Goal: Task Accomplishment & Management: Manage account settings

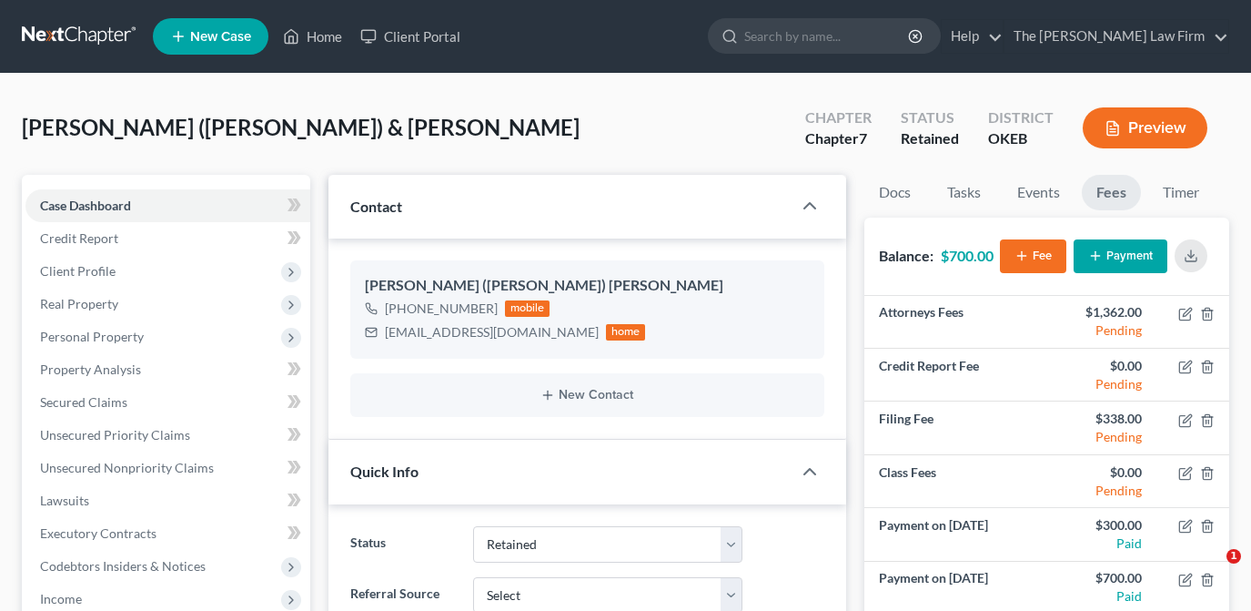
select select "8"
select select "0"
click at [318, 42] on link "Home" at bounding box center [312, 36] width 77 height 33
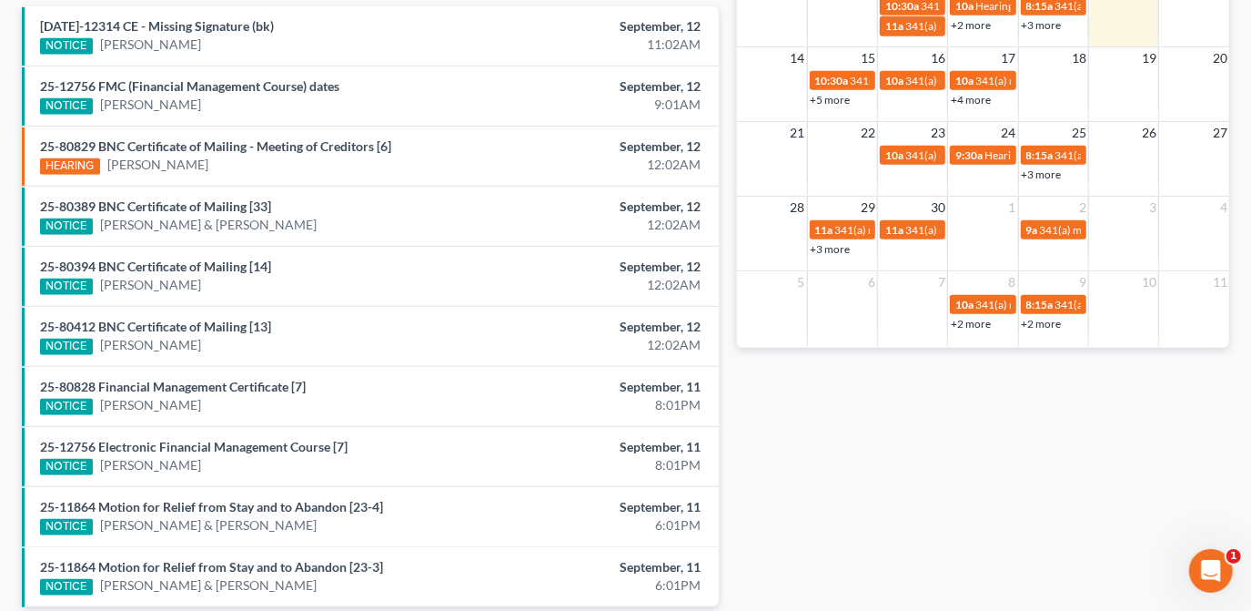
scroll to position [530, 0]
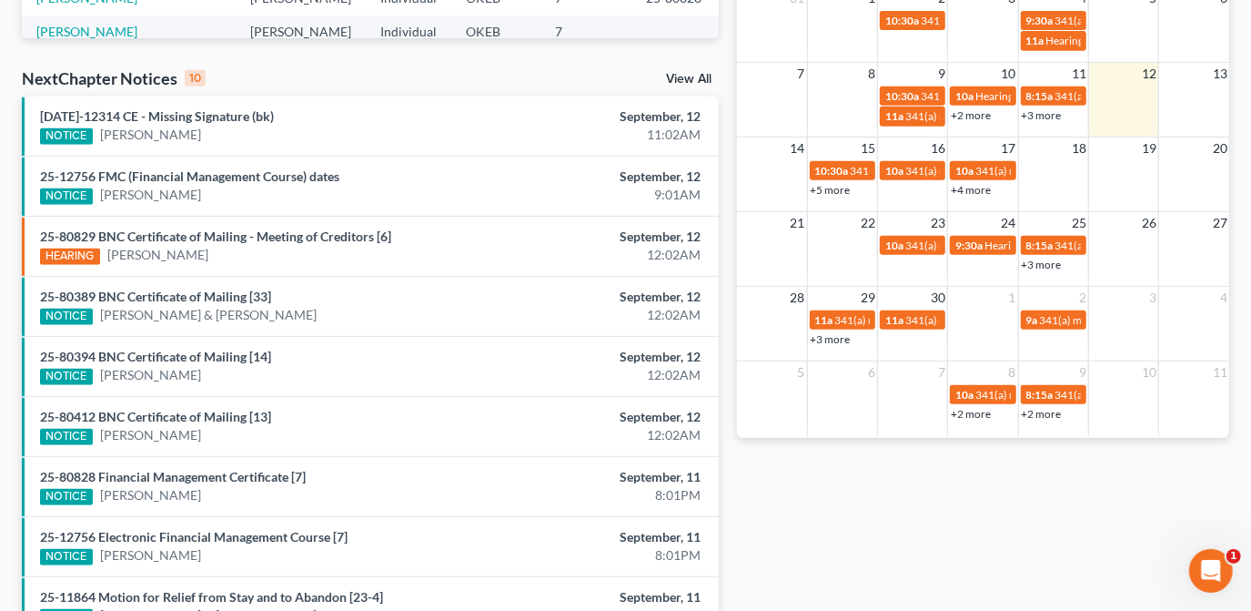
click at [845, 190] on link "+5 more" at bounding box center [831, 190] width 40 height 14
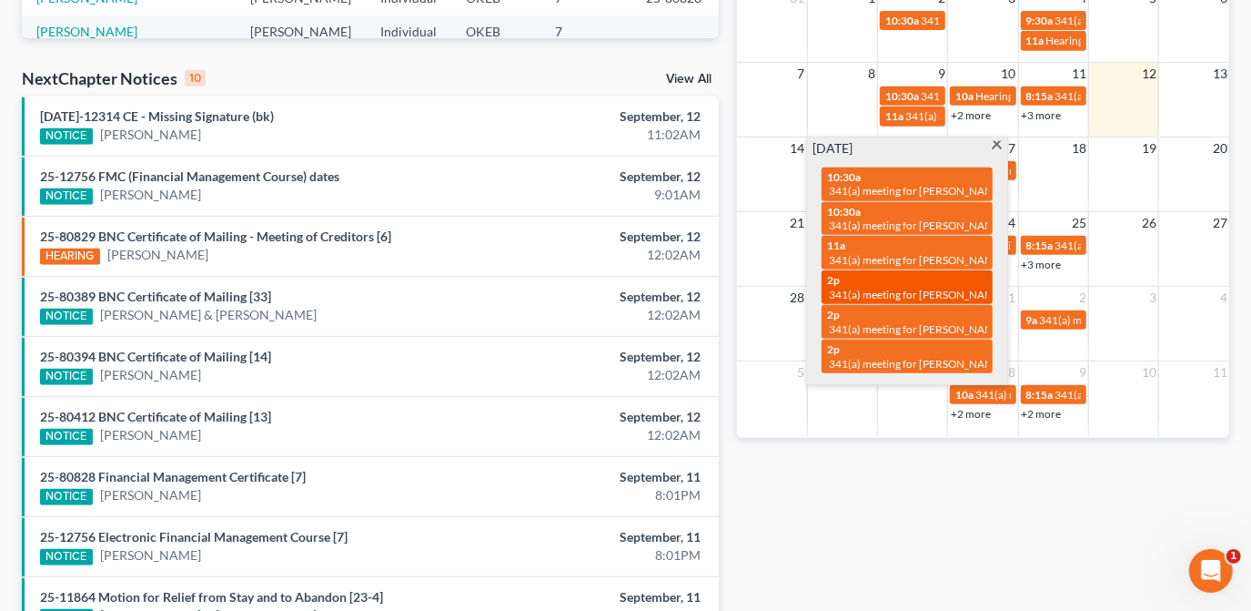
click at [972, 288] on span "341(a) meeting for [PERSON_NAME] & [PERSON_NAME]" at bounding box center [965, 295] width 272 height 14
select select "Days"
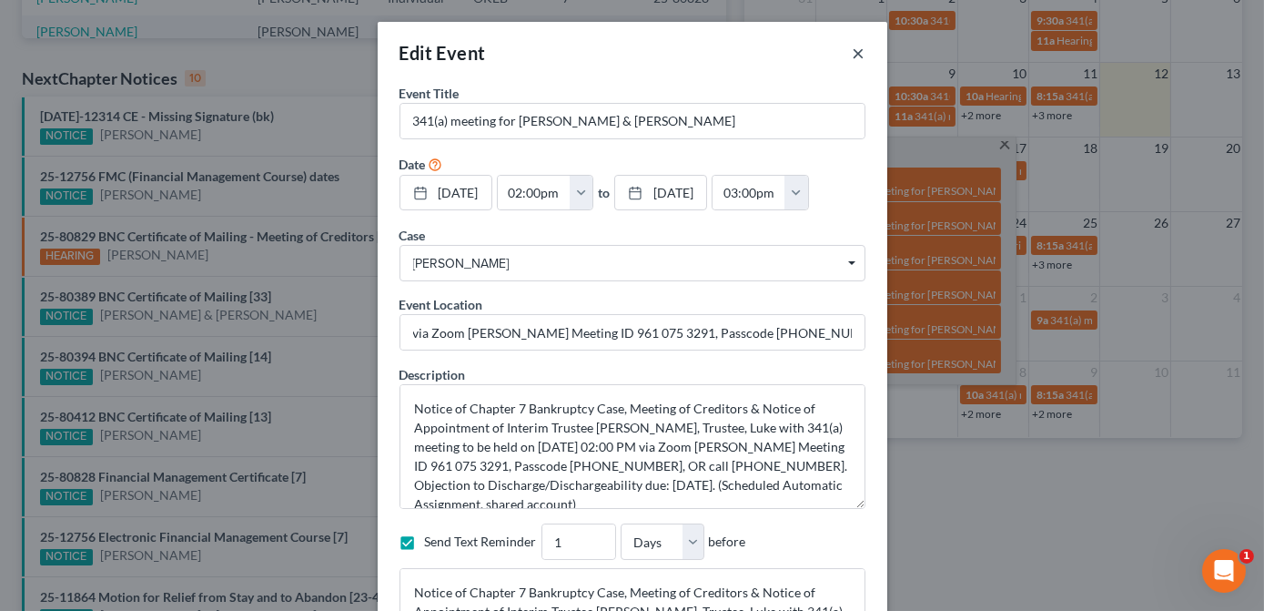
click at [854, 55] on button "×" at bounding box center [859, 53] width 13 height 22
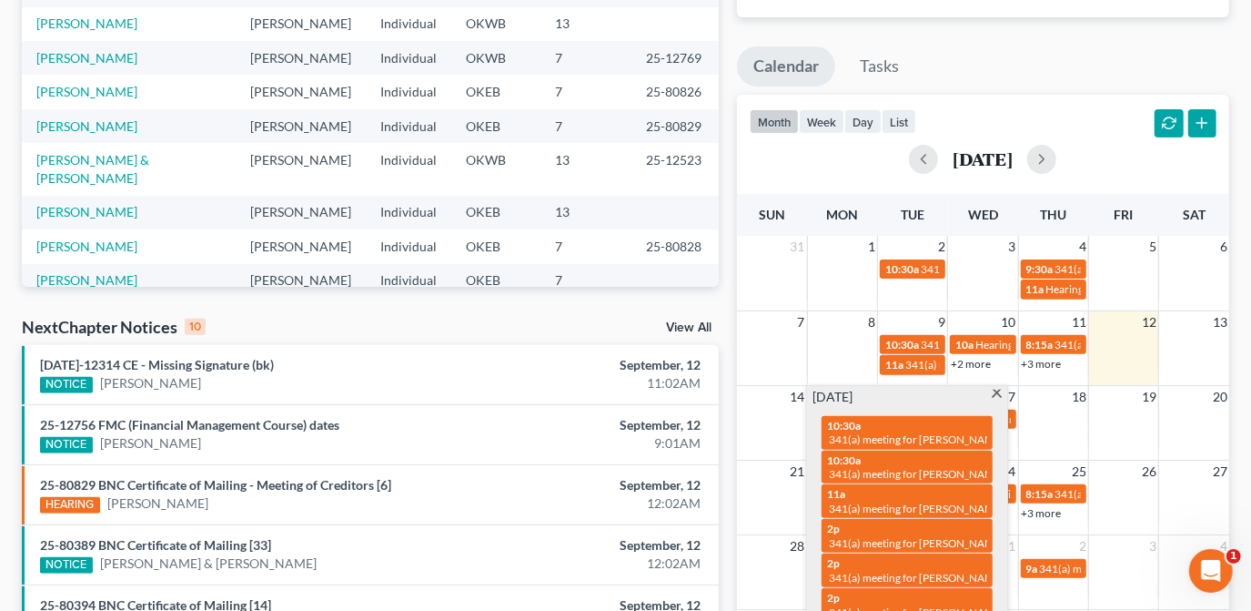
scroll to position [0, 0]
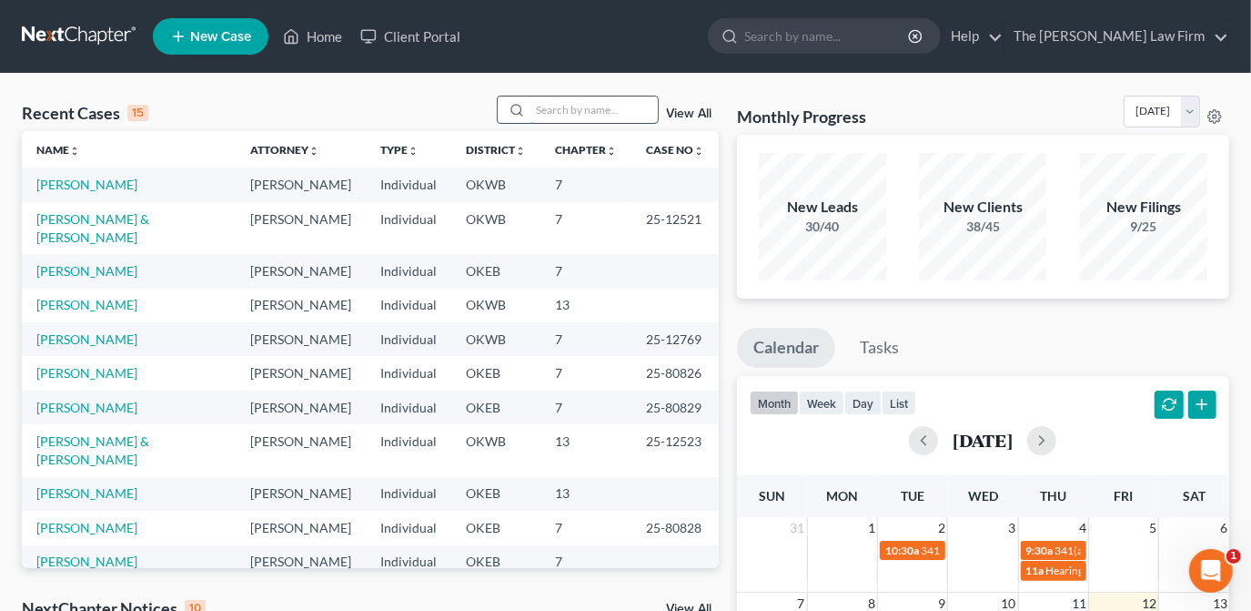
click at [606, 117] on input "search" at bounding box center [594, 109] width 127 height 26
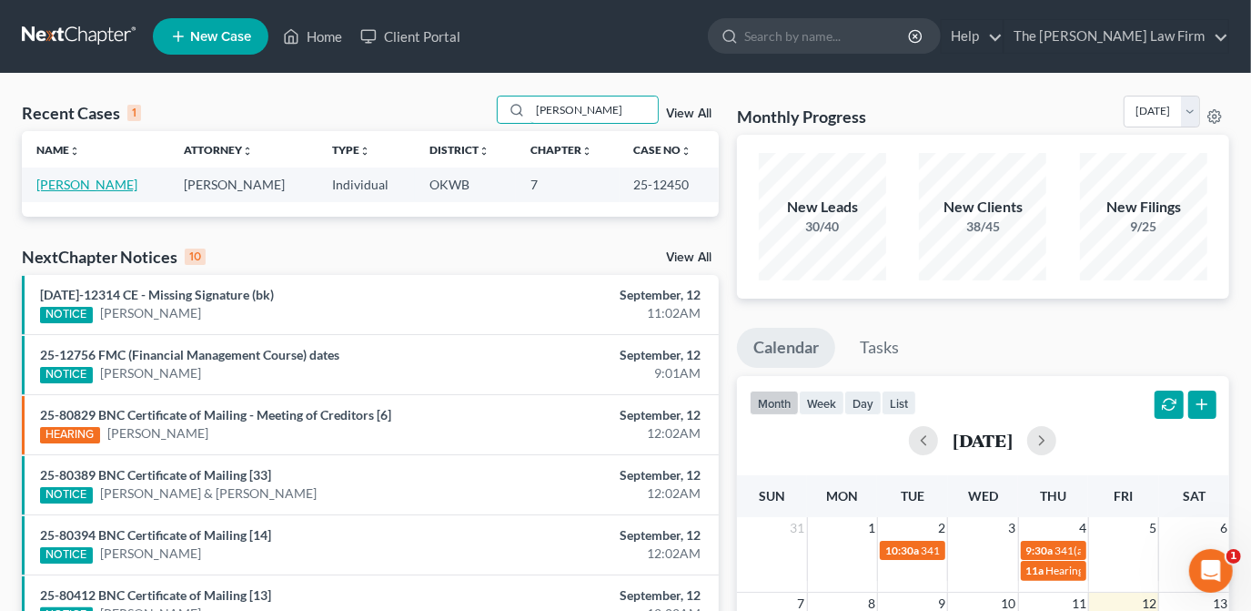
type input "[PERSON_NAME]"
click at [51, 186] on link "[PERSON_NAME]" at bounding box center [86, 184] width 101 height 15
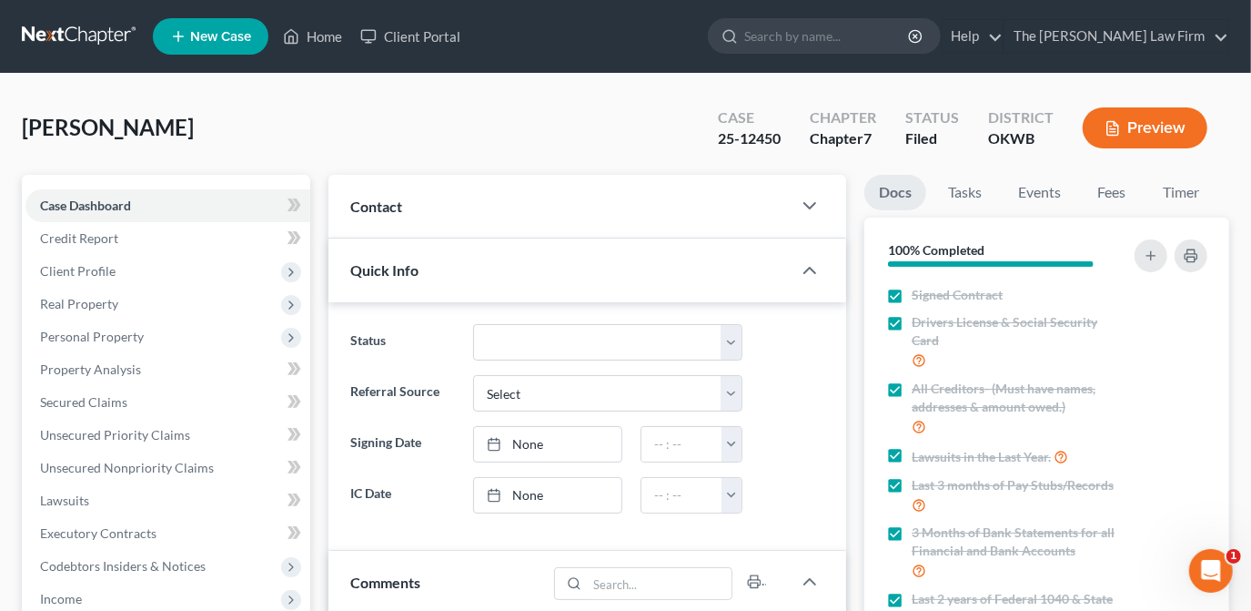
scroll to position [2542, 0]
click at [791, 204] on div "Contact" at bounding box center [560, 206] width 463 height 63
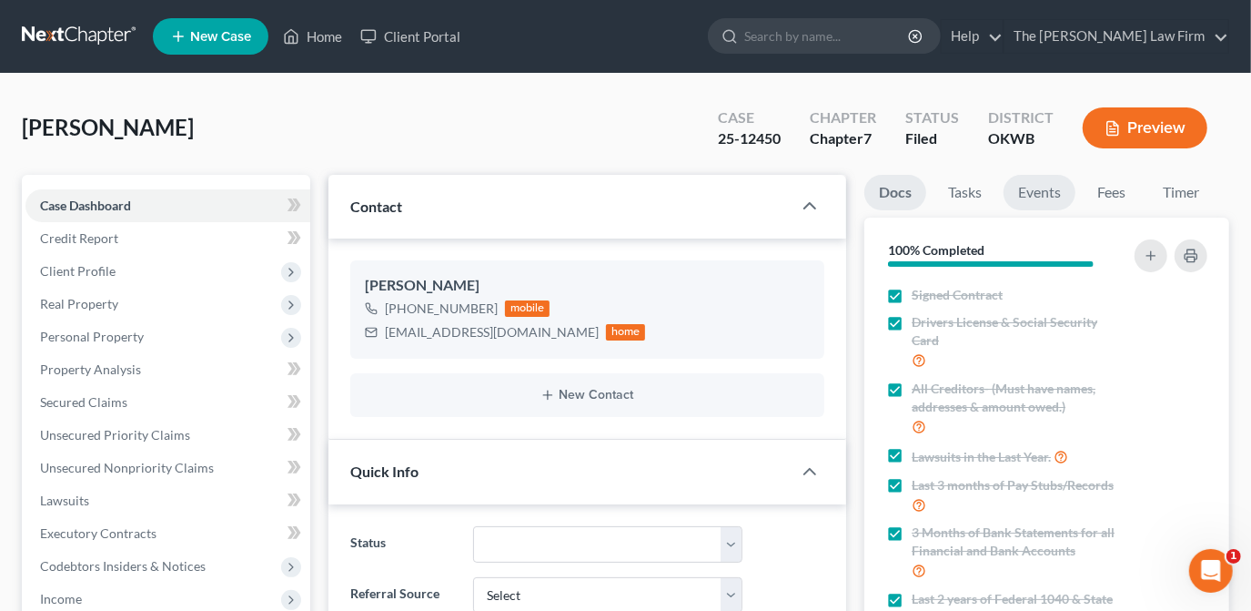
click at [1056, 197] on link "Events" at bounding box center [1040, 192] width 72 height 35
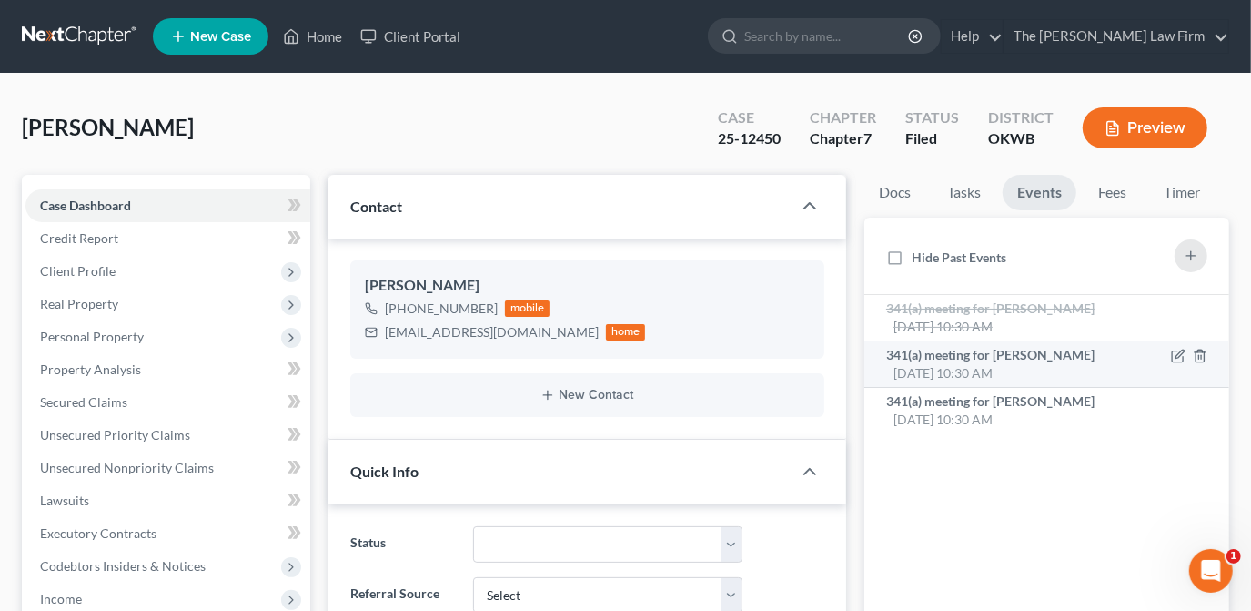
click at [1003, 363] on div "341(a) meeting for [PERSON_NAME] [DATE] 10:30 AM" at bounding box center [1004, 364] width 237 height 36
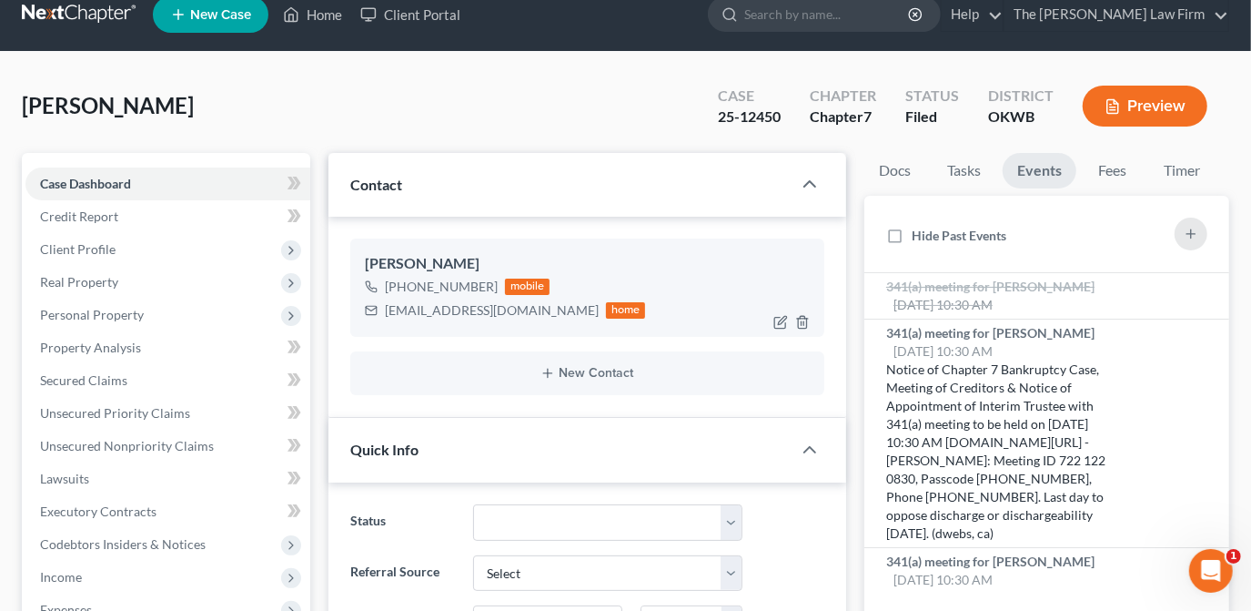
scroll to position [0, 0]
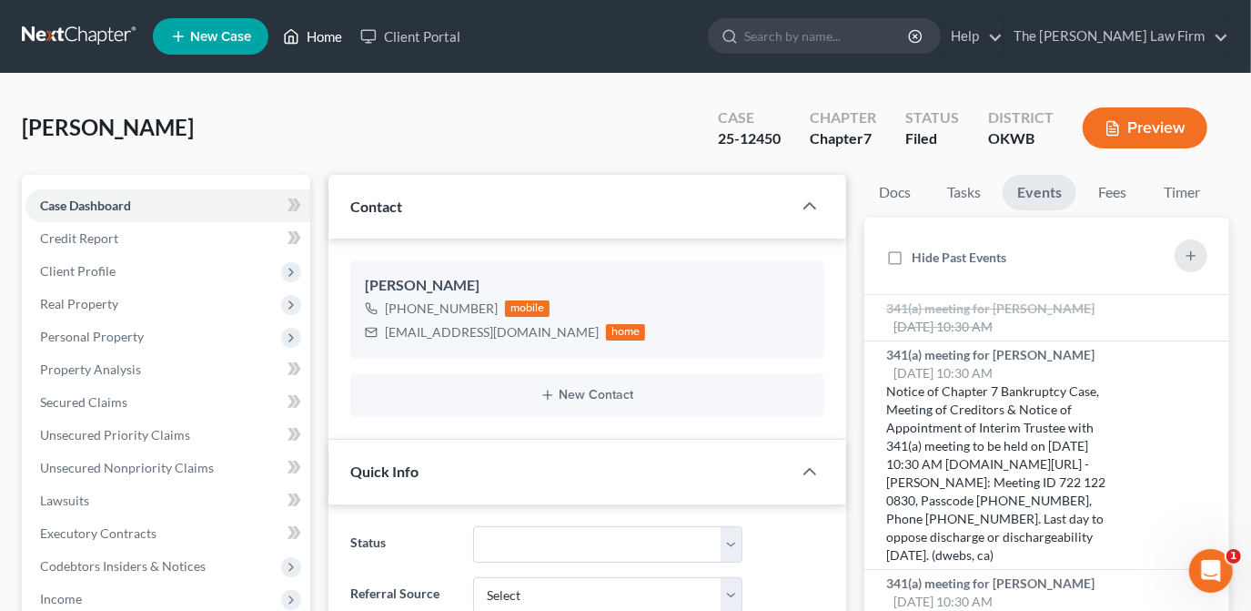
click at [324, 34] on link "Home" at bounding box center [312, 36] width 77 height 33
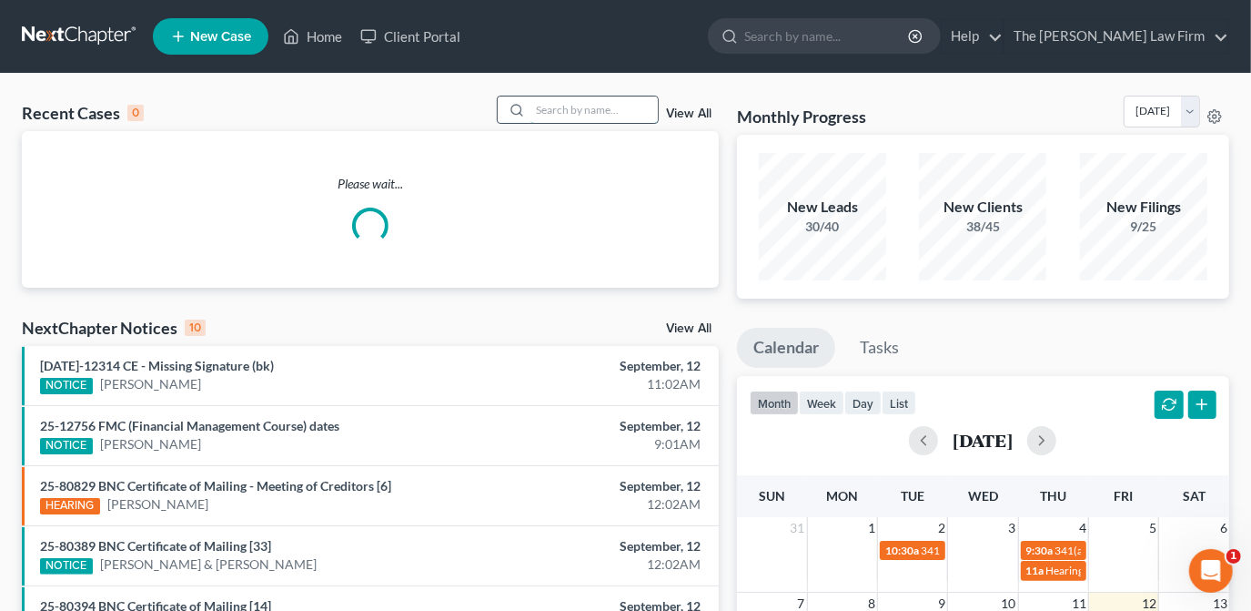
click at [594, 120] on input "search" at bounding box center [594, 109] width 127 height 26
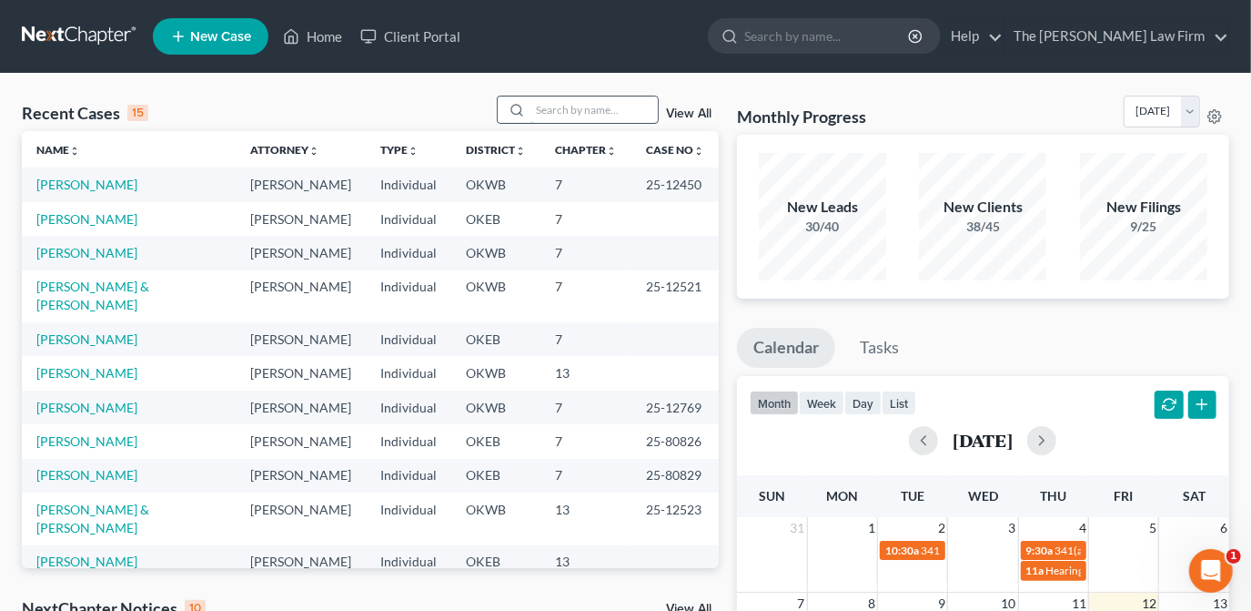
click at [575, 117] on input "search" at bounding box center [594, 109] width 127 height 26
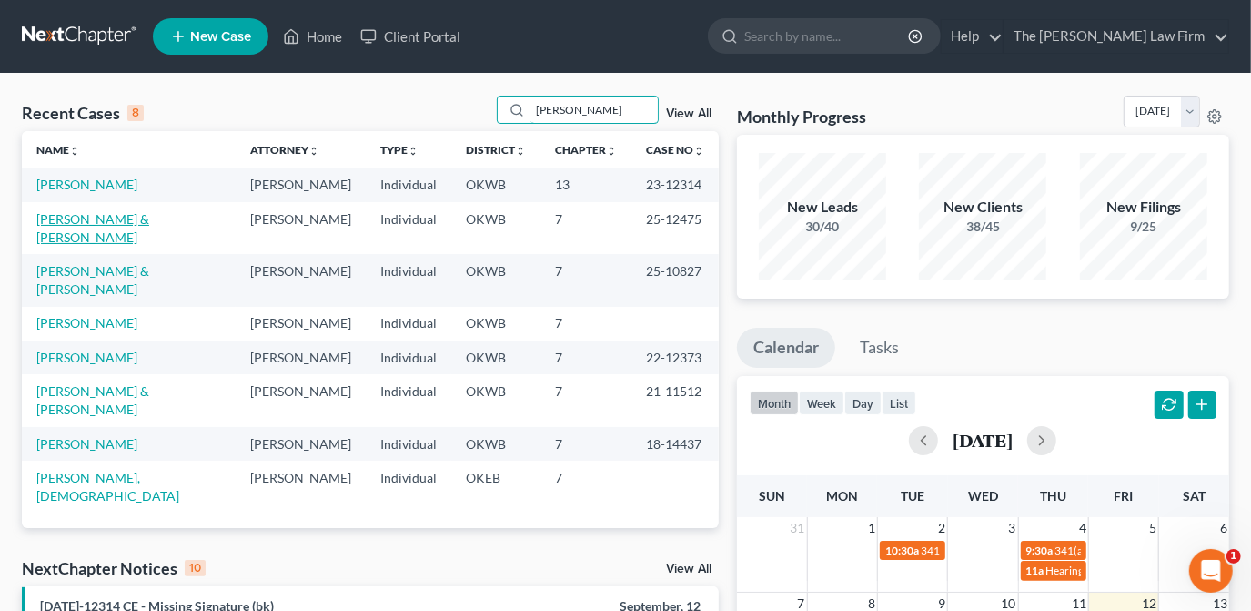
type input "[PERSON_NAME]"
click at [149, 219] on link "[PERSON_NAME] & [PERSON_NAME]" at bounding box center [92, 228] width 113 height 34
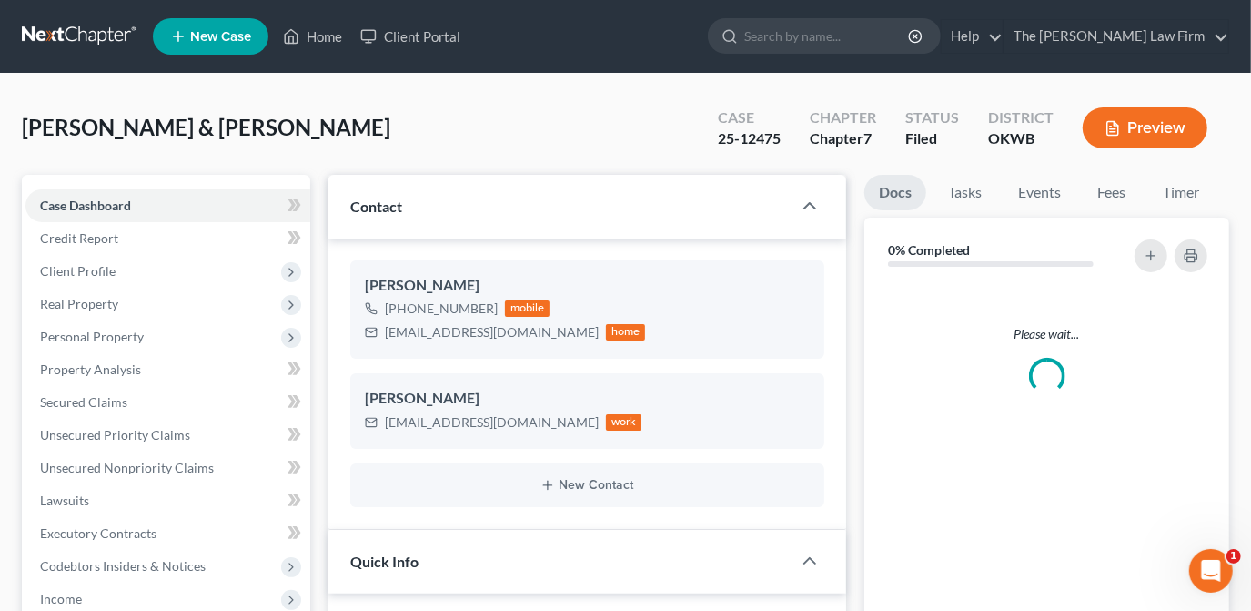
scroll to position [699, 0]
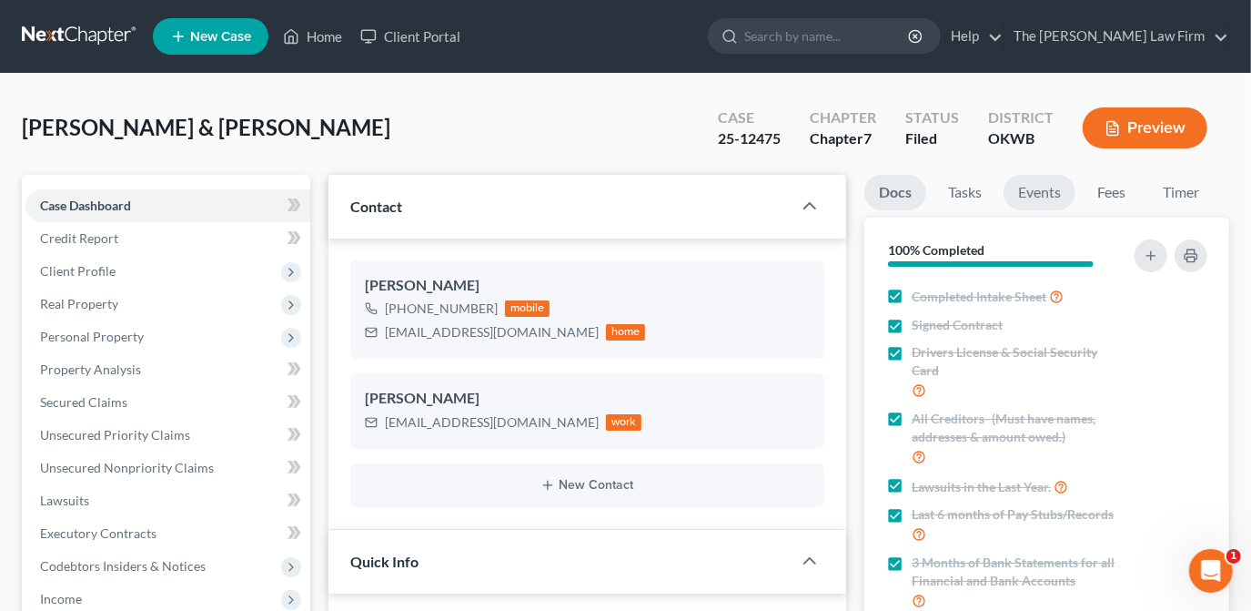
click at [1051, 190] on link "Events" at bounding box center [1040, 192] width 72 height 35
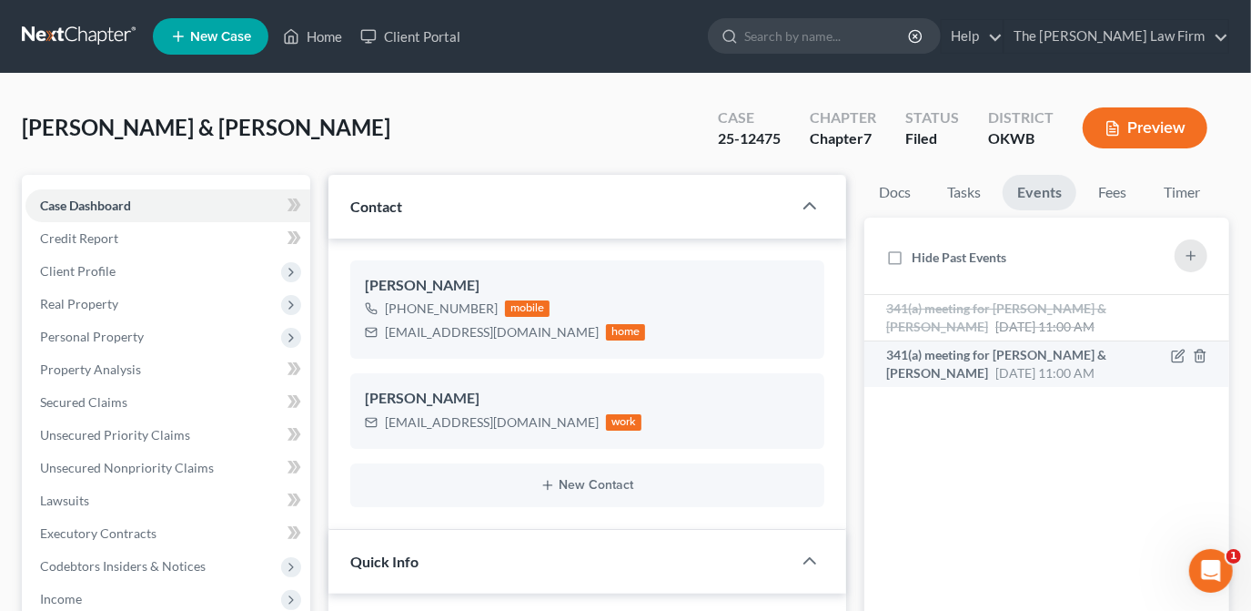
click at [1053, 380] on span "[DATE] 11:00 AM" at bounding box center [1045, 372] width 99 height 15
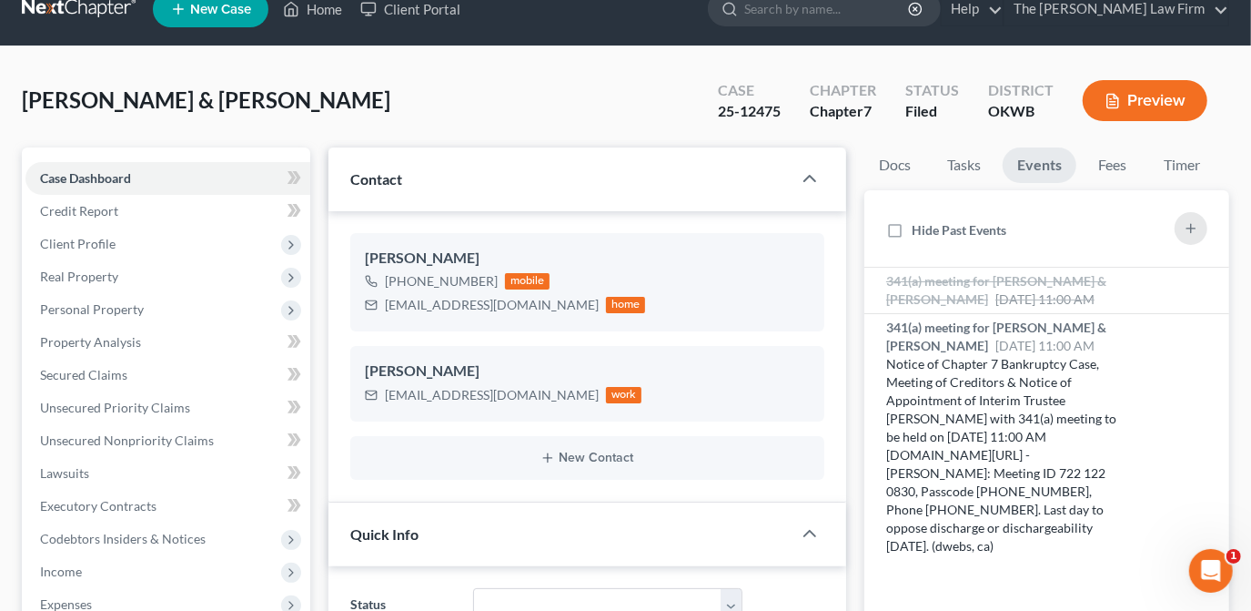
scroll to position [0, 0]
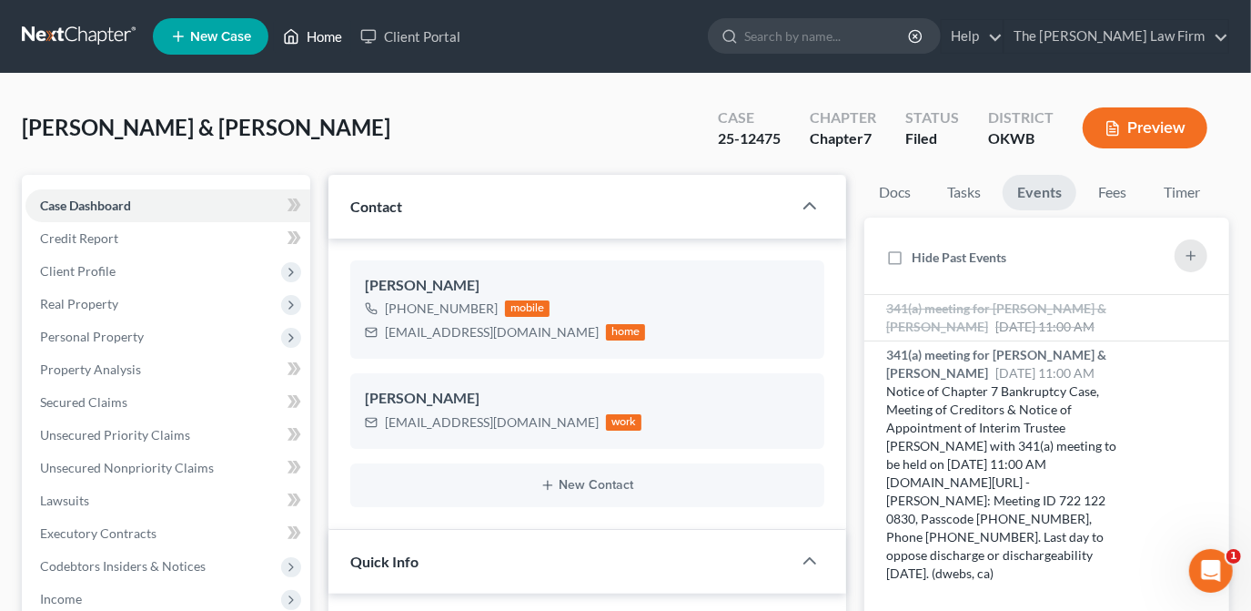
click at [329, 30] on link "Home" at bounding box center [312, 36] width 77 height 33
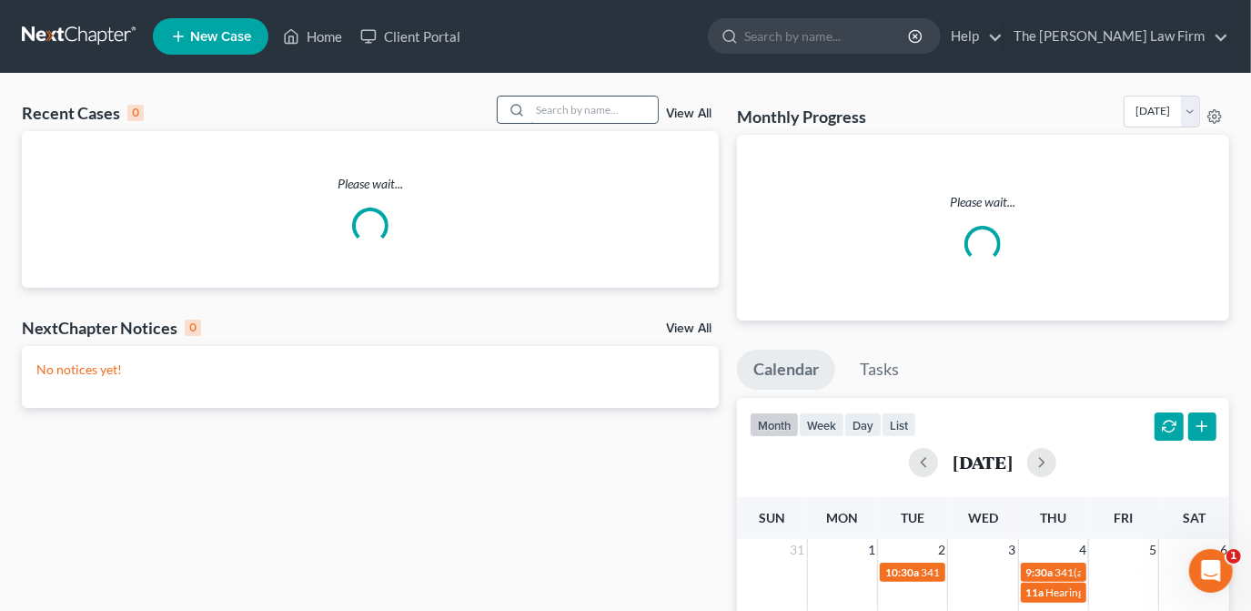
click at [586, 111] on input "search" at bounding box center [594, 109] width 127 height 26
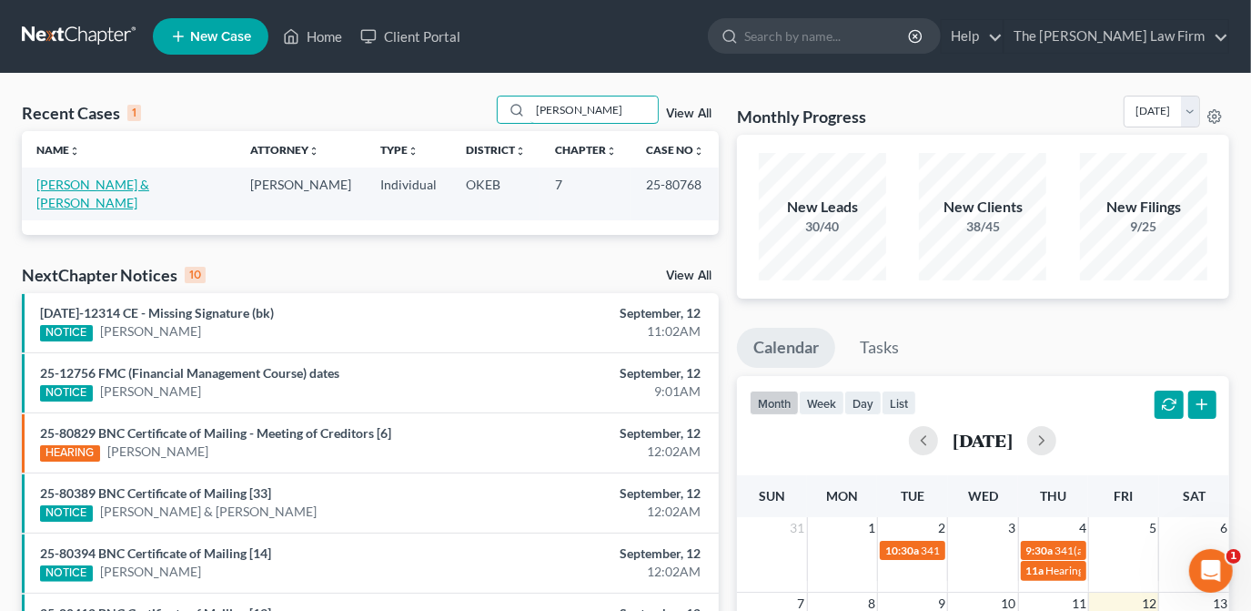
type input "[PERSON_NAME]"
click at [149, 181] on link "[PERSON_NAME] & [PERSON_NAME]" at bounding box center [92, 194] width 113 height 34
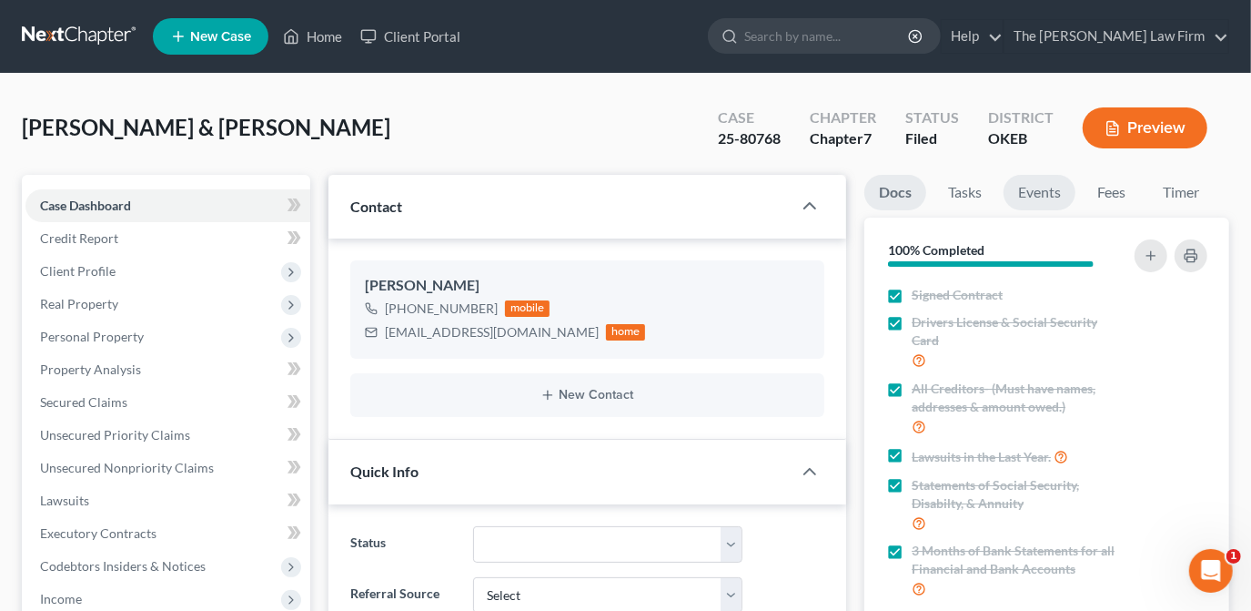
scroll to position [1016, 0]
click at [1049, 191] on link "Events" at bounding box center [1040, 192] width 72 height 35
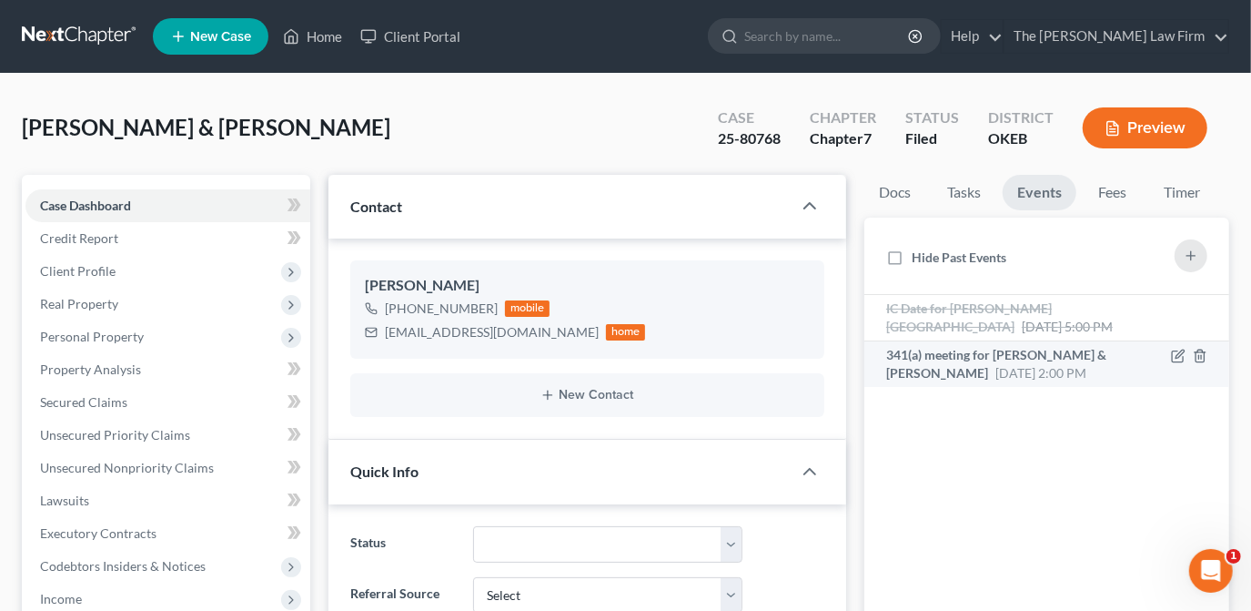
click at [1087, 365] on span "[DATE] 2:00 PM" at bounding box center [1041, 372] width 91 height 15
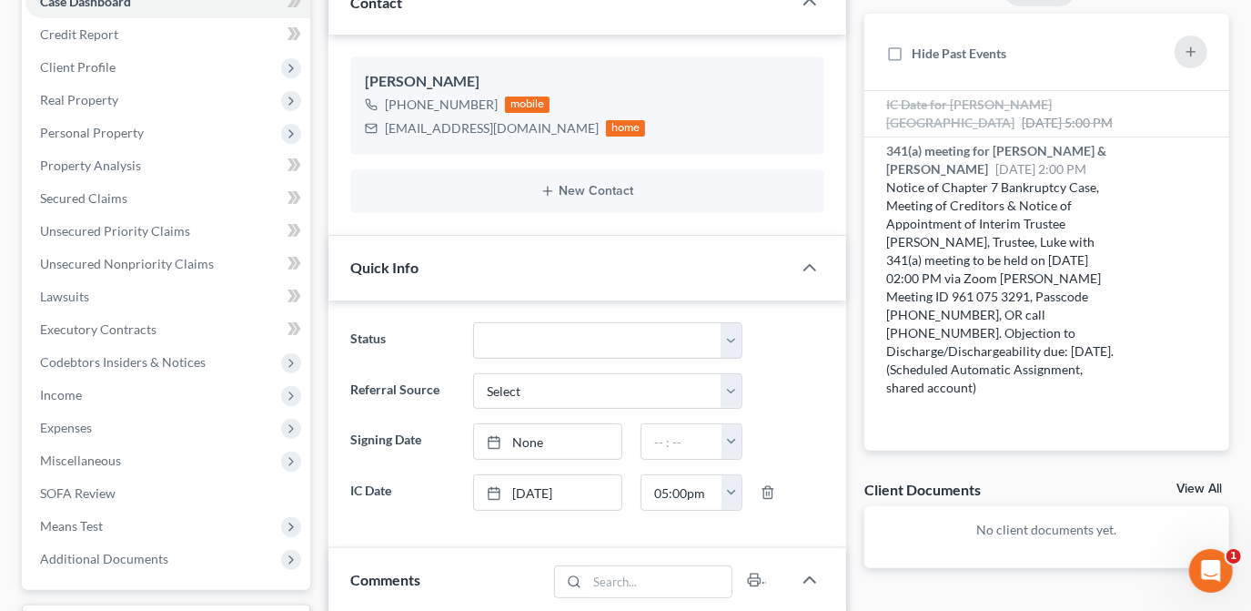
scroll to position [248, 0]
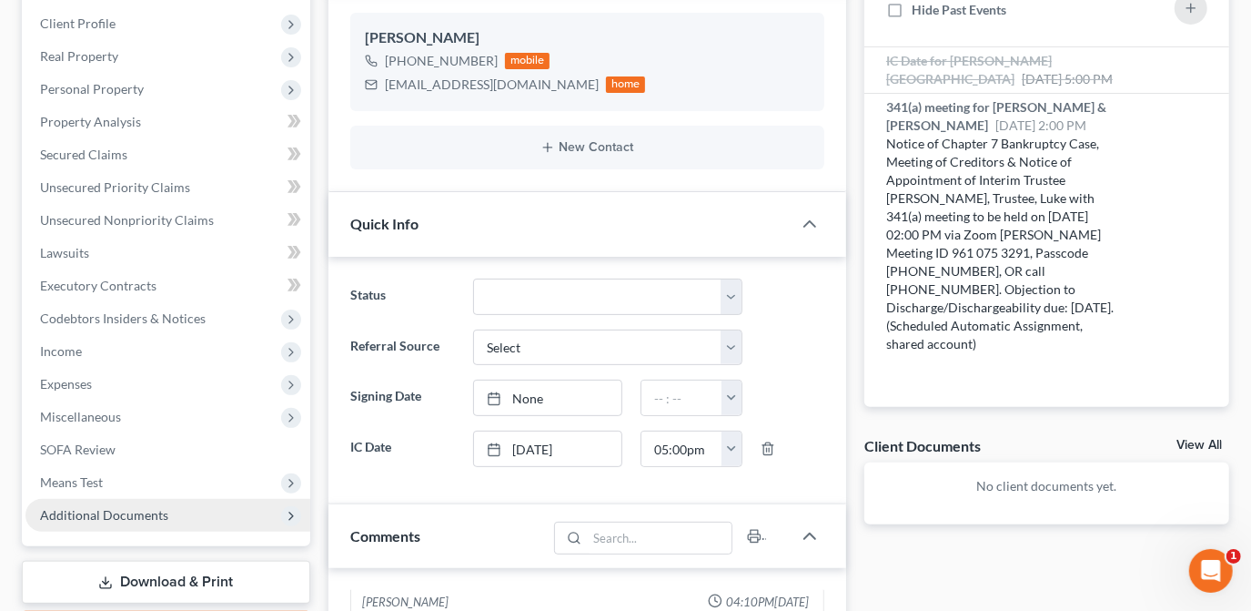
click at [201, 513] on span "Additional Documents" at bounding box center [167, 515] width 285 height 33
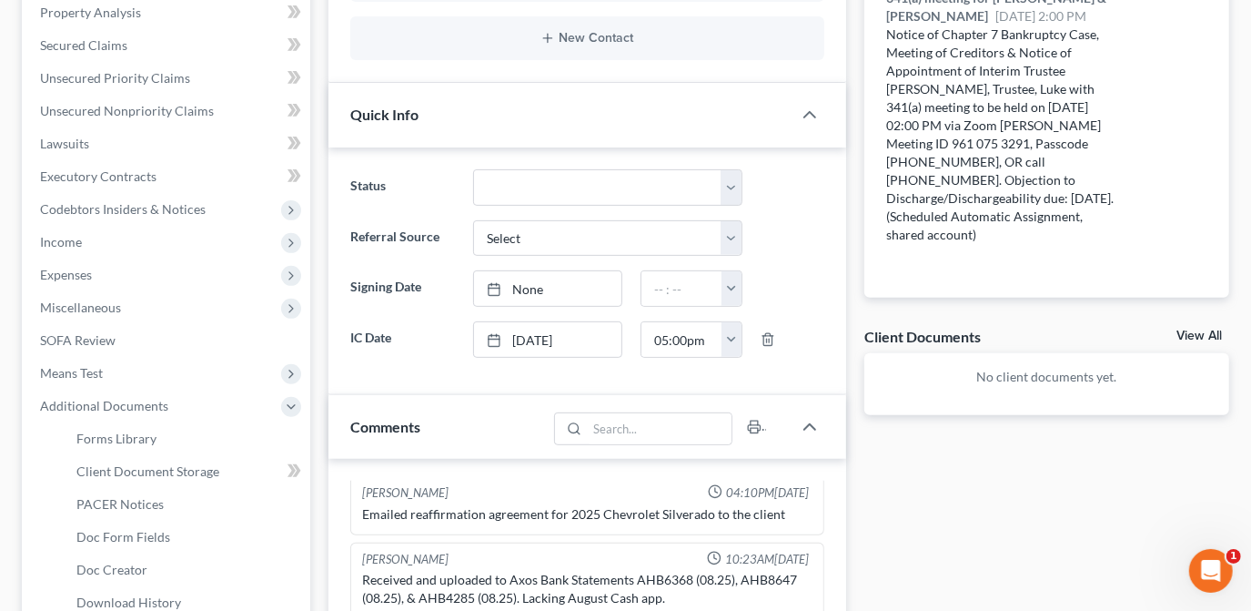
scroll to position [496, 0]
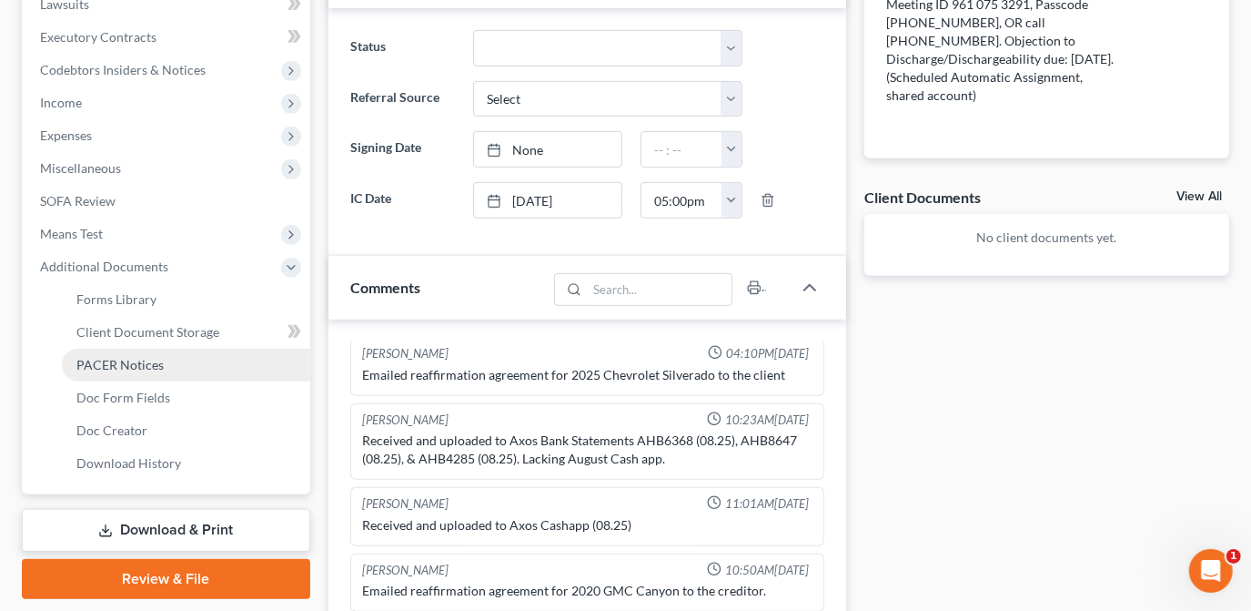
click at [125, 366] on span "PACER Notices" at bounding box center [119, 364] width 87 height 15
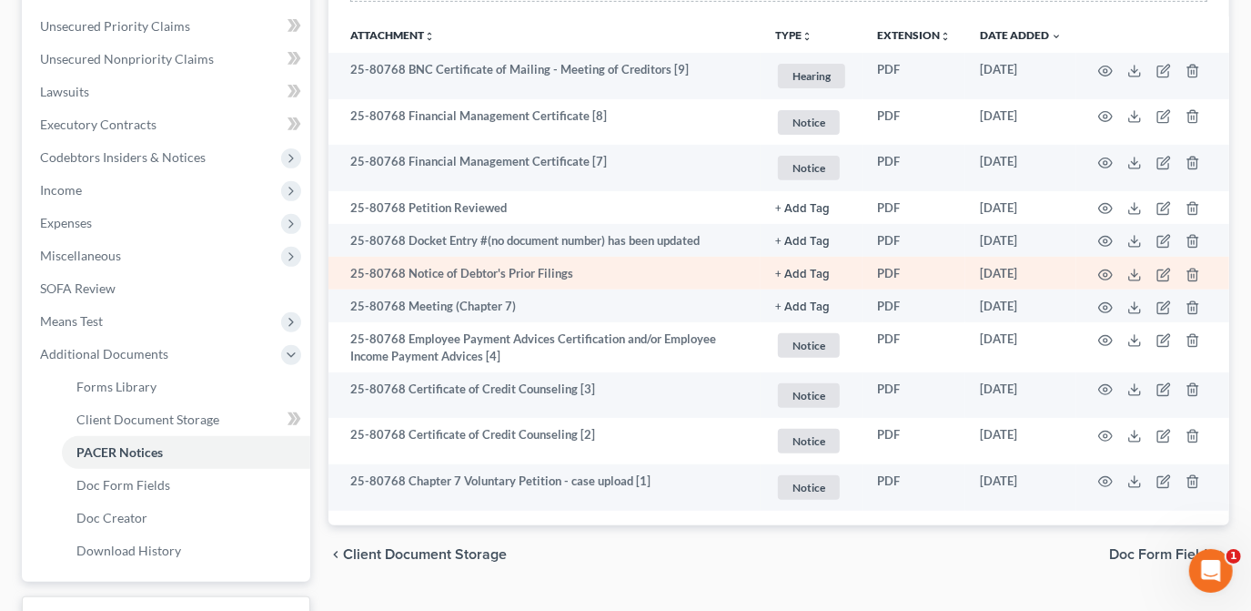
scroll to position [330, 0]
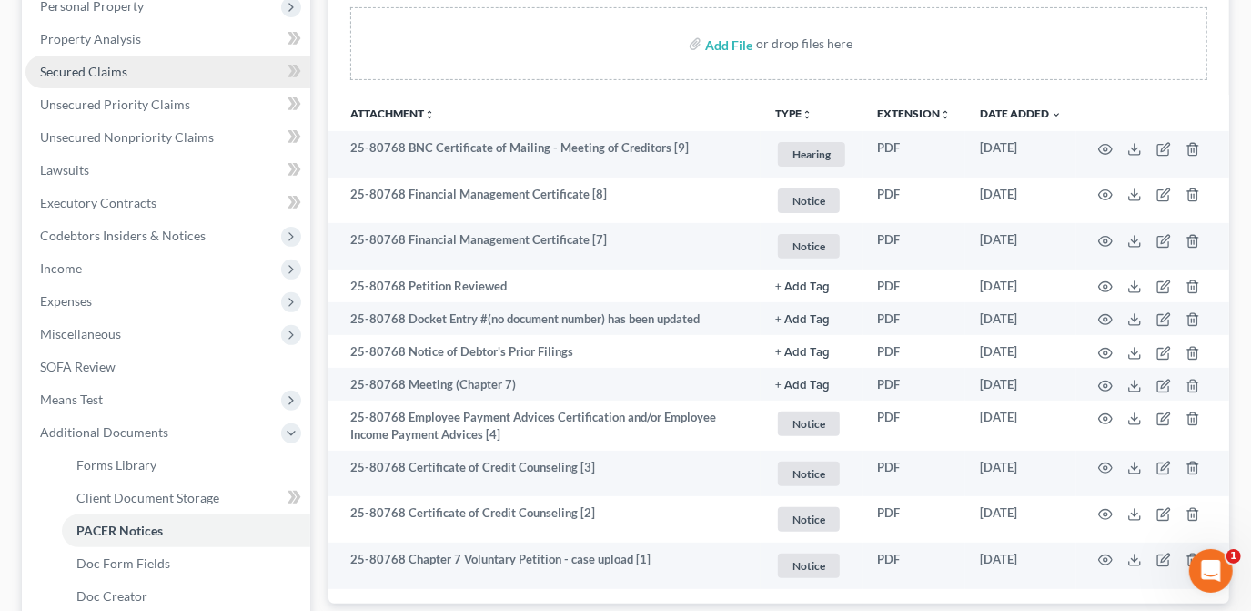
click at [141, 67] on link "Secured Claims" at bounding box center [167, 72] width 285 height 33
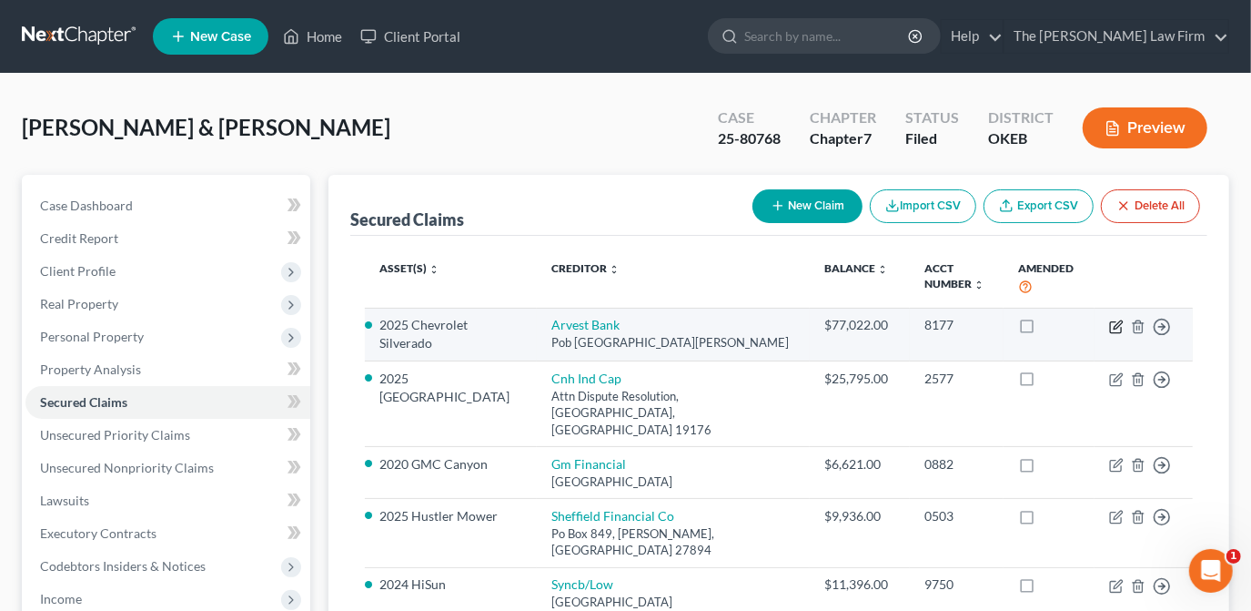
click at [1119, 326] on icon "button" at bounding box center [1116, 326] width 15 height 15
select select "2"
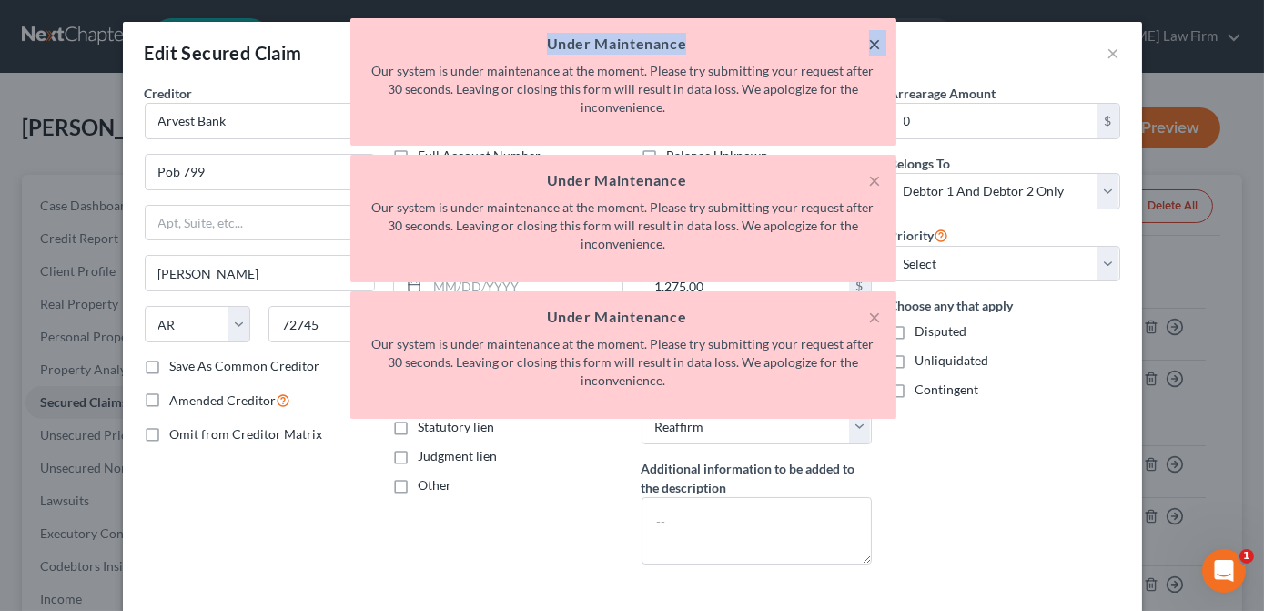
click at [870, 48] on div "× Under Maintenance Our system is under maintenance at the moment. Please try s…" at bounding box center [623, 81] width 546 height 127
drag, startPoint x: 872, startPoint y: 48, endPoint x: 875, endPoint y: 74, distance: 25.7
click at [875, 46] on button "×" at bounding box center [875, 44] width 13 height 22
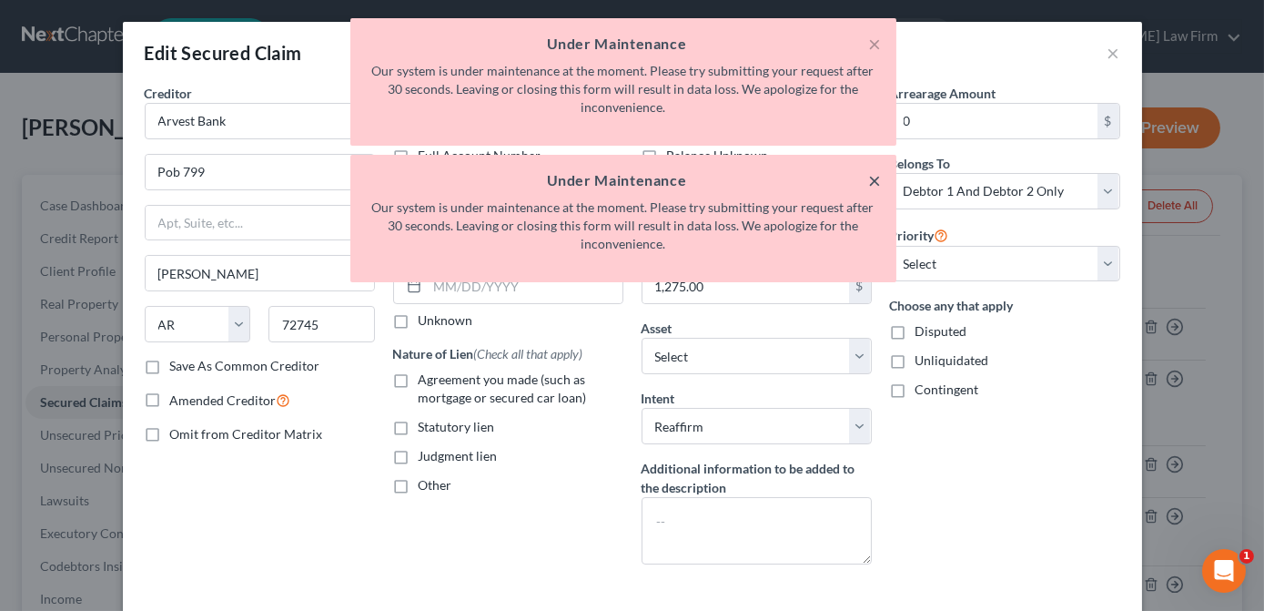
drag, startPoint x: 874, startPoint y: 184, endPoint x: 875, endPoint y: 113, distance: 71.0
click at [875, 183] on button "×" at bounding box center [875, 180] width 13 height 22
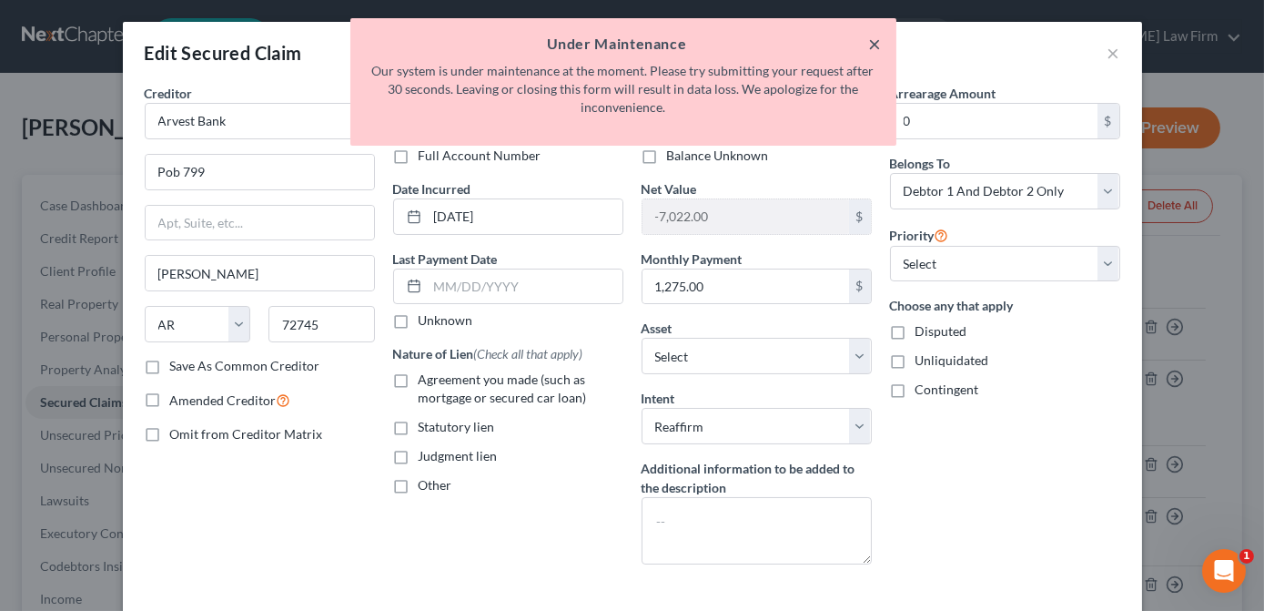
drag, startPoint x: 875, startPoint y: 52, endPoint x: 916, endPoint y: 46, distance: 41.3
click at [875, 52] on button "×" at bounding box center [875, 44] width 13 height 22
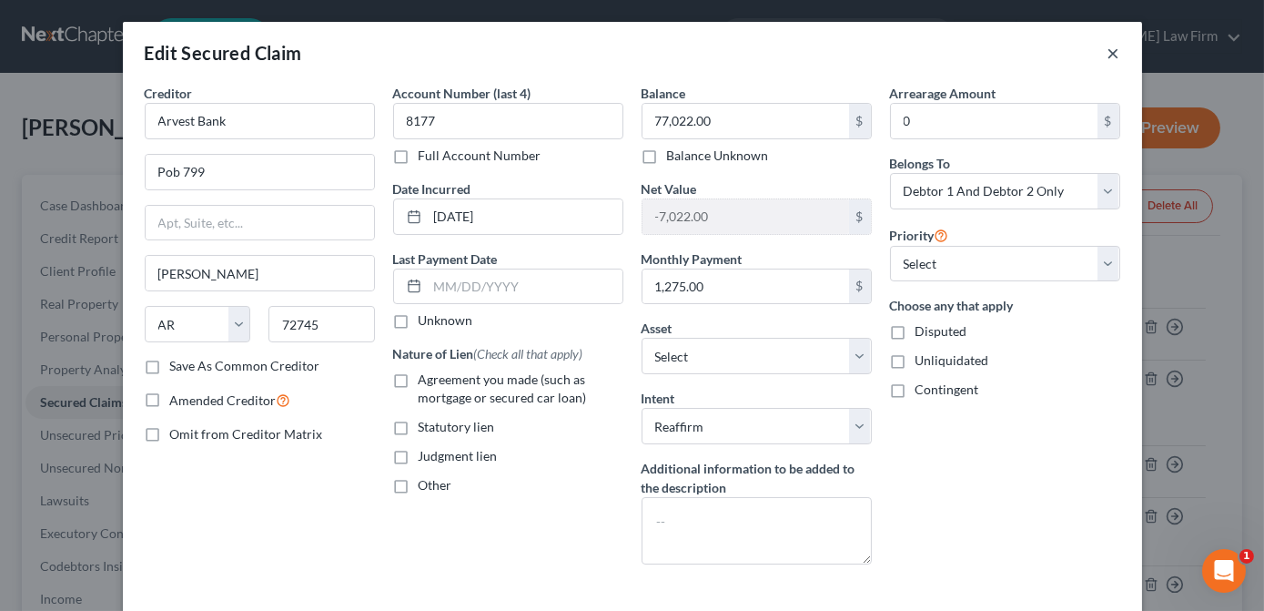
click at [1108, 54] on button "×" at bounding box center [1114, 53] width 13 height 22
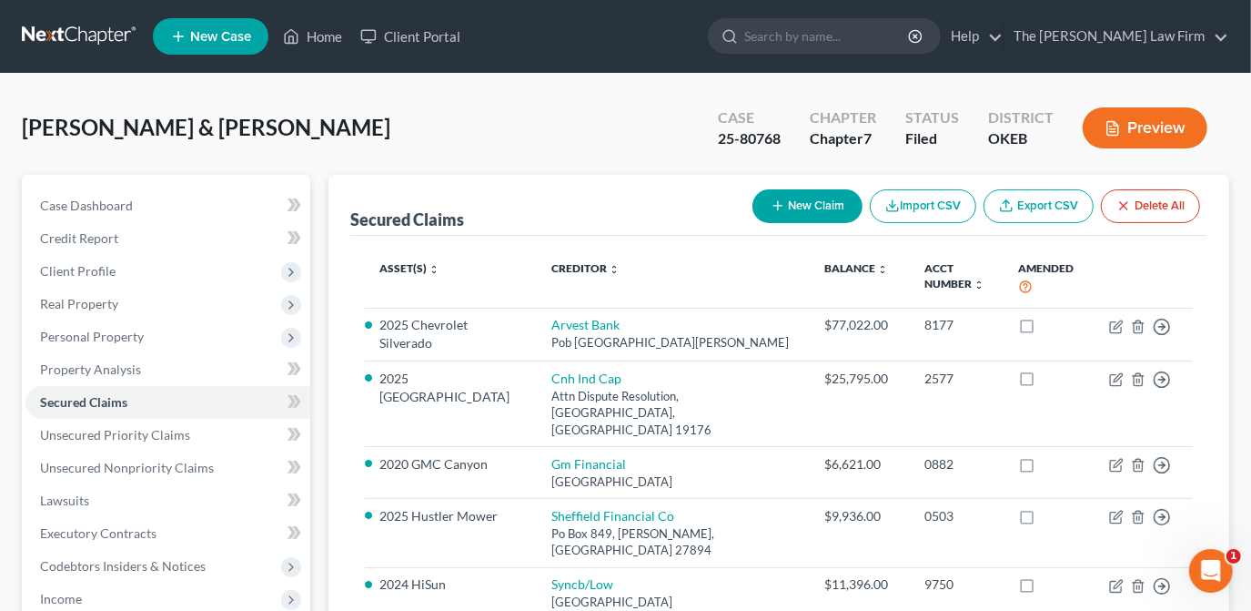
click at [420, 158] on div "[PERSON_NAME] & [PERSON_NAME] Upgraded Case 25-80768 Chapter Chapter 7 Status F…" at bounding box center [626, 135] width 1208 height 79
click at [300, 38] on link "Home" at bounding box center [312, 36] width 77 height 33
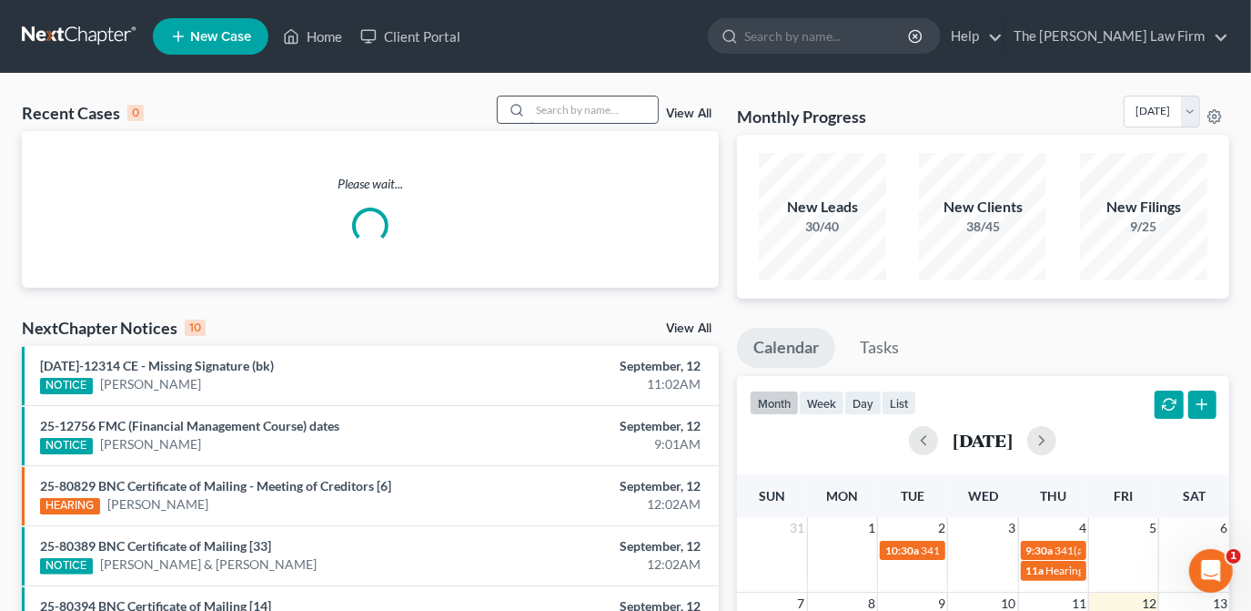
click at [635, 114] on input "search" at bounding box center [594, 109] width 127 height 26
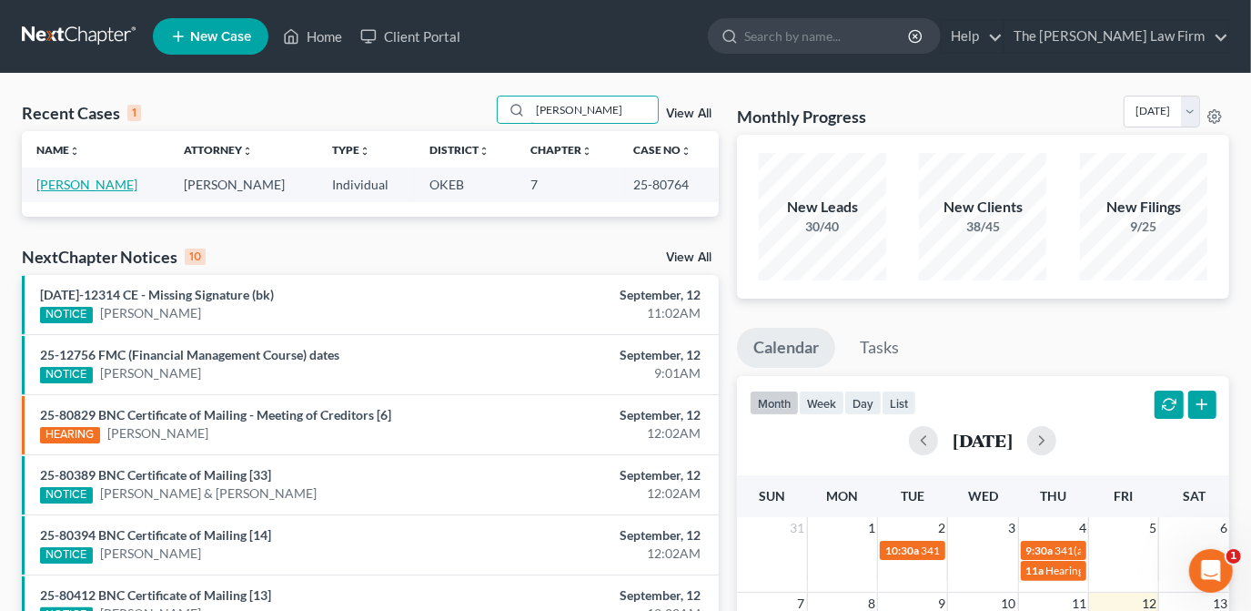
type input "[PERSON_NAME]"
click at [118, 190] on link "[PERSON_NAME]" at bounding box center [86, 184] width 101 height 15
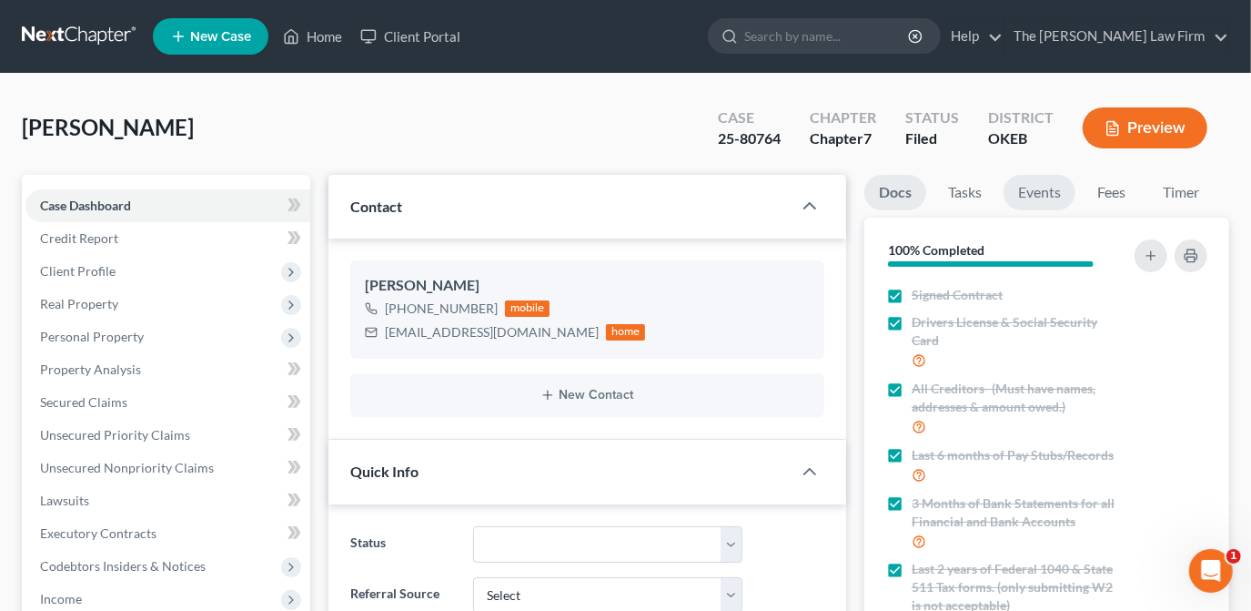
click at [1050, 177] on link "Events" at bounding box center [1040, 192] width 72 height 35
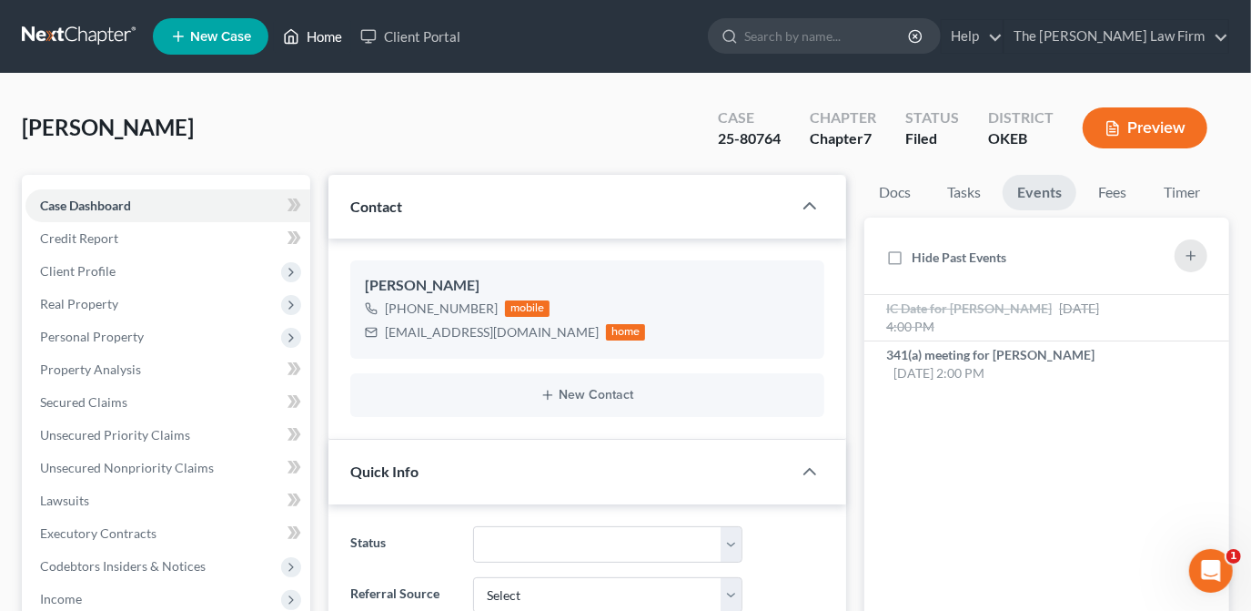
drag, startPoint x: 310, startPoint y: 30, endPoint x: 449, endPoint y: 139, distance: 176.2
click at [310, 30] on link "Home" at bounding box center [312, 36] width 77 height 33
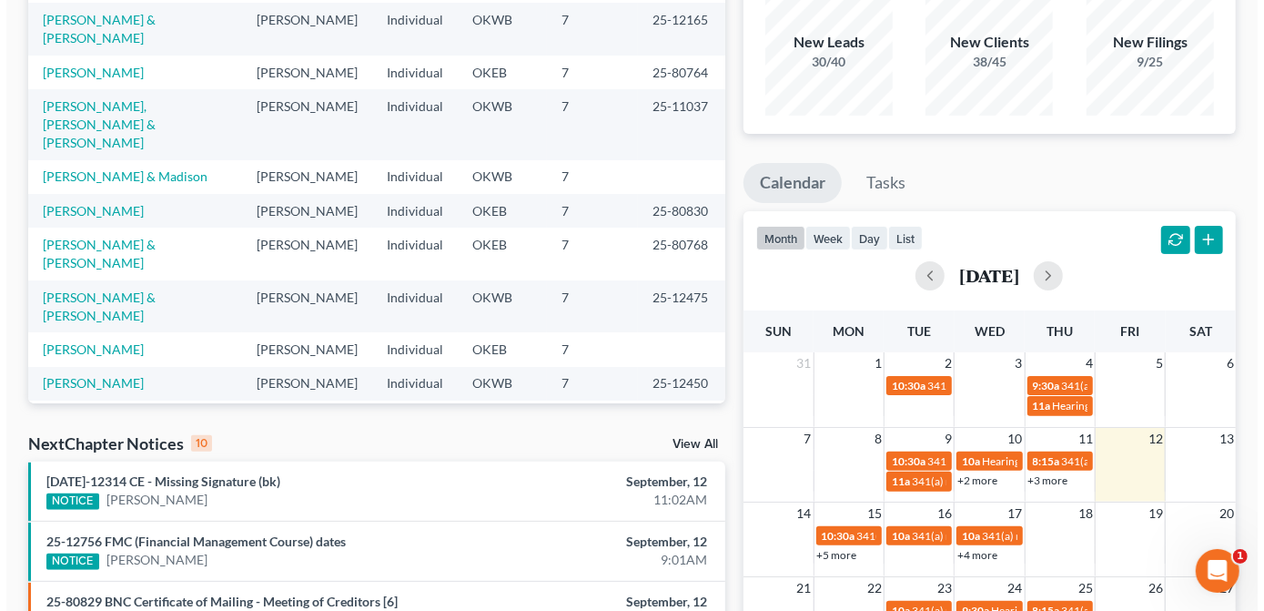
scroll to position [248, 0]
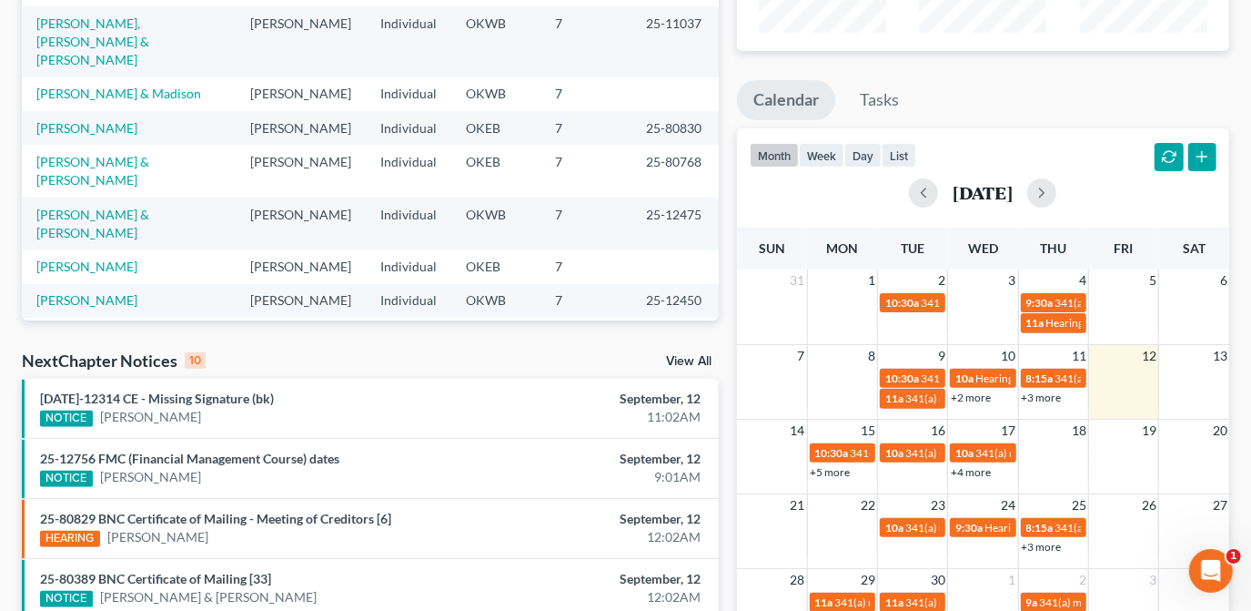
click at [845, 465] on link "+5 more" at bounding box center [831, 472] width 40 height 14
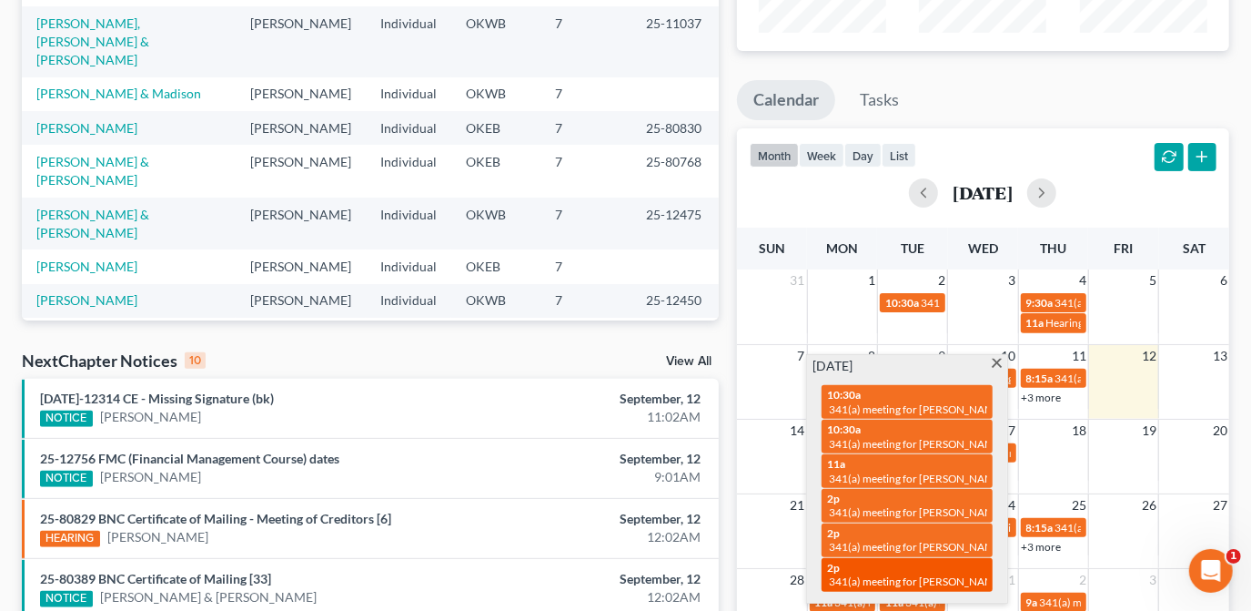
click at [955, 576] on span "341(a) meeting for [PERSON_NAME]" at bounding box center [917, 581] width 176 height 14
select select "Days"
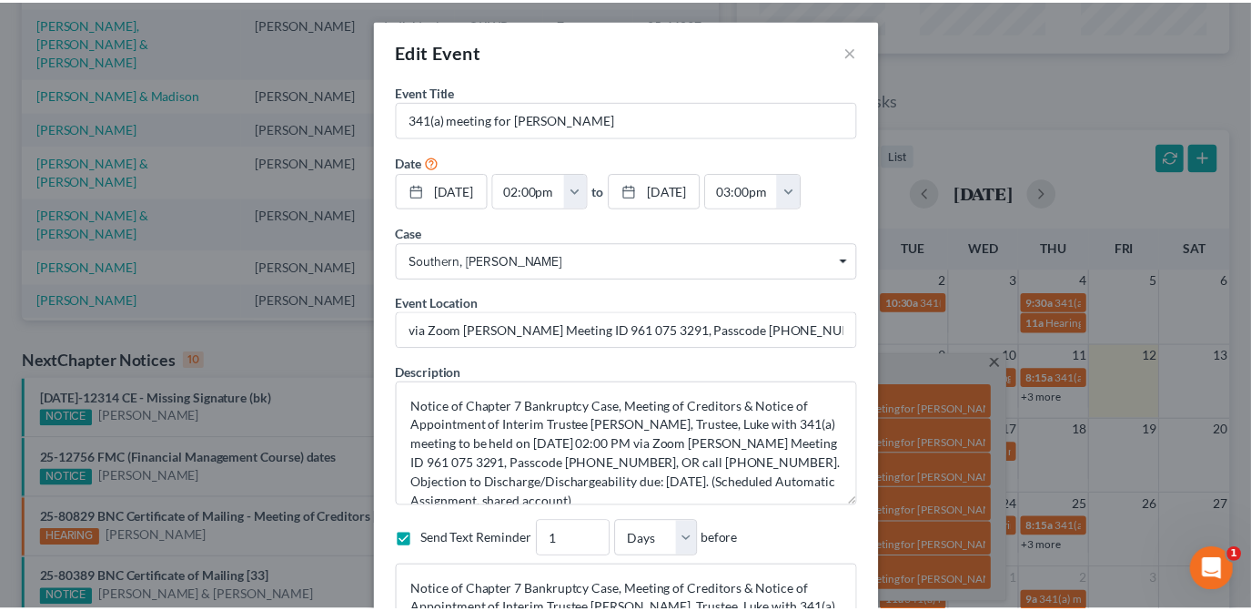
scroll to position [0, 0]
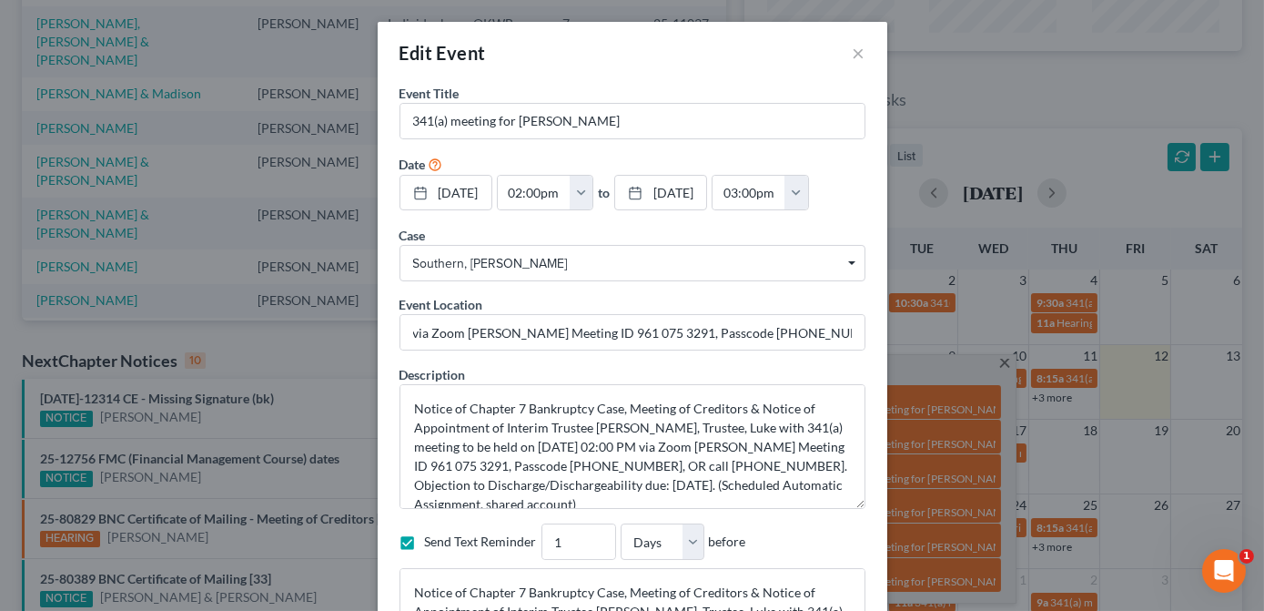
click at [844, 46] on div "Edit Event ×" at bounding box center [633, 53] width 510 height 62
click at [854, 49] on button "×" at bounding box center [859, 53] width 13 height 22
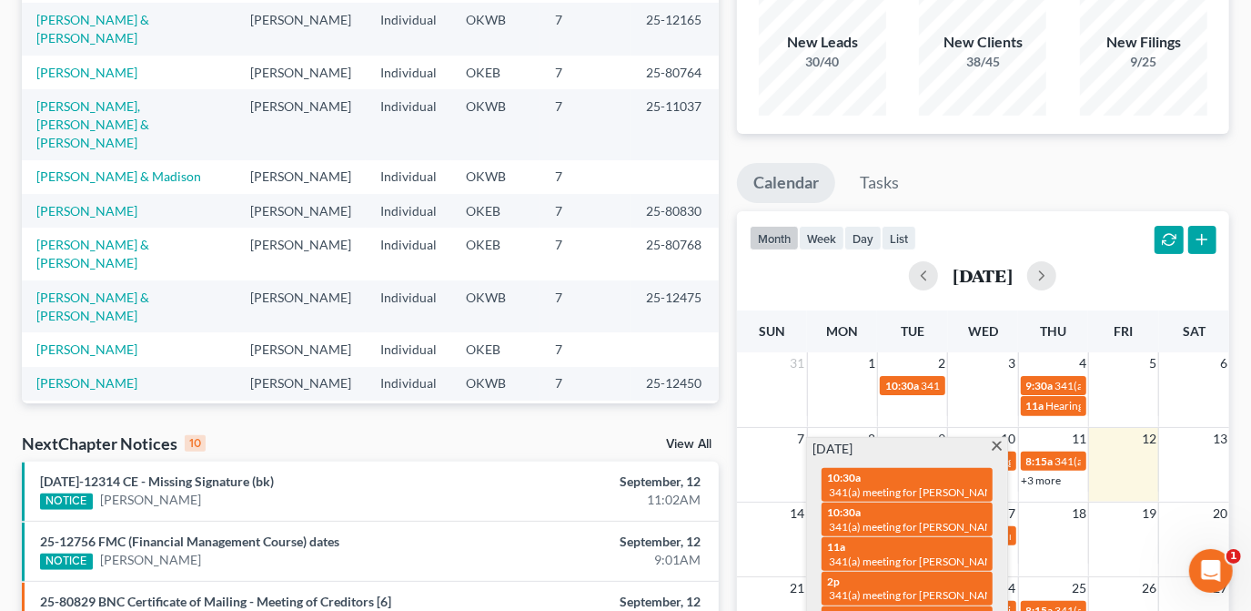
scroll to position [82, 0]
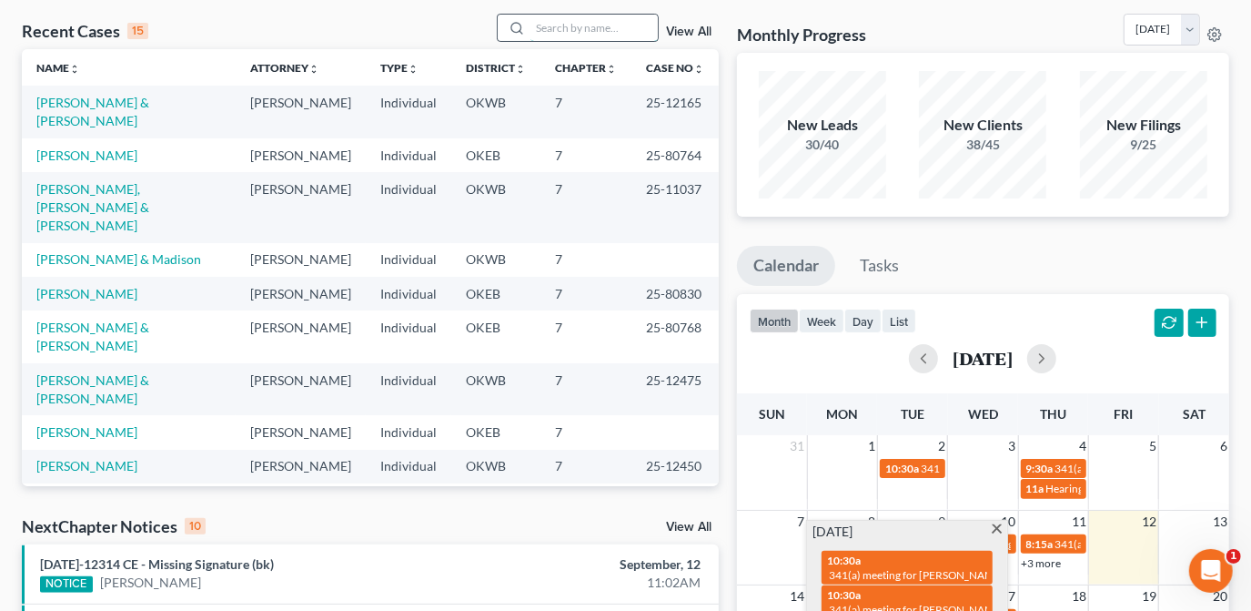
click at [621, 15] on input "search" at bounding box center [594, 28] width 127 height 26
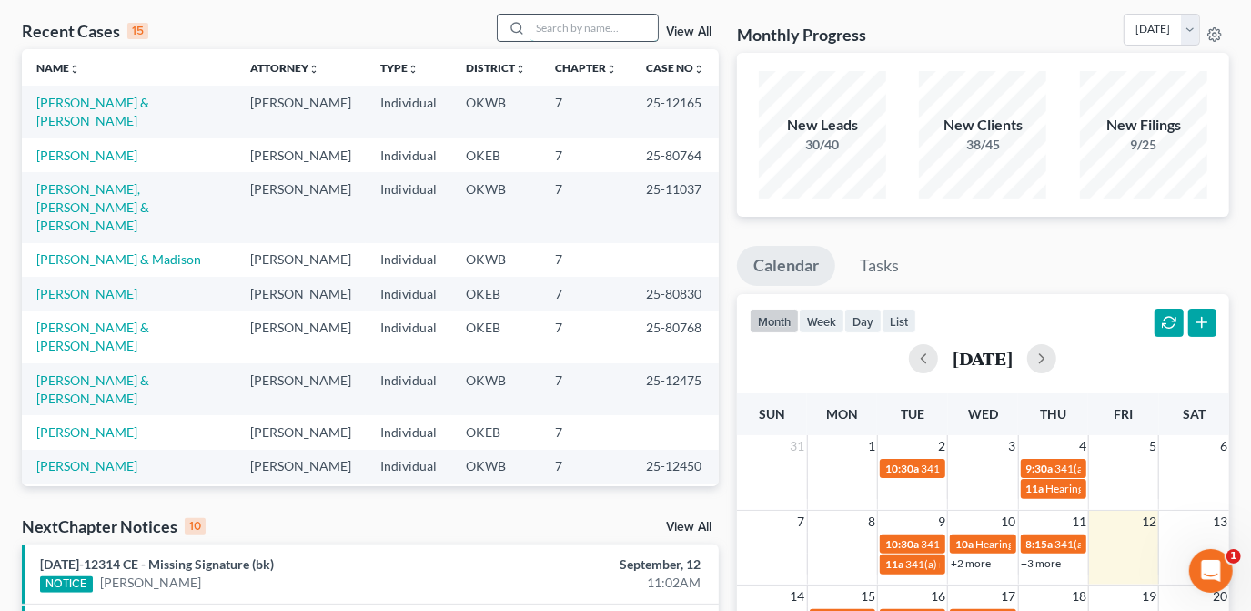
click at [612, 25] on input "search" at bounding box center [594, 28] width 127 height 26
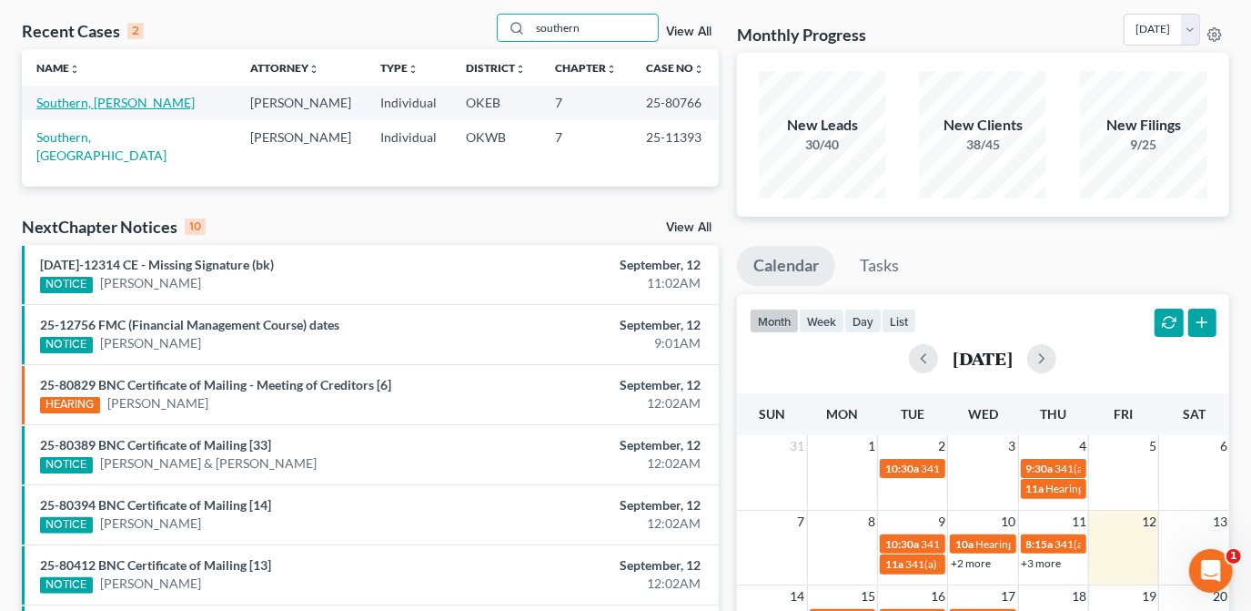
type input "southern"
click at [82, 106] on link "Southern, [PERSON_NAME]" at bounding box center [115, 102] width 158 height 15
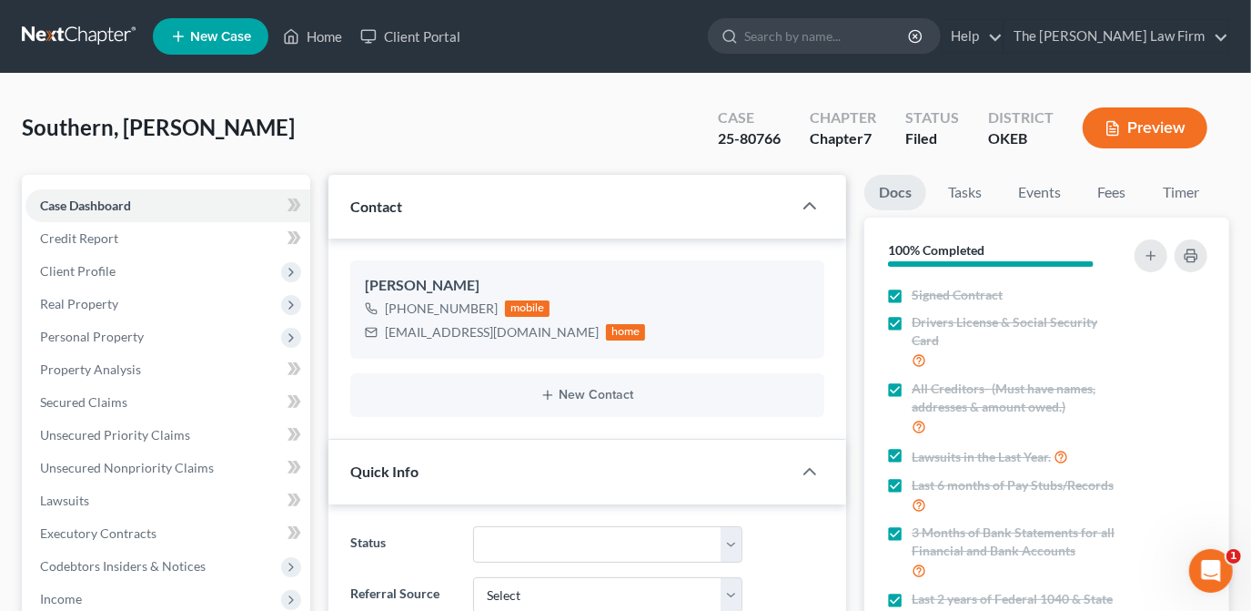
scroll to position [609, 0]
drag, startPoint x: 1058, startPoint y: 207, endPoint x: 1072, endPoint y: 251, distance: 45.8
click at [1058, 207] on link "Events" at bounding box center [1040, 192] width 72 height 35
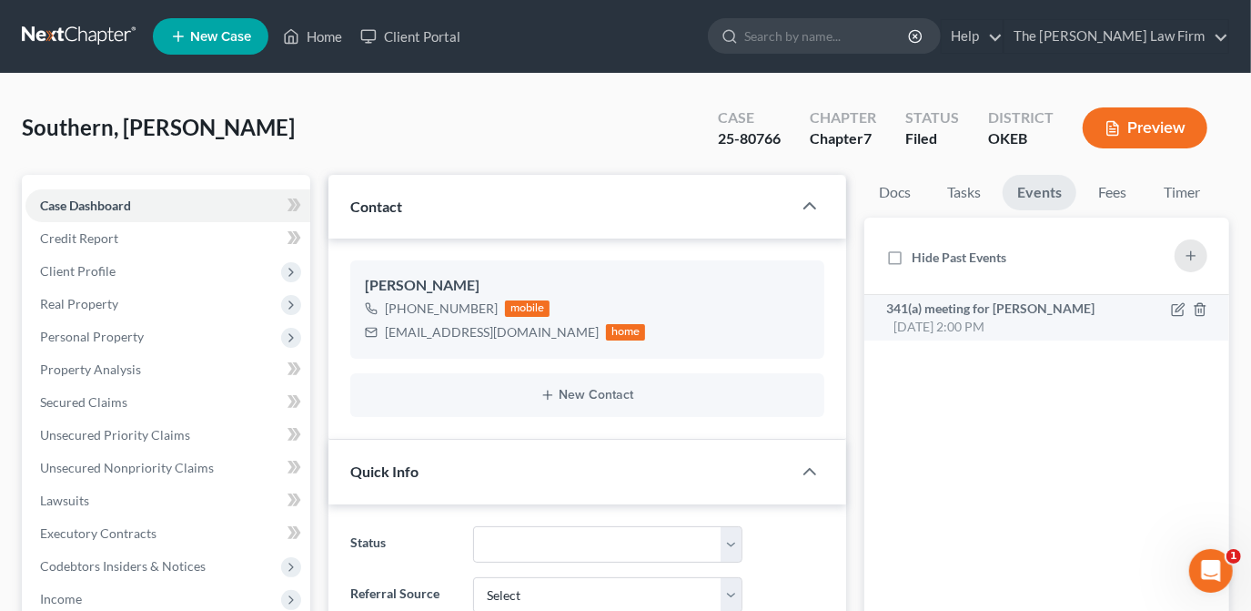
click at [1076, 320] on div "341(a) meeting for [PERSON_NAME] [DATE] 2:00 PM" at bounding box center [1004, 317] width 237 height 36
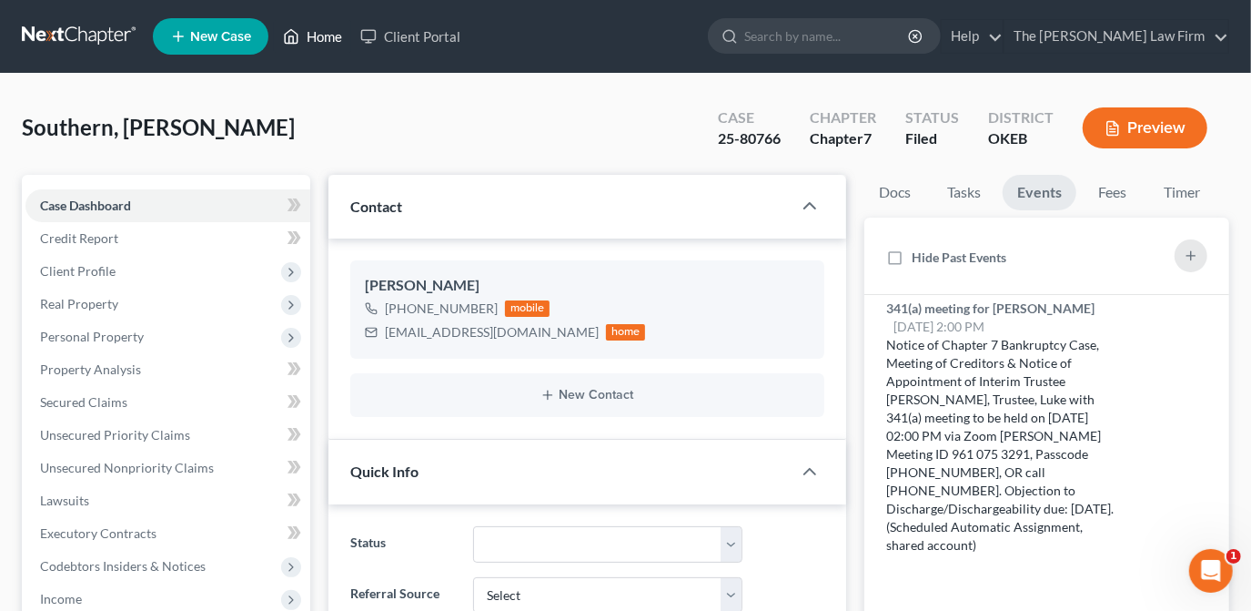
click at [300, 33] on link "Home" at bounding box center [312, 36] width 77 height 33
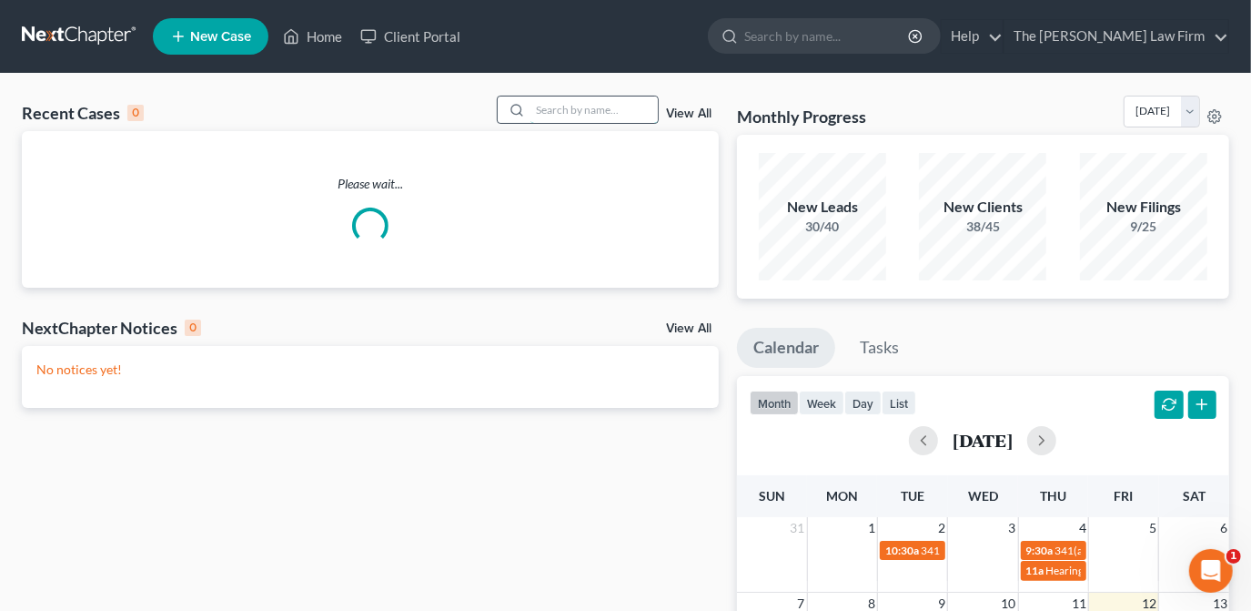
click at [633, 119] on input "search" at bounding box center [594, 109] width 127 height 26
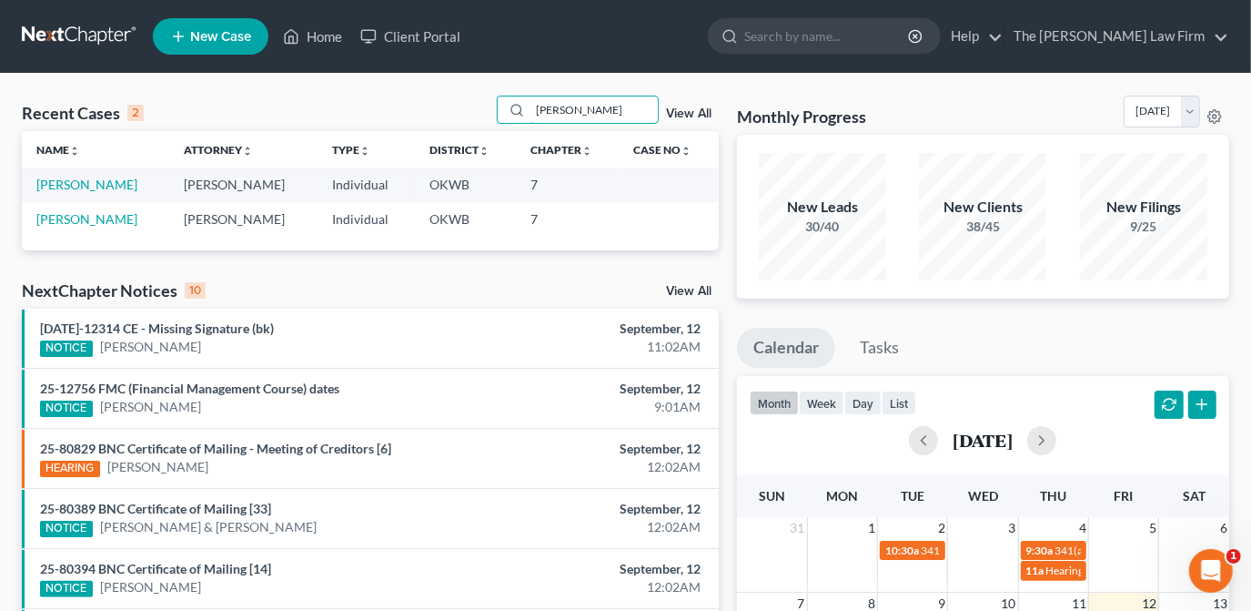
type input "[PERSON_NAME]"
click at [97, 183] on link "[PERSON_NAME]" at bounding box center [86, 184] width 101 height 15
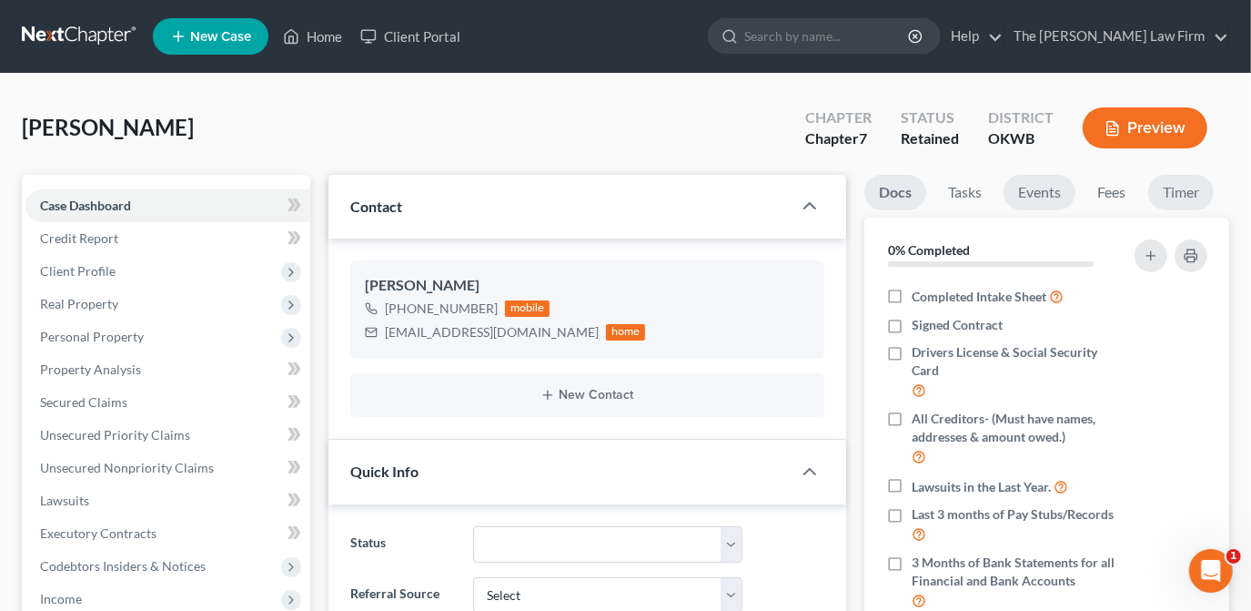
click at [1037, 187] on link "Events" at bounding box center [1040, 192] width 72 height 35
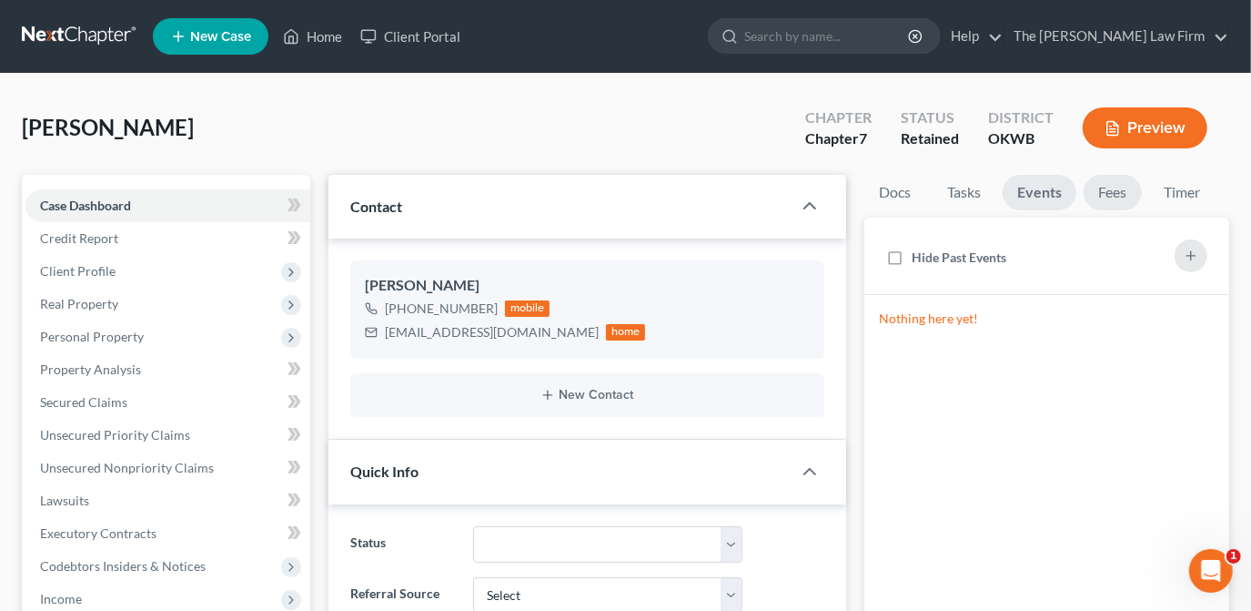
click at [1123, 198] on link "Fees" at bounding box center [1113, 192] width 58 height 35
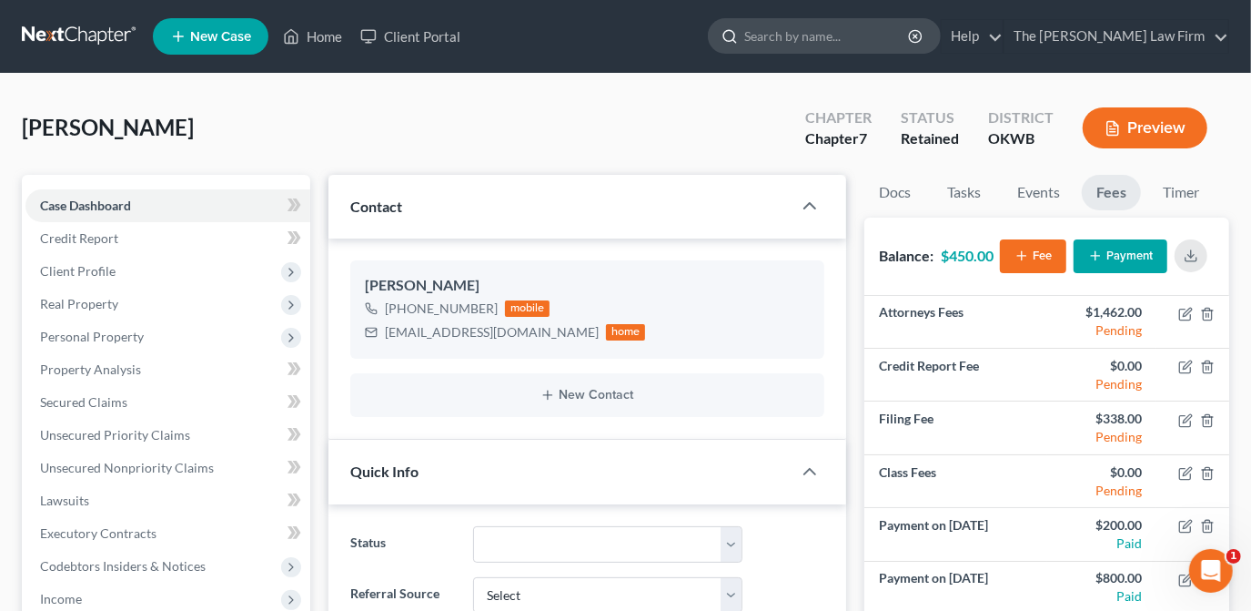
click at [679, 171] on div "[PERSON_NAME] Upgraded Chapter Chapter 7 Status Retained District OKWB Preview" at bounding box center [626, 135] width 1208 height 79
click at [857, 43] on input "search" at bounding box center [827, 36] width 167 height 34
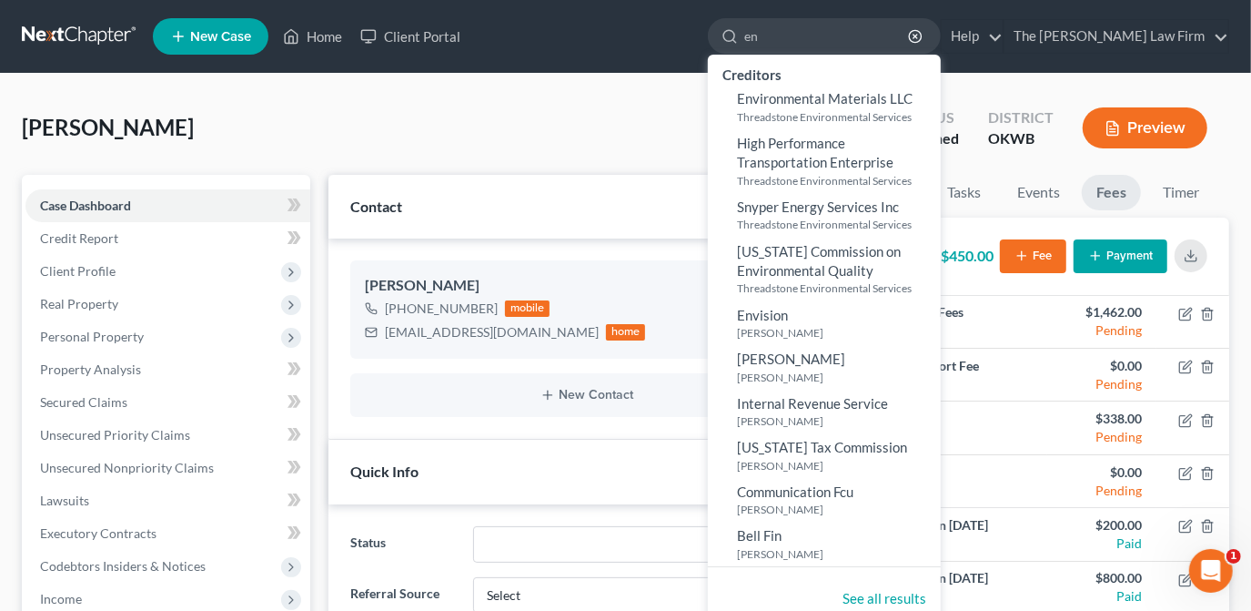
type input "e"
type input "[PERSON_NAME]"
click at [680, 127] on div "[PERSON_NAME] Upgraded Chapter Chapter 7 Status Retained District OKWB Preview" at bounding box center [626, 135] width 1208 height 79
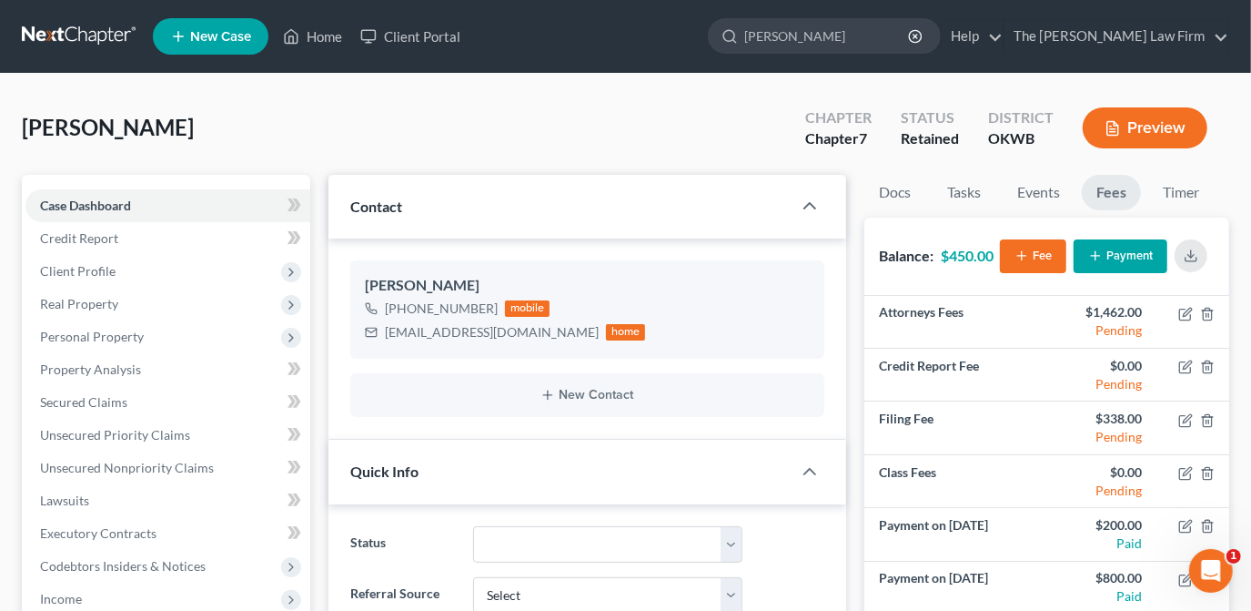
click at [204, 44] on span "New Case" at bounding box center [220, 37] width 61 height 14
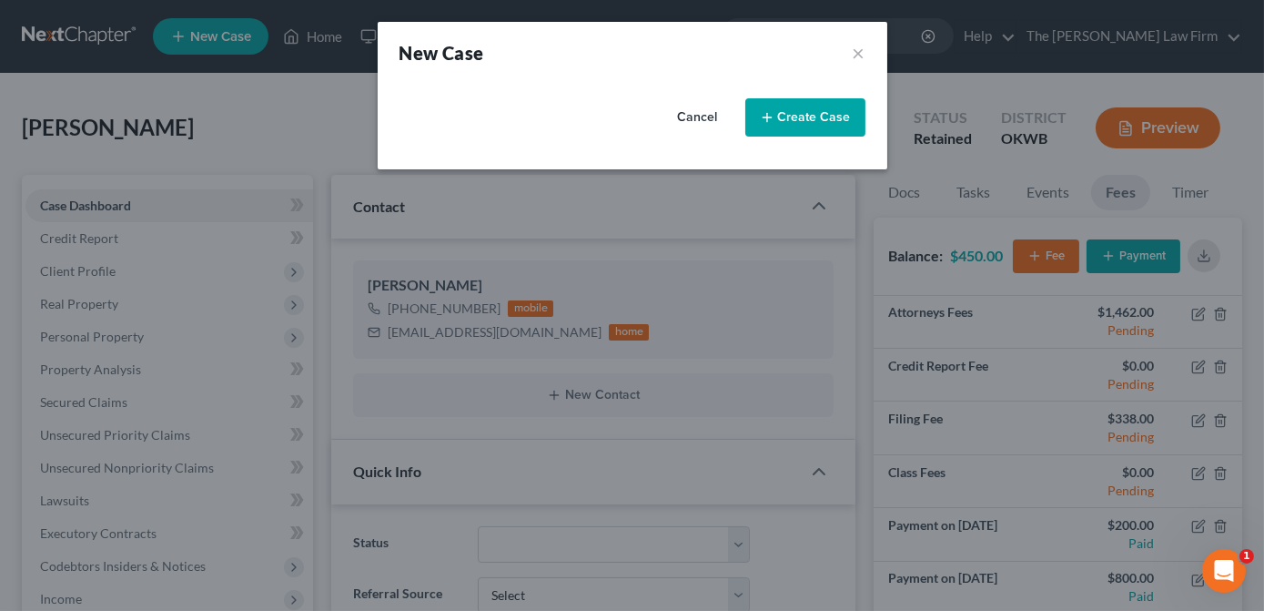
select select "65"
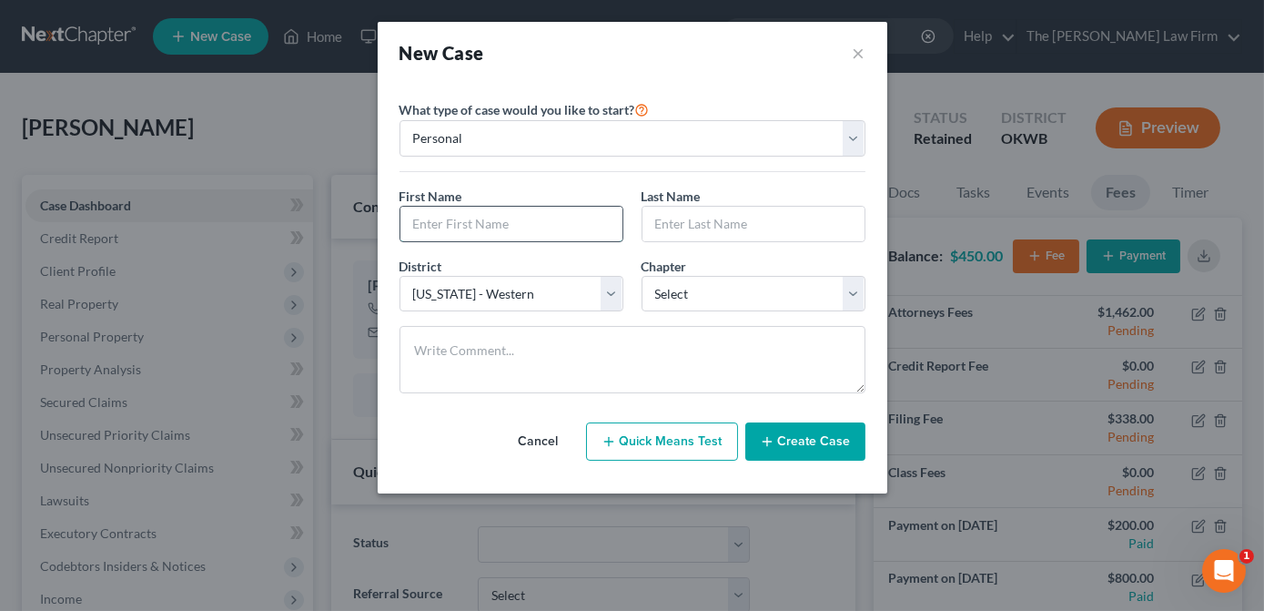
click at [511, 224] on input "text" at bounding box center [511, 224] width 222 height 35
type input "[PERSON_NAME]"
type input "Ens"
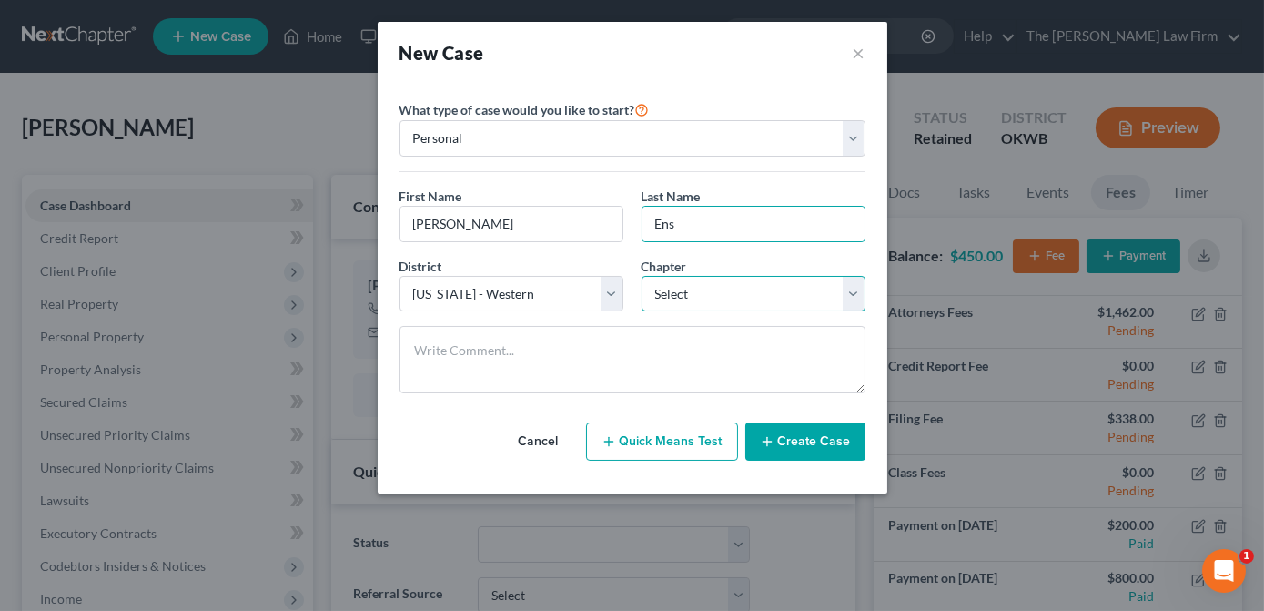
click at [738, 290] on select "Select 7 11 12 13" at bounding box center [754, 294] width 224 height 36
select select "0"
click at [642, 276] on select "Select 7 11 12 13" at bounding box center [754, 294] width 224 height 36
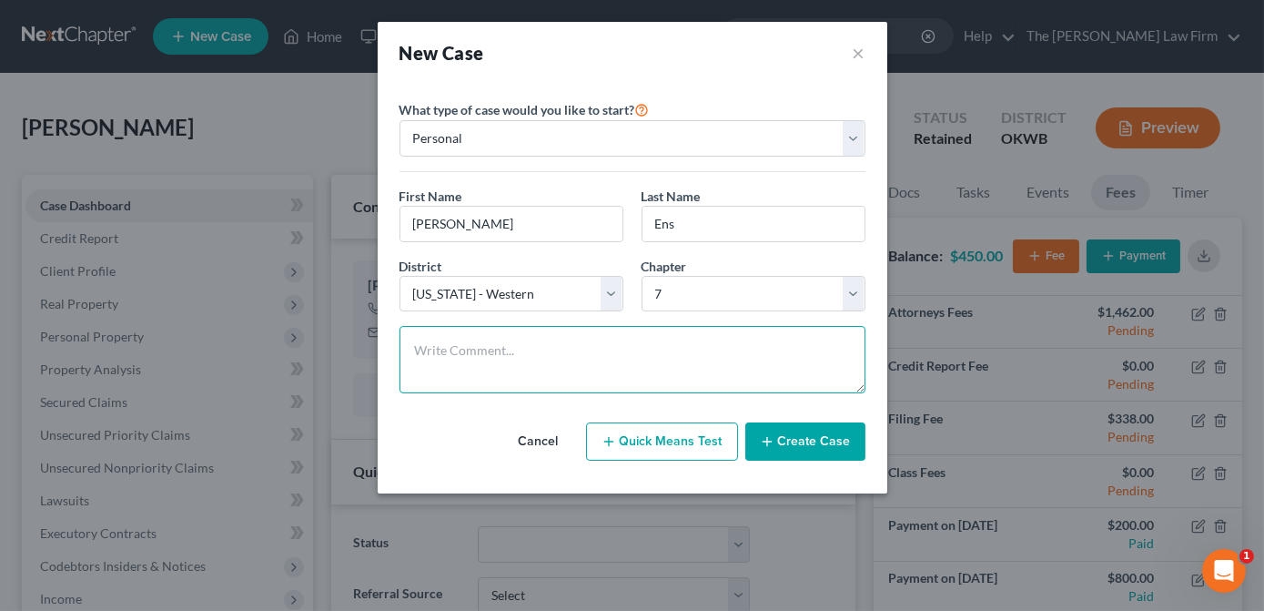
click at [689, 351] on textarea at bounding box center [633, 359] width 466 height 67
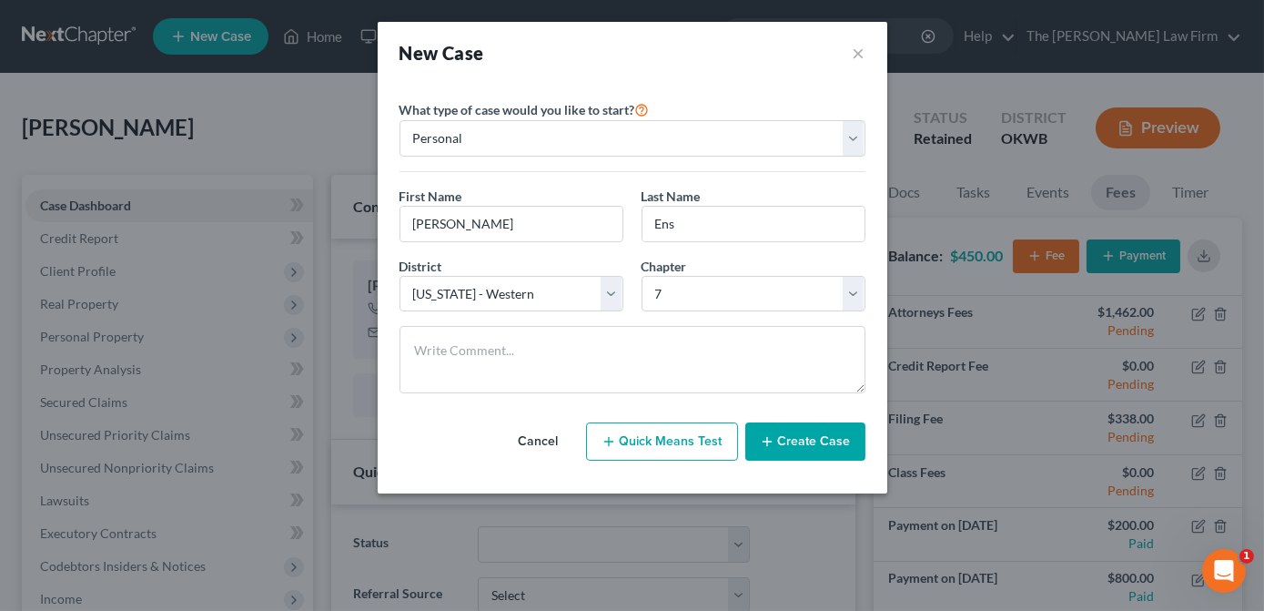
drag, startPoint x: 786, startPoint y: 448, endPoint x: 726, endPoint y: 391, distance: 82.4
click at [786, 448] on button "Create Case" at bounding box center [805, 441] width 120 height 38
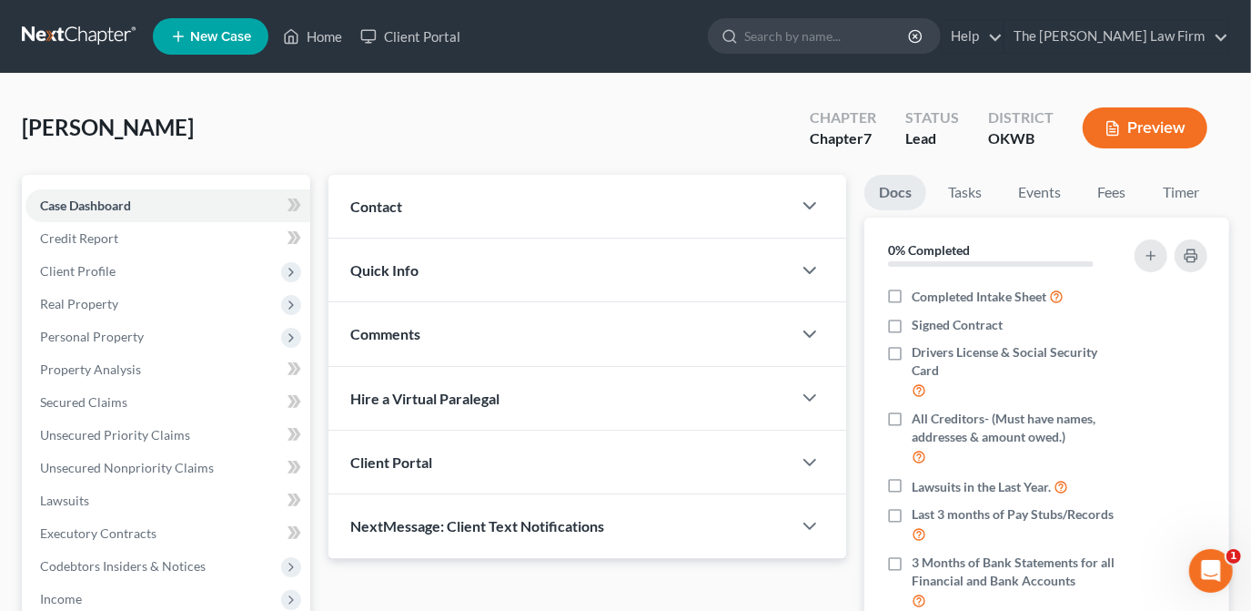
click at [628, 215] on div "Contact" at bounding box center [560, 206] width 463 height 63
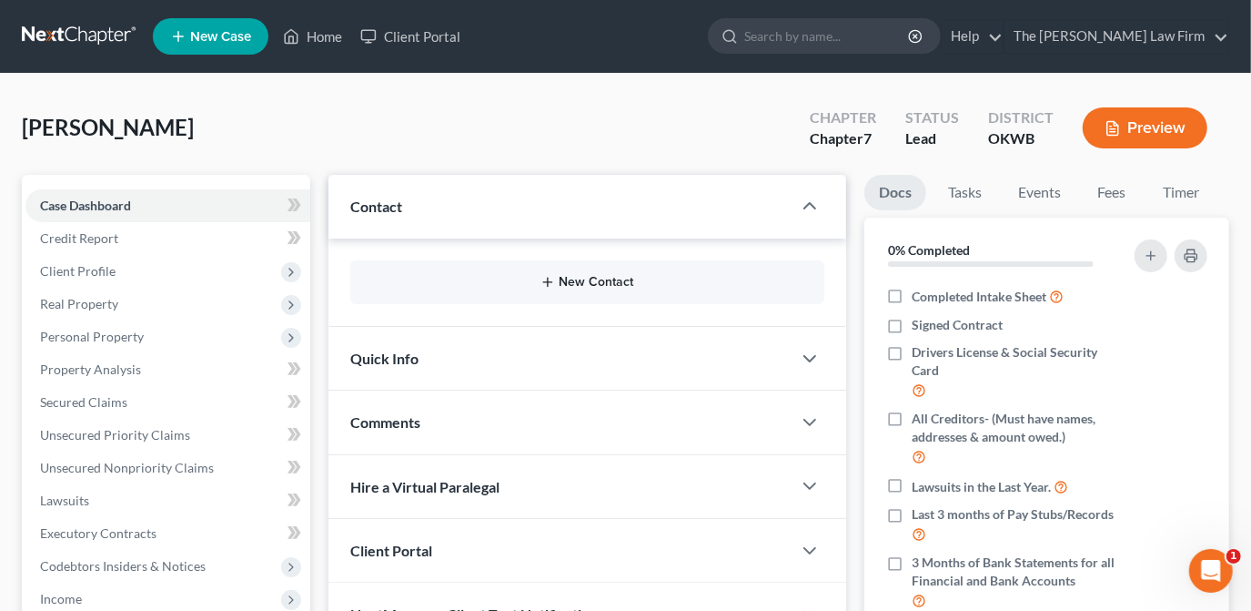
click at [633, 287] on button "New Contact" at bounding box center [587, 282] width 445 height 15
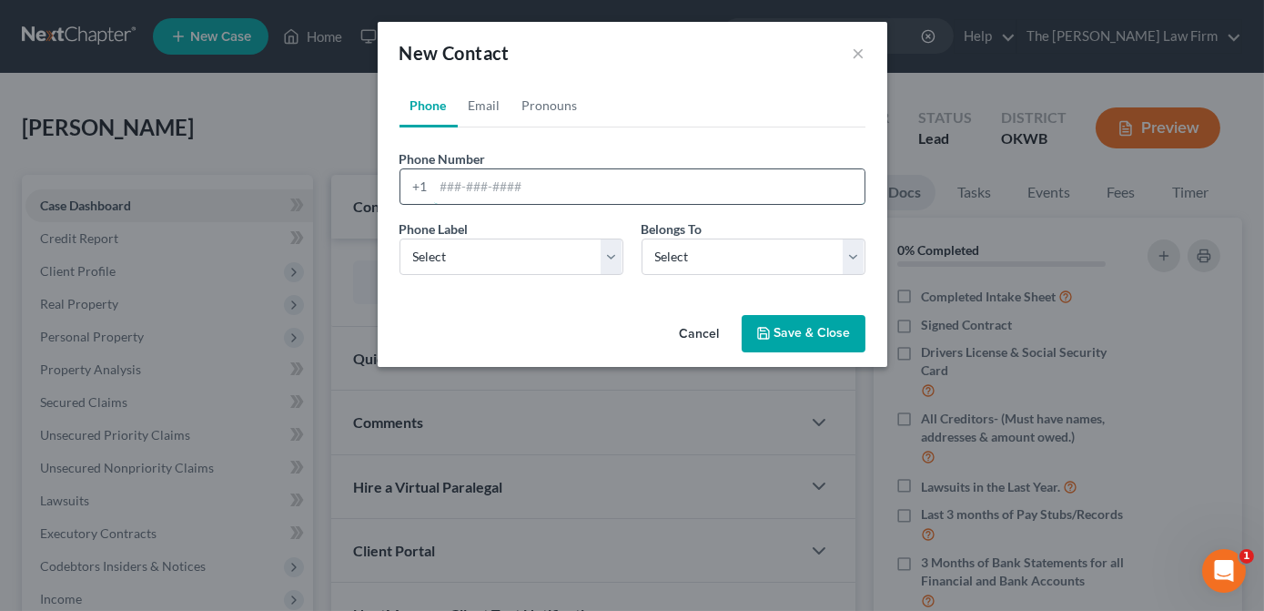
click at [555, 187] on input "tel" at bounding box center [649, 186] width 430 height 35
click at [476, 184] on input "tel" at bounding box center [649, 186] width 430 height 35
type input "[PHONE_NUMBER]"
drag, startPoint x: 517, startPoint y: 256, endPoint x: 517, endPoint y: 271, distance: 15.5
click at [517, 256] on select "Select Mobile Home Work Other" at bounding box center [512, 256] width 224 height 36
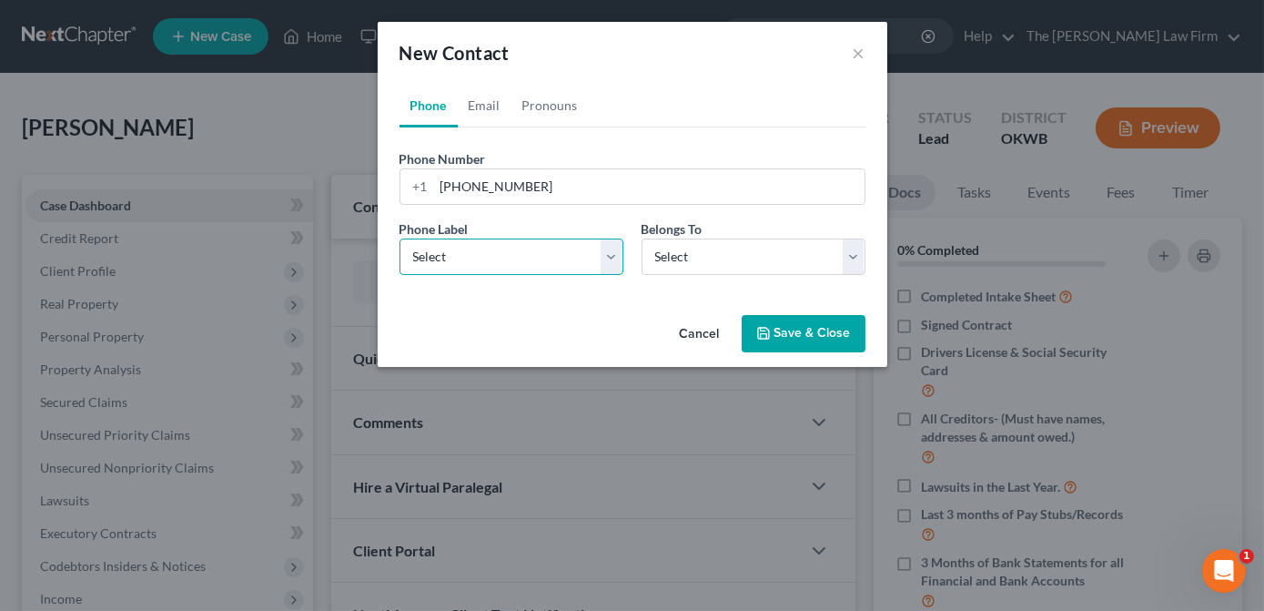
select select "0"
click at [400, 238] on select "Select Mobile Home Work Other" at bounding box center [512, 256] width 224 height 36
click at [679, 276] on div "Phone Label * Select Mobile Home Work Other Belongs To * Select Client Other" at bounding box center [632, 254] width 484 height 70
drag, startPoint x: 698, startPoint y: 256, endPoint x: 693, endPoint y: 273, distance: 18.1
click at [696, 258] on select "Select Client Other" at bounding box center [754, 256] width 224 height 36
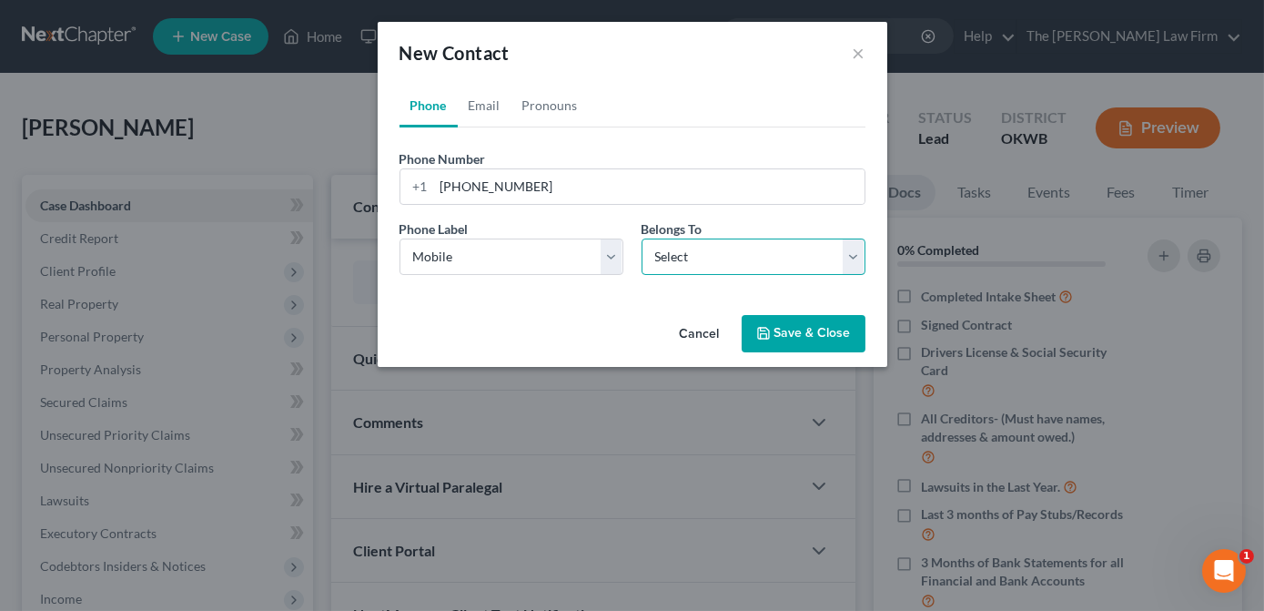
select select "0"
click at [642, 238] on select "Select Client Other" at bounding box center [754, 256] width 224 height 36
drag, startPoint x: 778, startPoint y: 327, endPoint x: 626, endPoint y: 276, distance: 160.3
click at [778, 326] on button "Save & Close" at bounding box center [804, 334] width 124 height 38
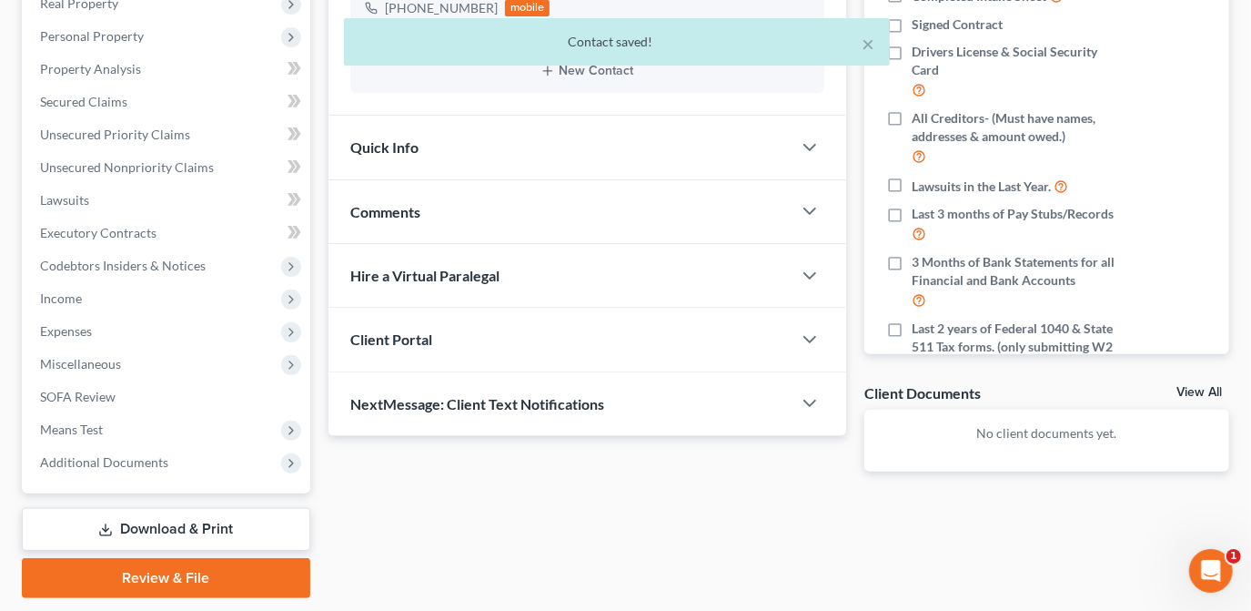
scroll to position [272, 0]
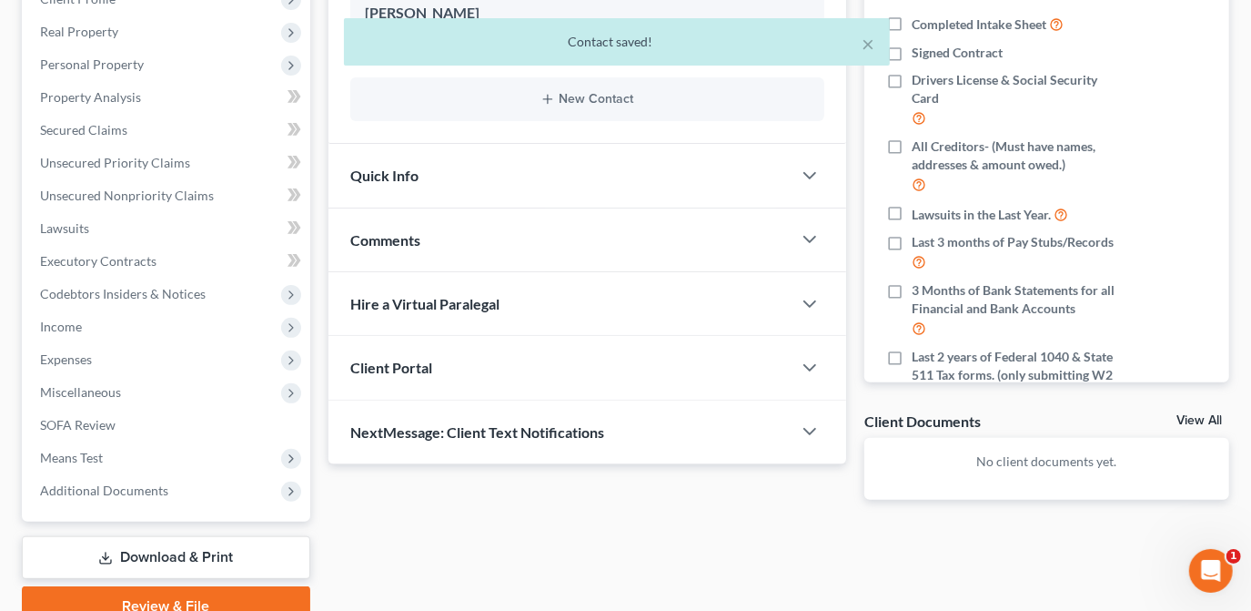
click at [560, 232] on div "Comments" at bounding box center [560, 239] width 463 height 63
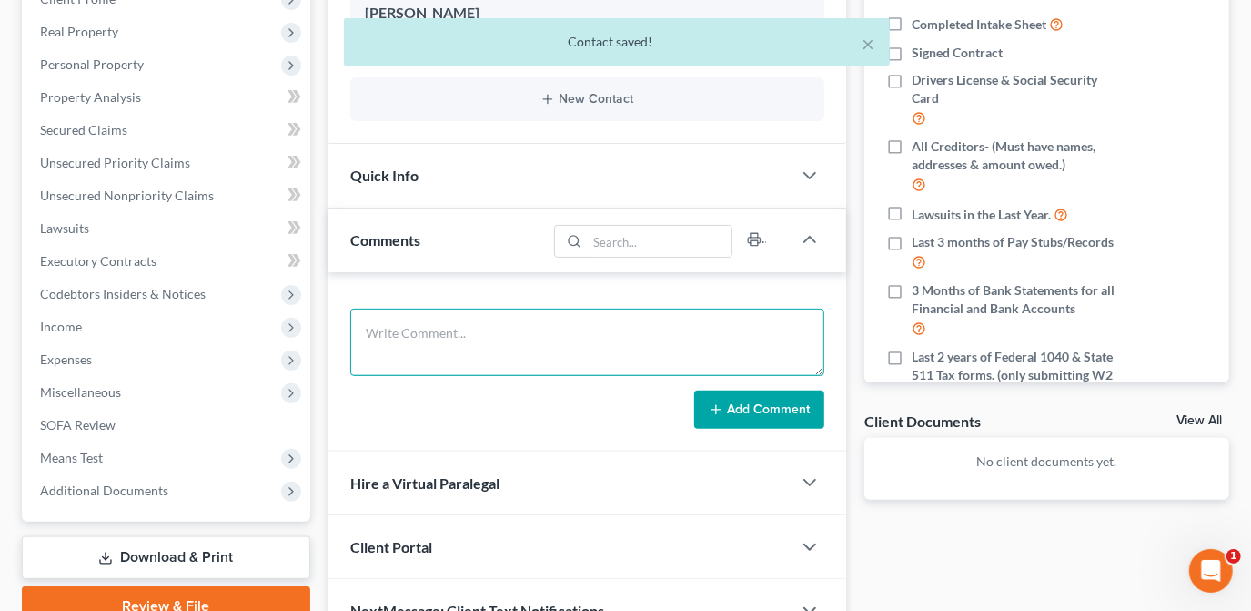
click at [559, 323] on textarea at bounding box center [587, 342] width 474 height 67
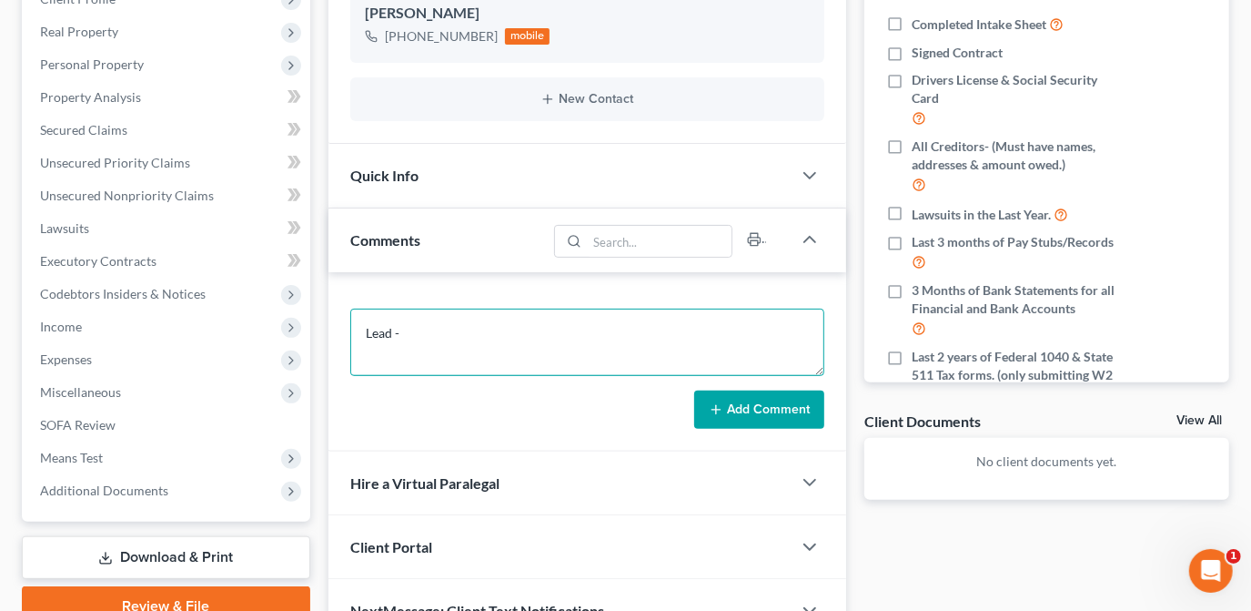
scroll to position [106, 0]
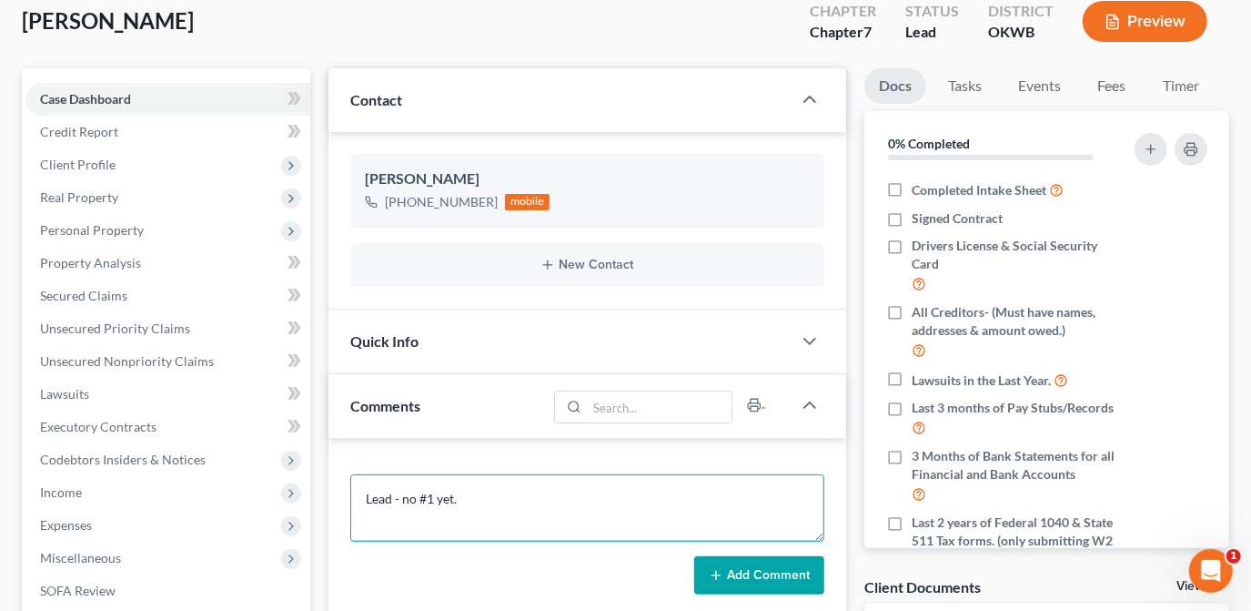
type textarea "Lead - no #1 yet."
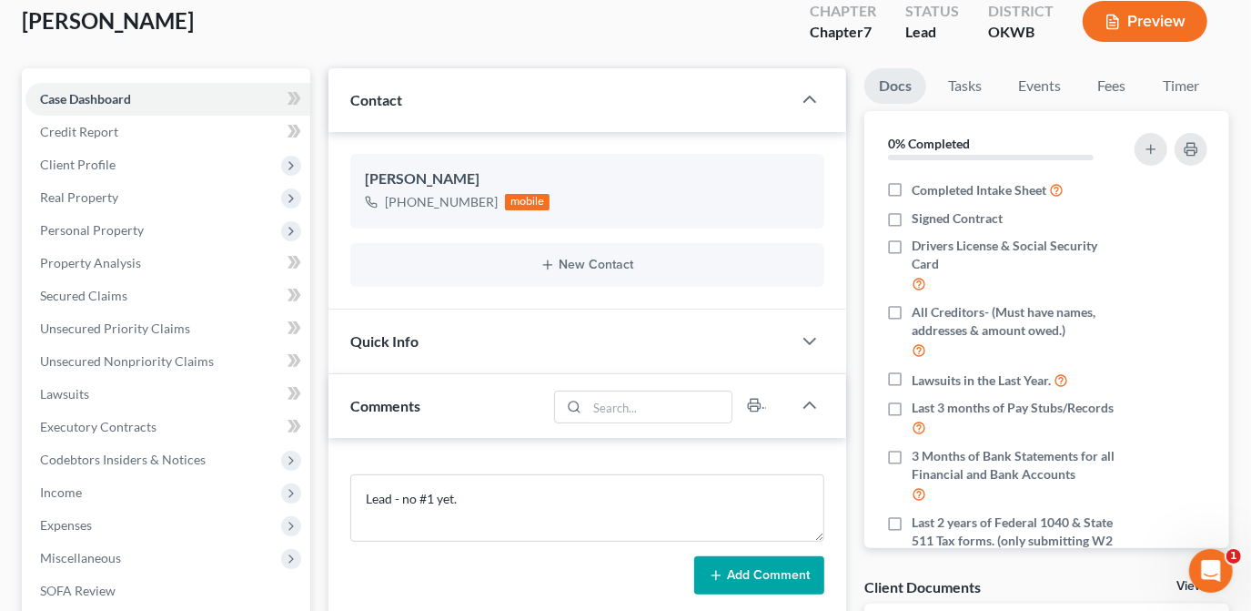
click at [760, 572] on button "Add Comment" at bounding box center [759, 575] width 130 height 38
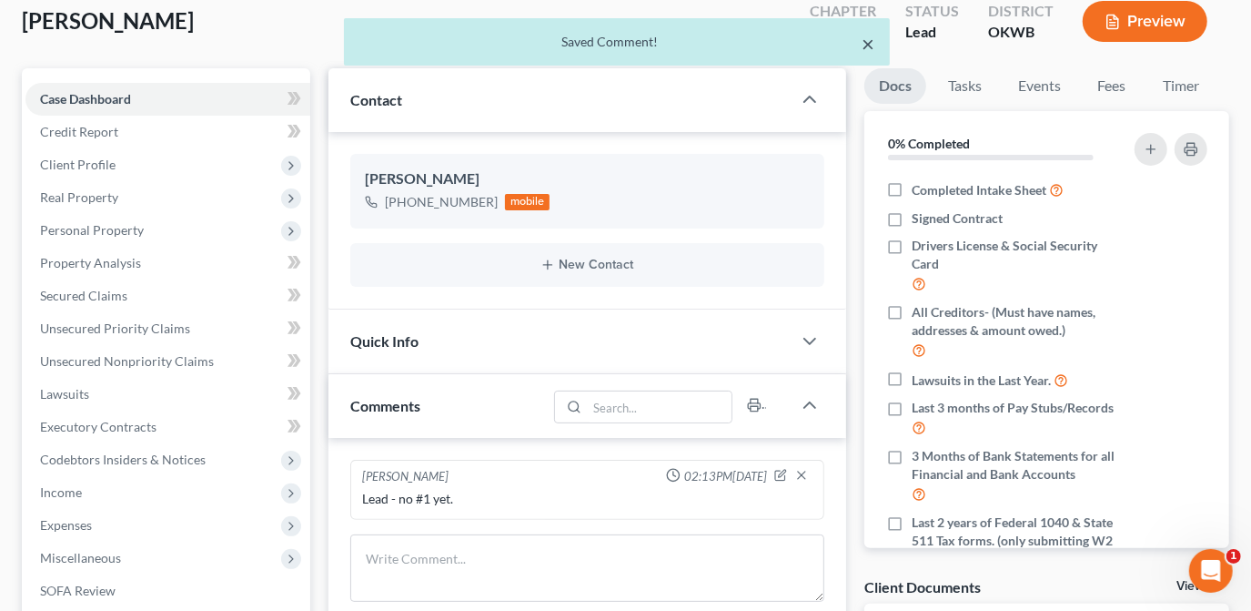
click at [871, 40] on button "×" at bounding box center [869, 44] width 13 height 22
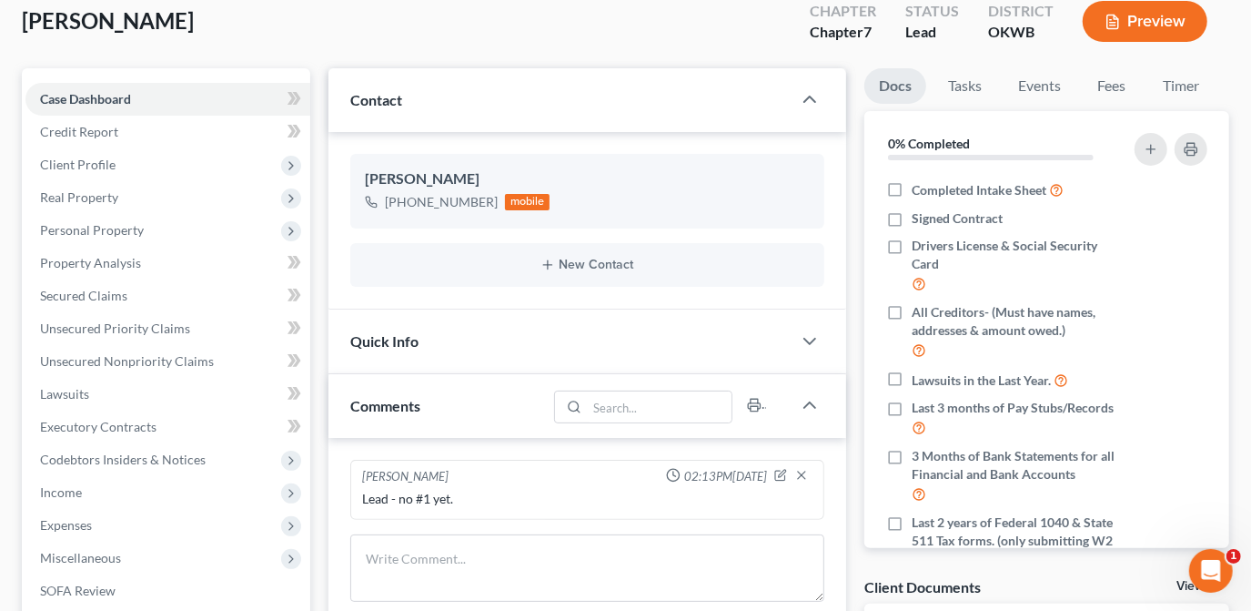
click at [362, 21] on div "[PERSON_NAME] Upgraded Chapter Chapter 7 Status Lead District OKWB Preview" at bounding box center [626, 28] width 1208 height 79
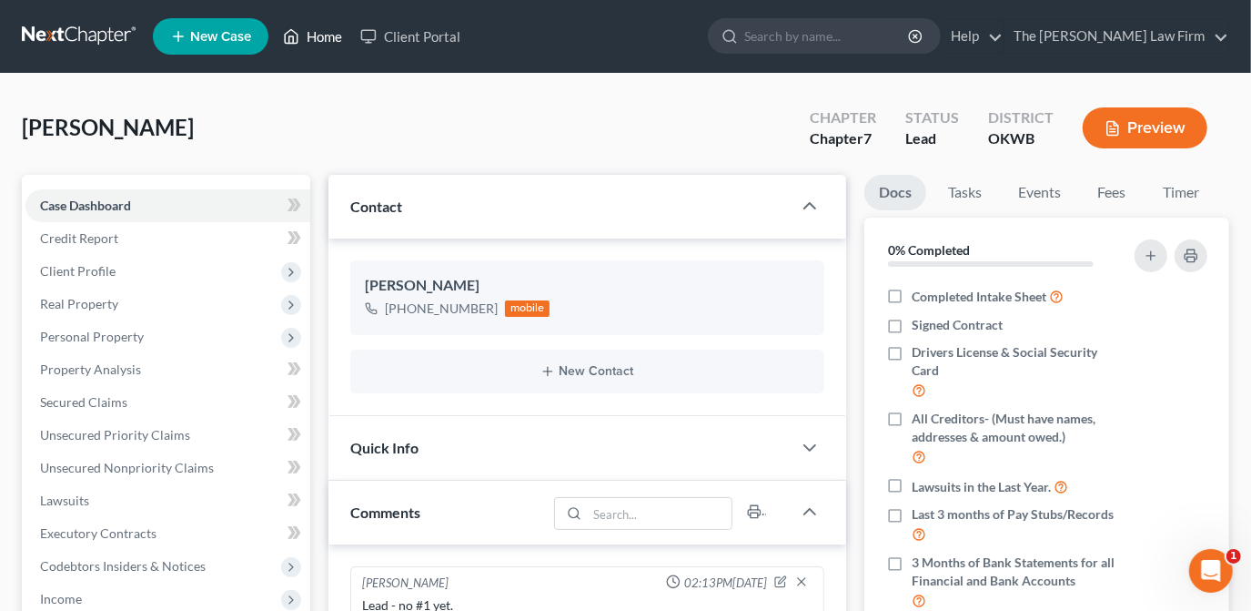
click at [325, 34] on link "Home" at bounding box center [312, 36] width 77 height 33
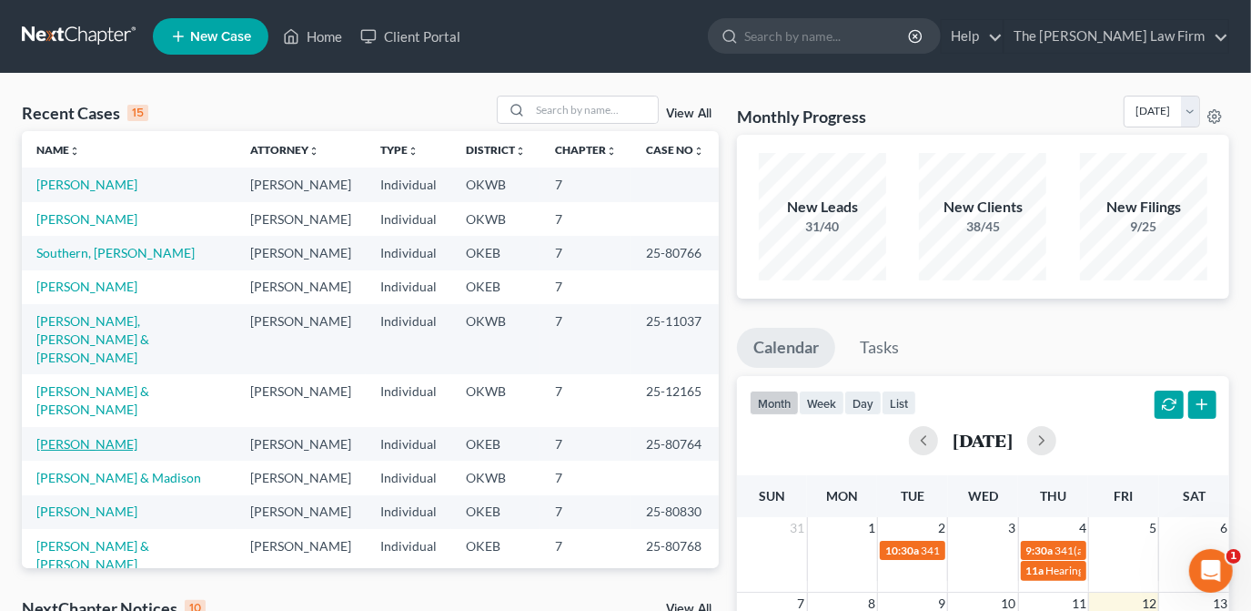
click at [65, 436] on link "[PERSON_NAME]" at bounding box center [86, 443] width 101 height 15
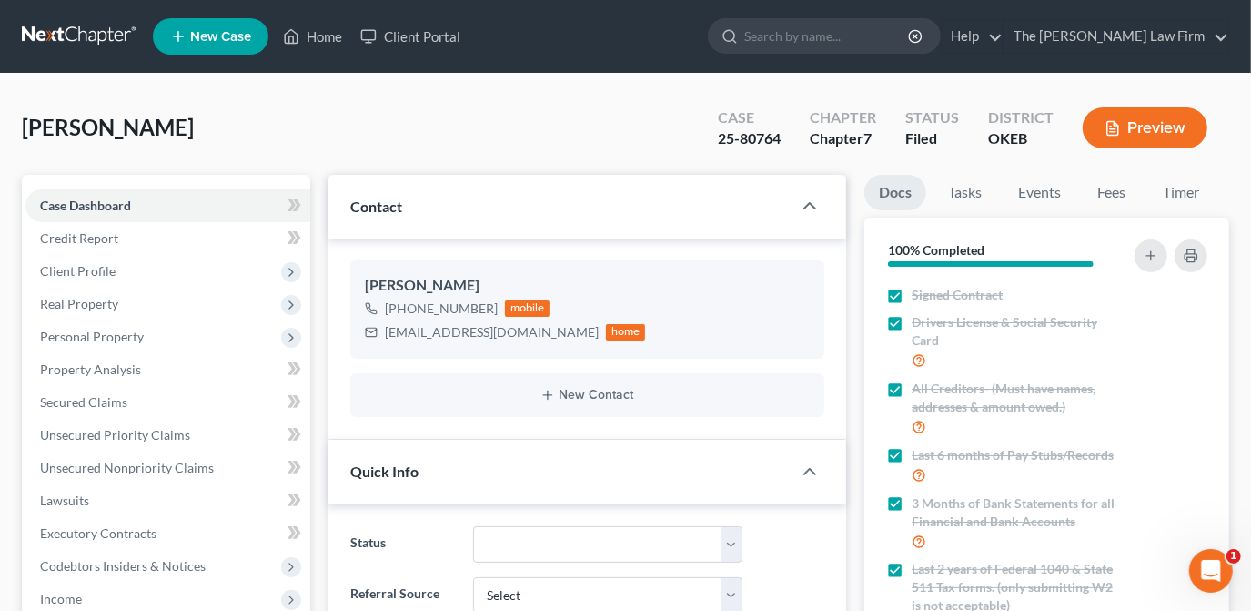
scroll to position [997, 0]
click at [1043, 200] on link "Events" at bounding box center [1040, 192] width 72 height 35
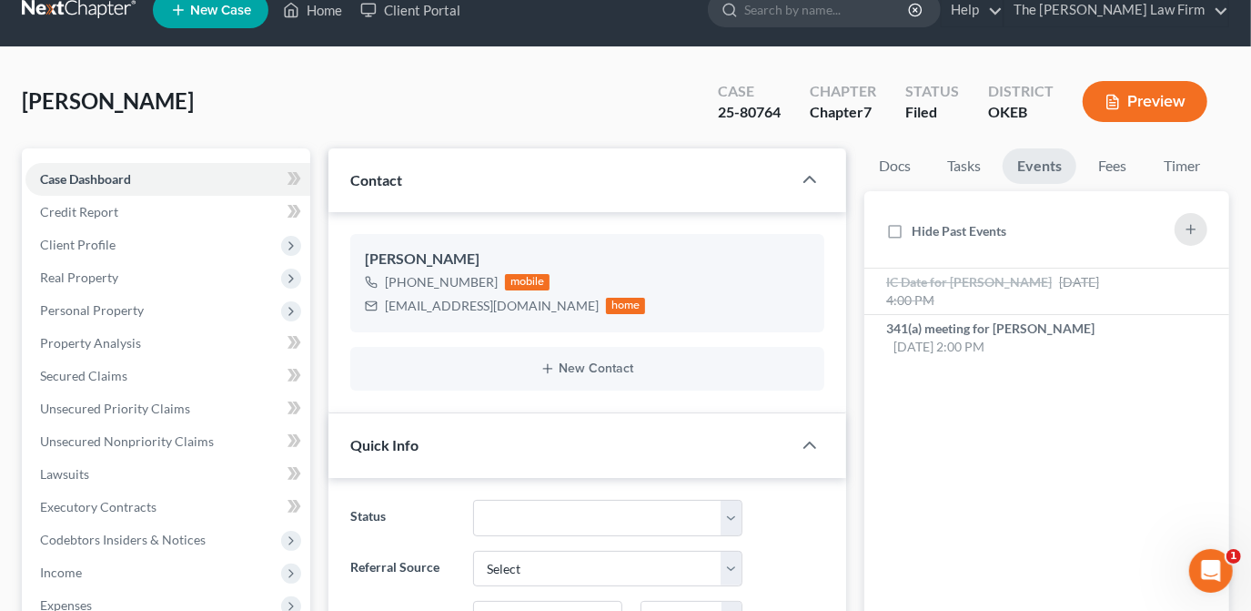
scroll to position [0, 0]
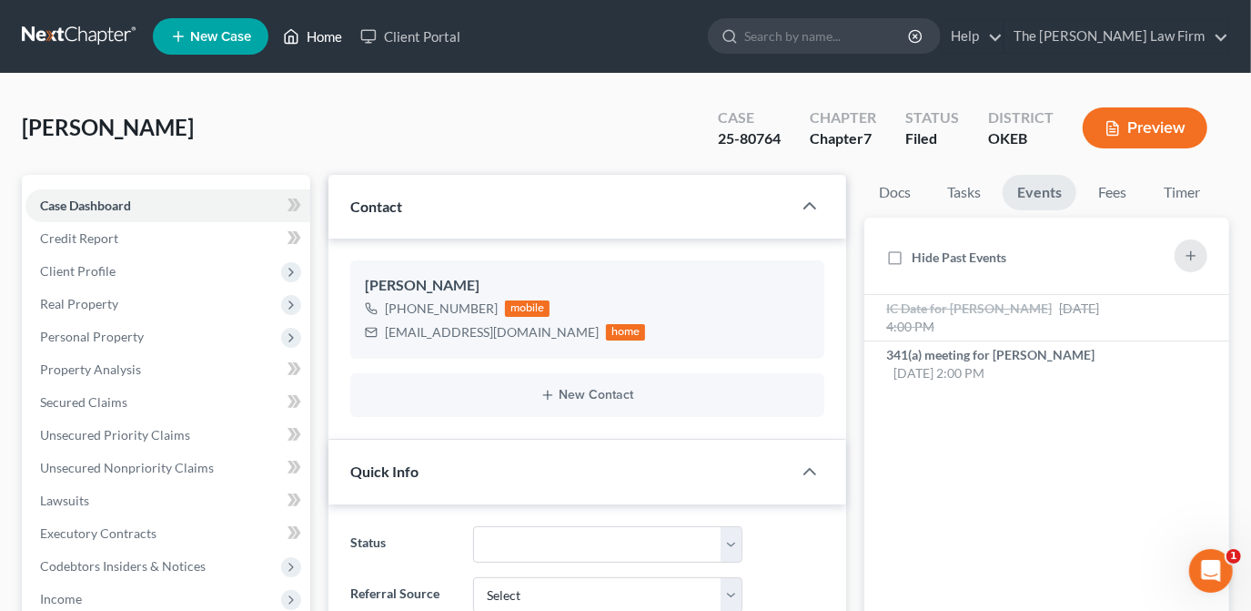
click at [334, 31] on link "Home" at bounding box center [312, 36] width 77 height 33
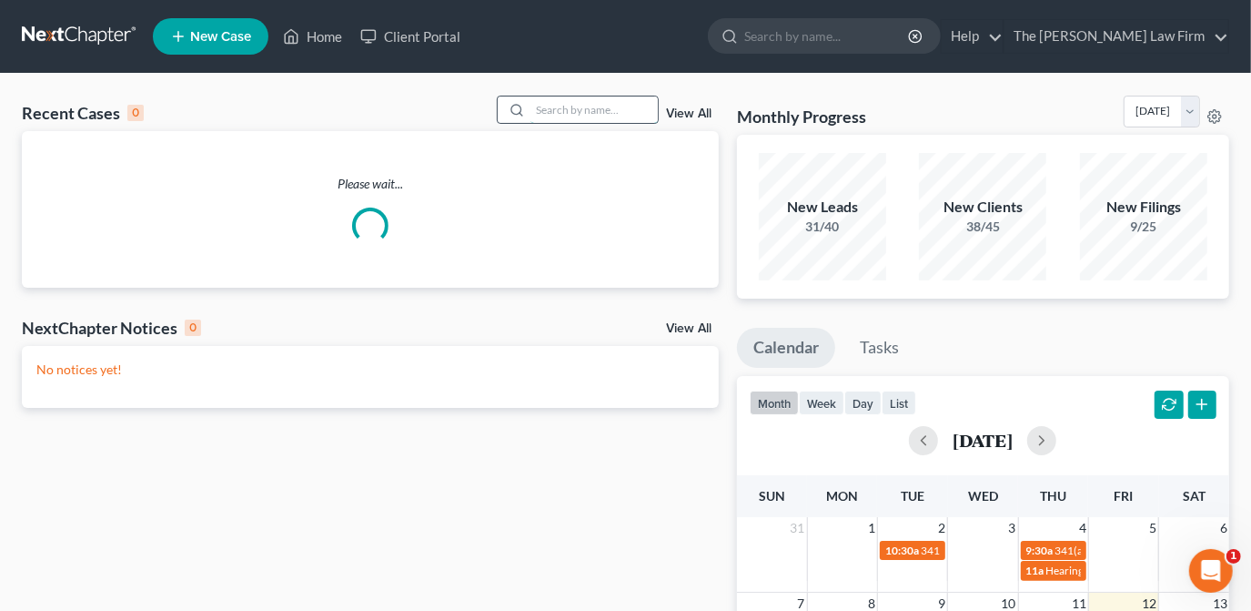
click at [628, 115] on input "search" at bounding box center [594, 109] width 127 height 26
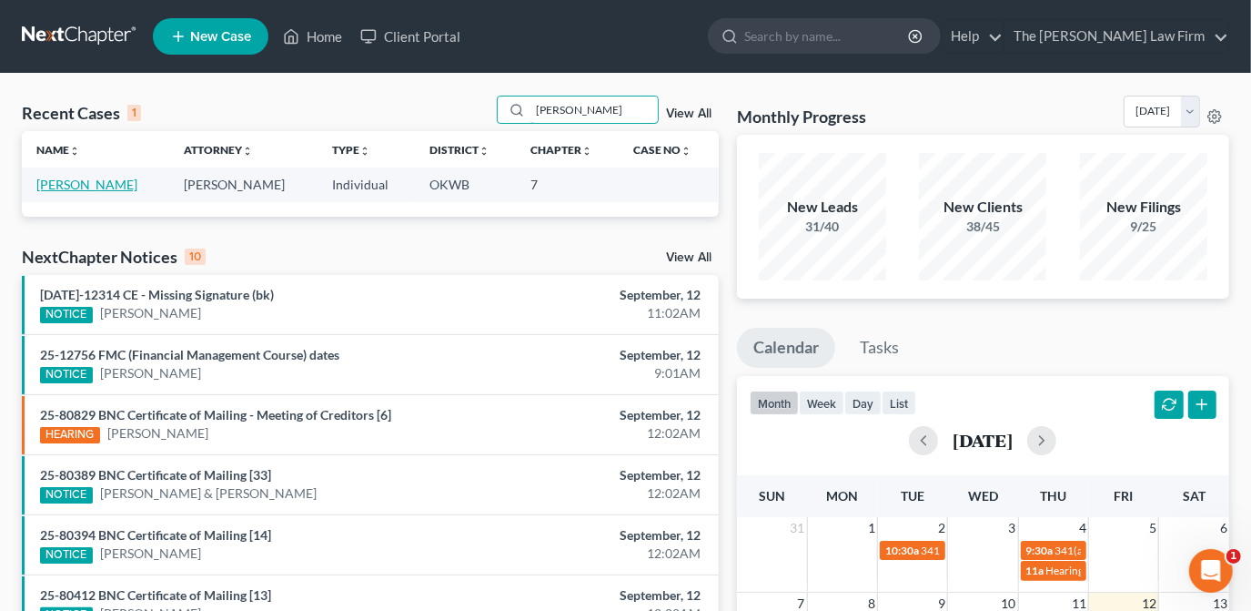
type input "[PERSON_NAME]"
click at [74, 178] on link "[PERSON_NAME]" at bounding box center [86, 184] width 101 height 15
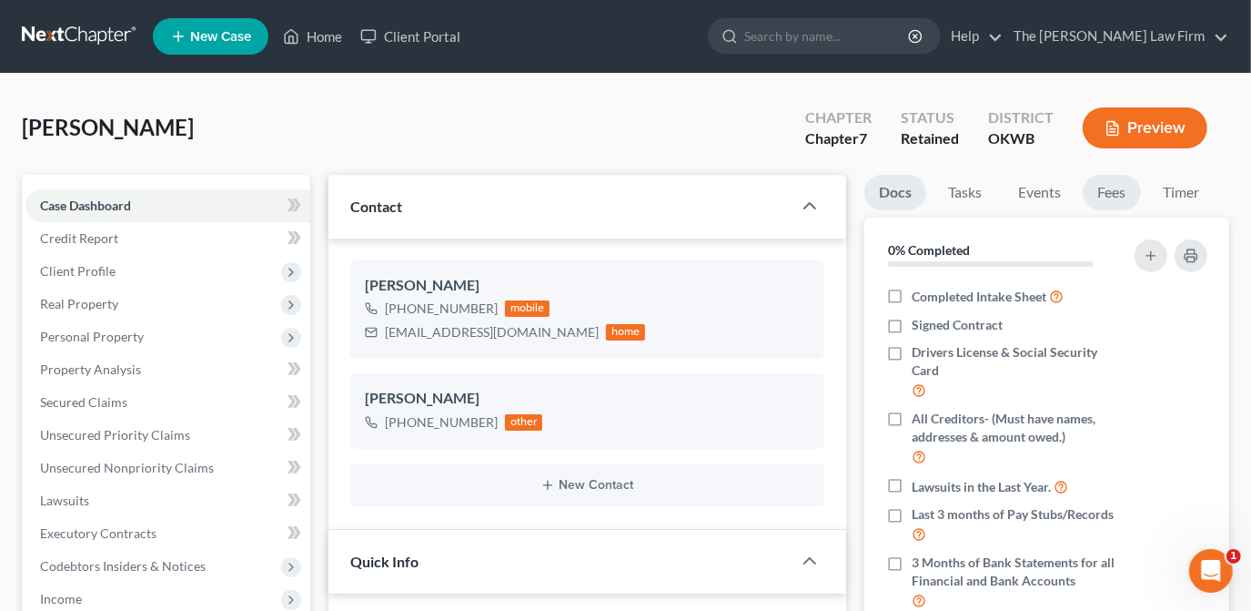
click at [1102, 191] on link "Fees" at bounding box center [1112, 192] width 58 height 35
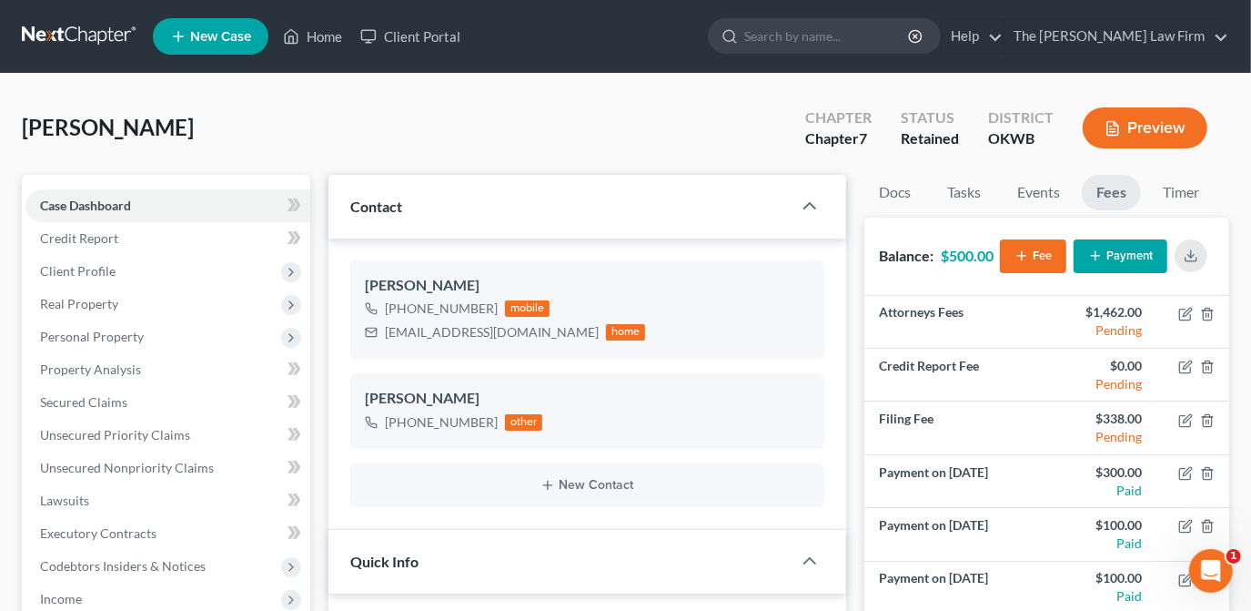
drag, startPoint x: 712, startPoint y: 161, endPoint x: 819, endPoint y: 1, distance: 192.8
click at [712, 161] on div "[PERSON_NAME] Upgraded Chapter Chapter 7 Status Retained District OKWB Preview" at bounding box center [626, 135] width 1208 height 79
click at [1108, 256] on button "Payment" at bounding box center [1121, 256] width 94 height 34
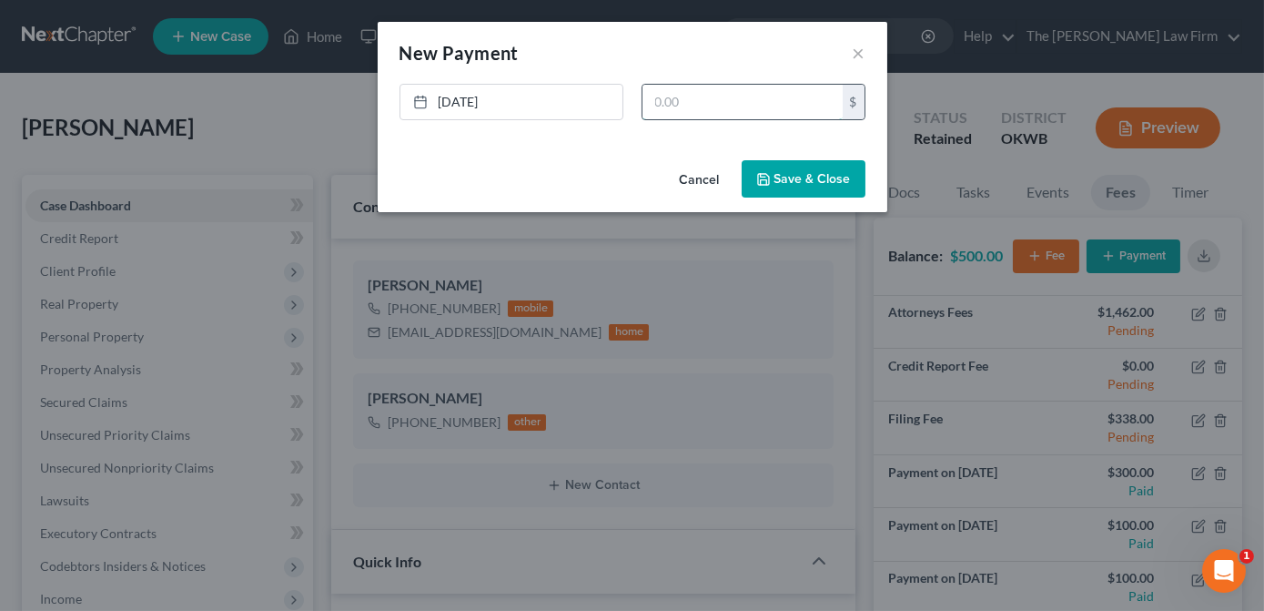
click at [718, 101] on input "text" at bounding box center [743, 102] width 200 height 35
type input "100.00"
click at [752, 171] on button "Save & Close" at bounding box center [804, 179] width 124 height 38
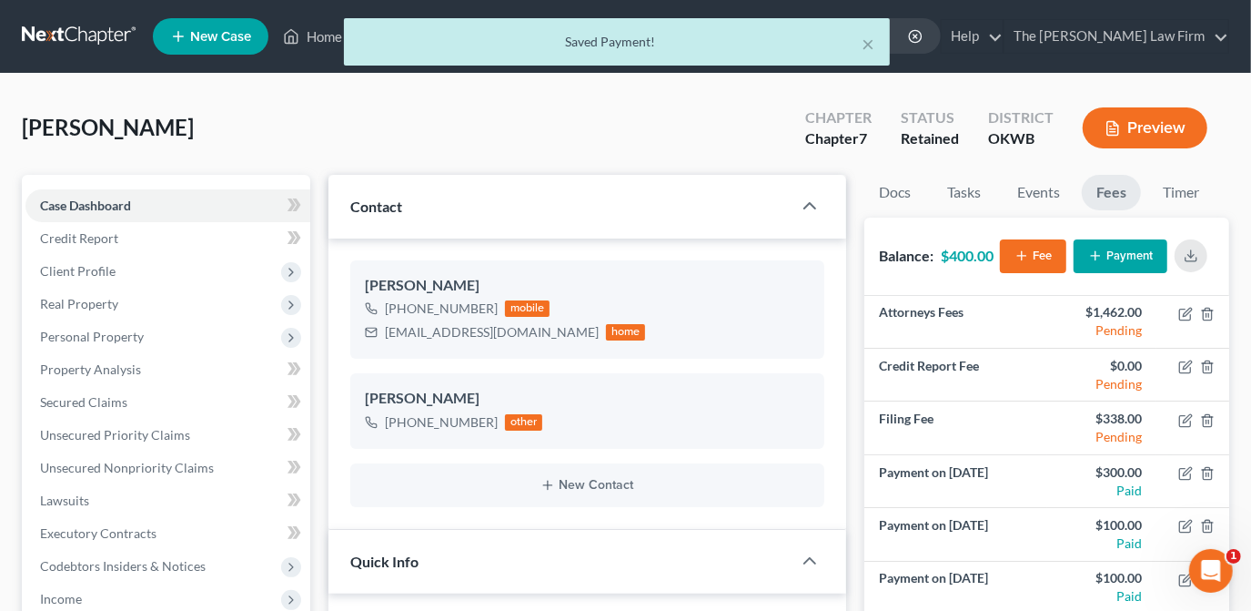
click at [712, 144] on div "[PERSON_NAME] Upgraded Chapter Chapter 7 Status Retained District OKWB Preview" at bounding box center [626, 135] width 1208 height 79
click at [866, 45] on button "×" at bounding box center [869, 44] width 13 height 22
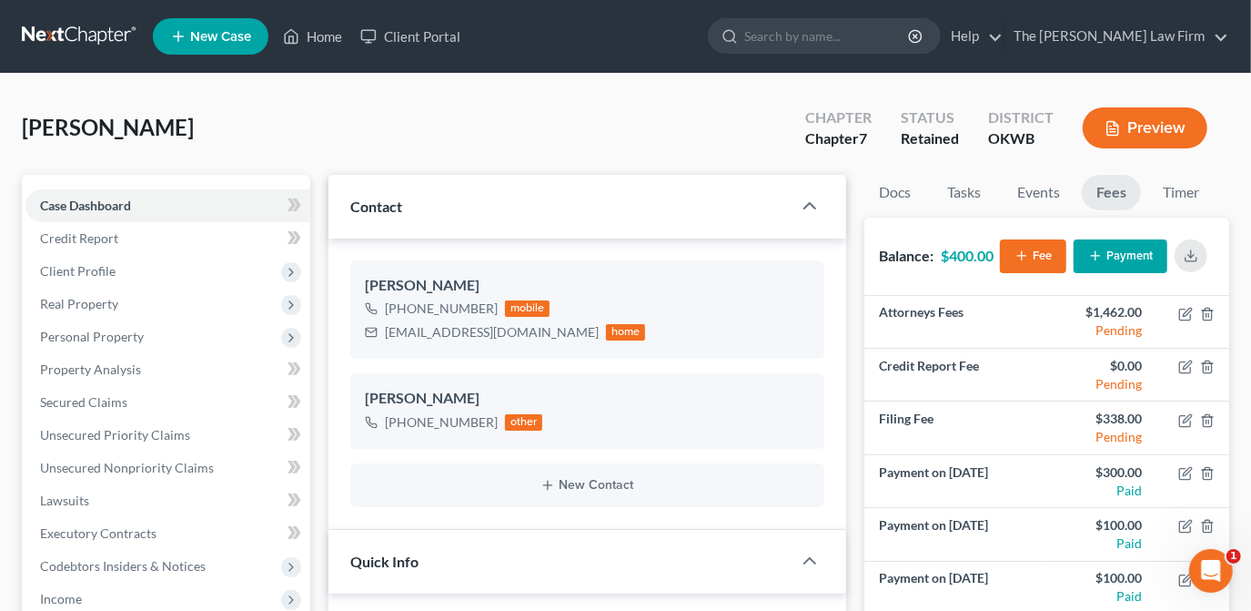
click at [752, 124] on div "[PERSON_NAME] Upgraded Chapter Chapter 7 Status Retained District OKWB Preview" at bounding box center [626, 135] width 1208 height 79
click at [838, 35] on input "search" at bounding box center [827, 36] width 167 height 34
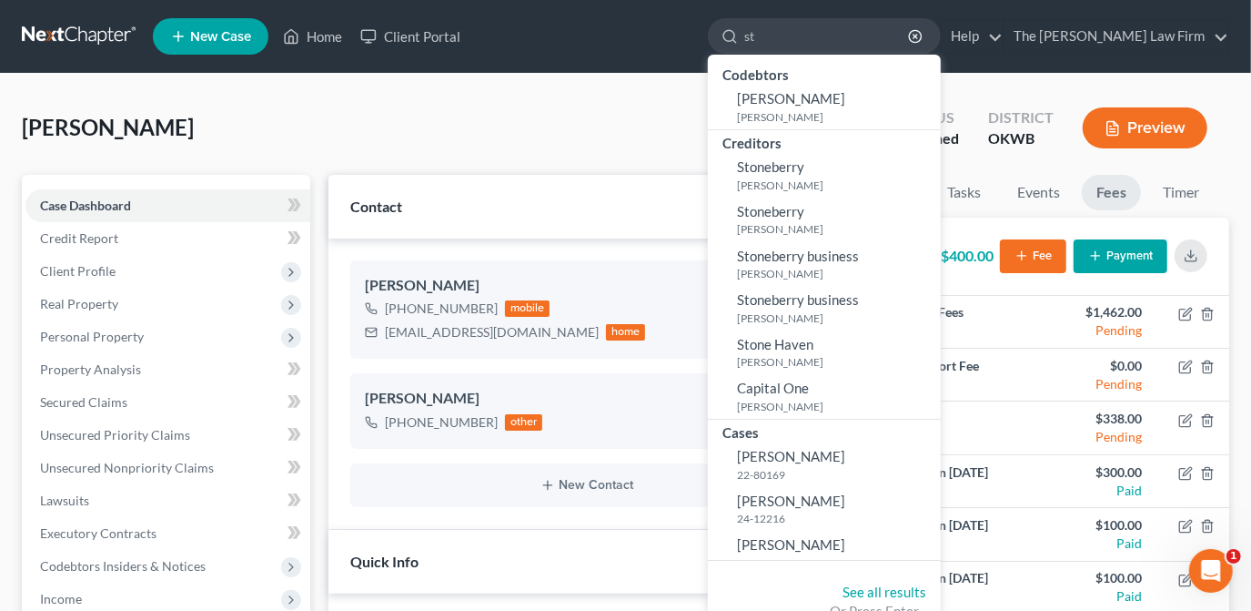
type input "s"
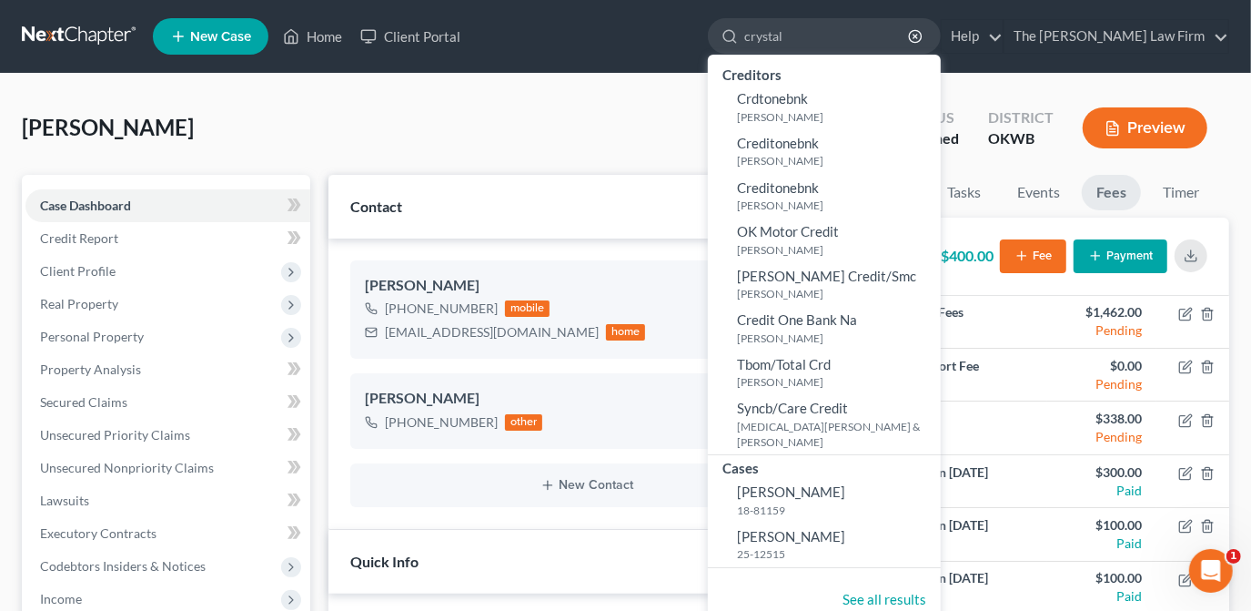
drag, startPoint x: 730, startPoint y: 126, endPoint x: 836, endPoint y: 76, distance: 117.3
click at [730, 126] on div "[PERSON_NAME] Upgraded Chapter Chapter 7 Status Retained District OKWB Preview" at bounding box center [626, 135] width 1208 height 79
drag, startPoint x: 830, startPoint y: 42, endPoint x: 786, endPoint y: 43, distance: 43.7
click at [788, 42] on div "crystal" at bounding box center [824, 35] width 233 height 35
type input "hall"
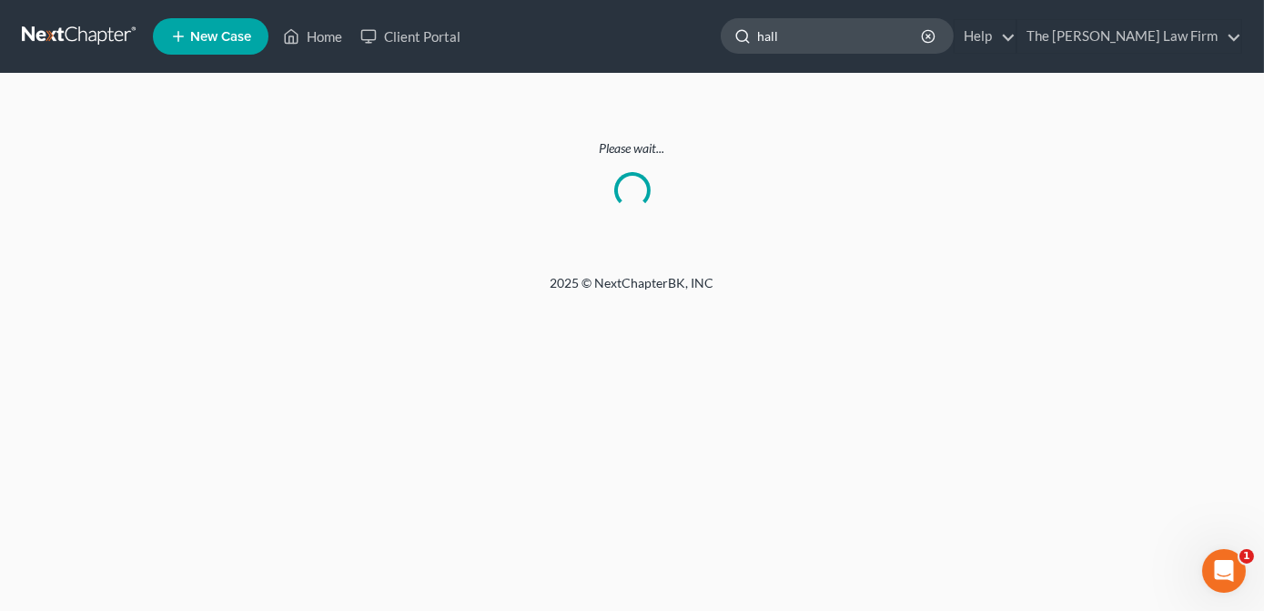
drag, startPoint x: 868, startPoint y: 38, endPoint x: 788, endPoint y: 36, distance: 80.1
click at [794, 45] on div "hall" at bounding box center [837, 35] width 233 height 35
type input "c"
click at [323, 39] on link "Home" at bounding box center [312, 36] width 77 height 33
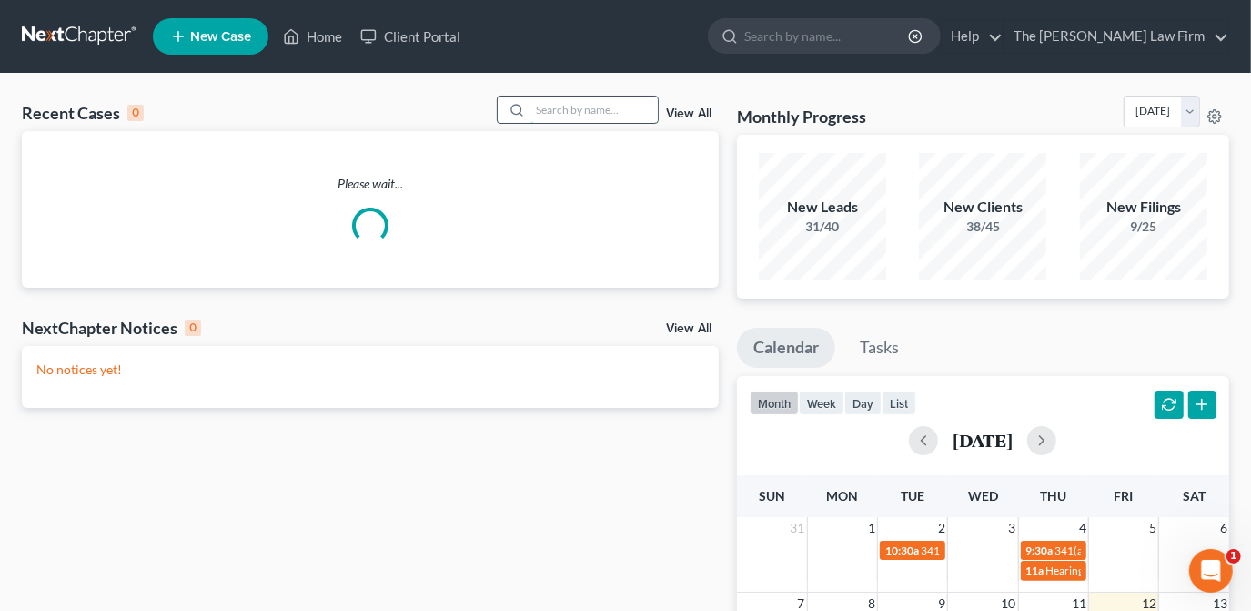
click at [584, 116] on input "search" at bounding box center [594, 109] width 127 height 26
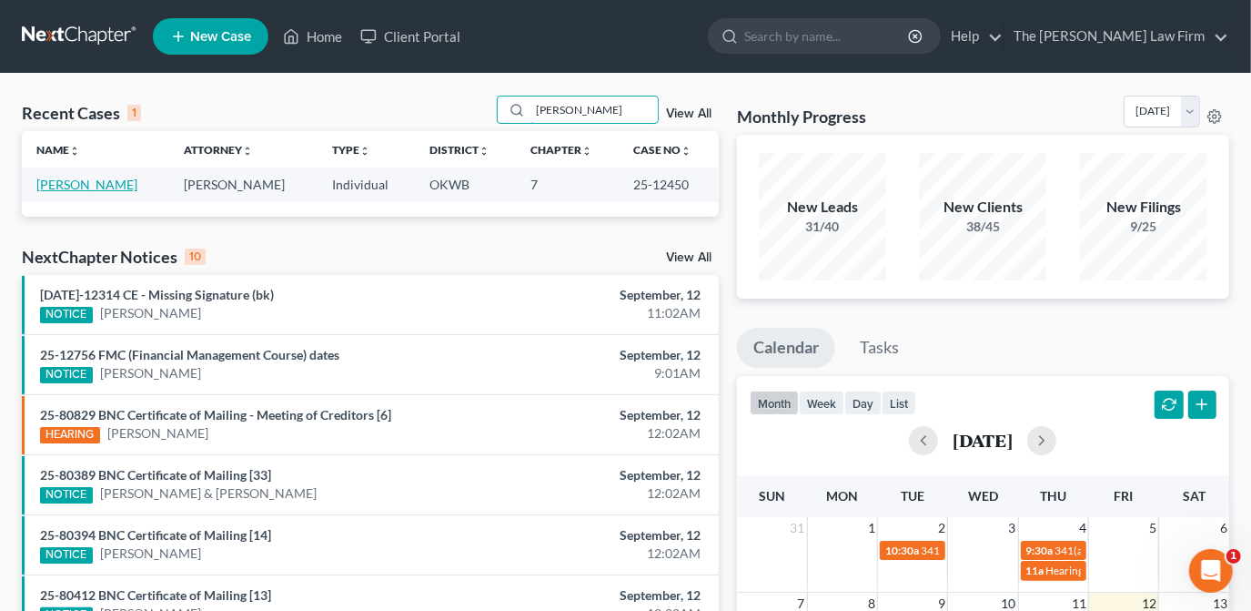
type input "[PERSON_NAME]"
click at [75, 182] on link "[PERSON_NAME]" at bounding box center [86, 184] width 101 height 15
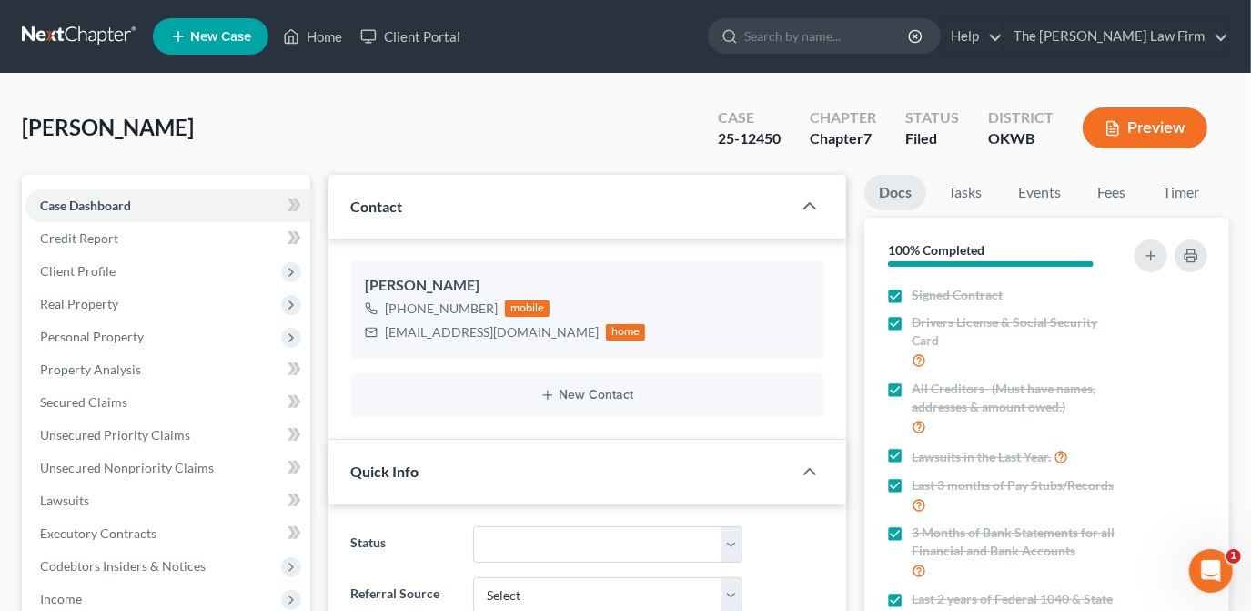
scroll to position [2542, 0]
click at [1046, 197] on link "Events" at bounding box center [1040, 192] width 72 height 35
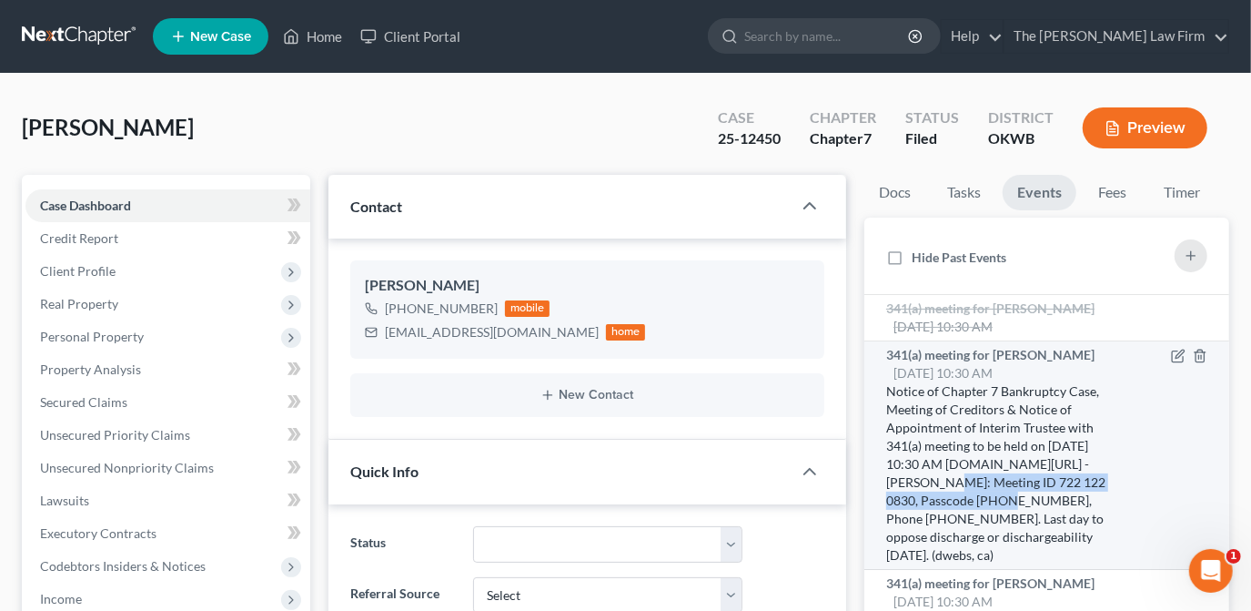
drag, startPoint x: 886, startPoint y: 480, endPoint x: 959, endPoint y: 497, distance: 74.8
click at [959, 497] on div "Notice of Chapter 7 Bankruptcy Case, Meeting of Creditors & Notice of Appointme…" at bounding box center [1004, 473] width 237 height 182
copy div "Meeting ID 722 122 0830, Passcode 4765056125"
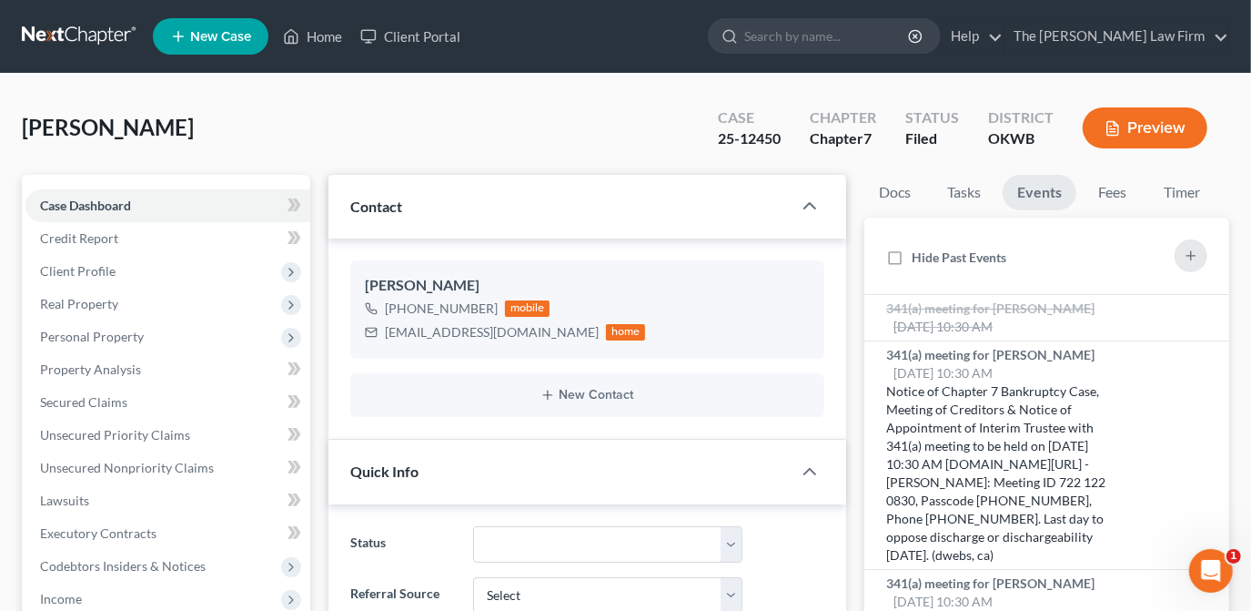
click at [639, 131] on div "[PERSON_NAME] Upgraded Case 25-12450 Chapter Chapter 7 Status Filed District OK…" at bounding box center [626, 135] width 1208 height 79
drag, startPoint x: 510, startPoint y: 334, endPoint x: 391, endPoint y: 332, distance: 118.3
click at [380, 336] on div "[EMAIL_ADDRESS][DOMAIN_NAME] home" at bounding box center [505, 332] width 281 height 24
copy div "[EMAIL_ADDRESS][DOMAIN_NAME]"
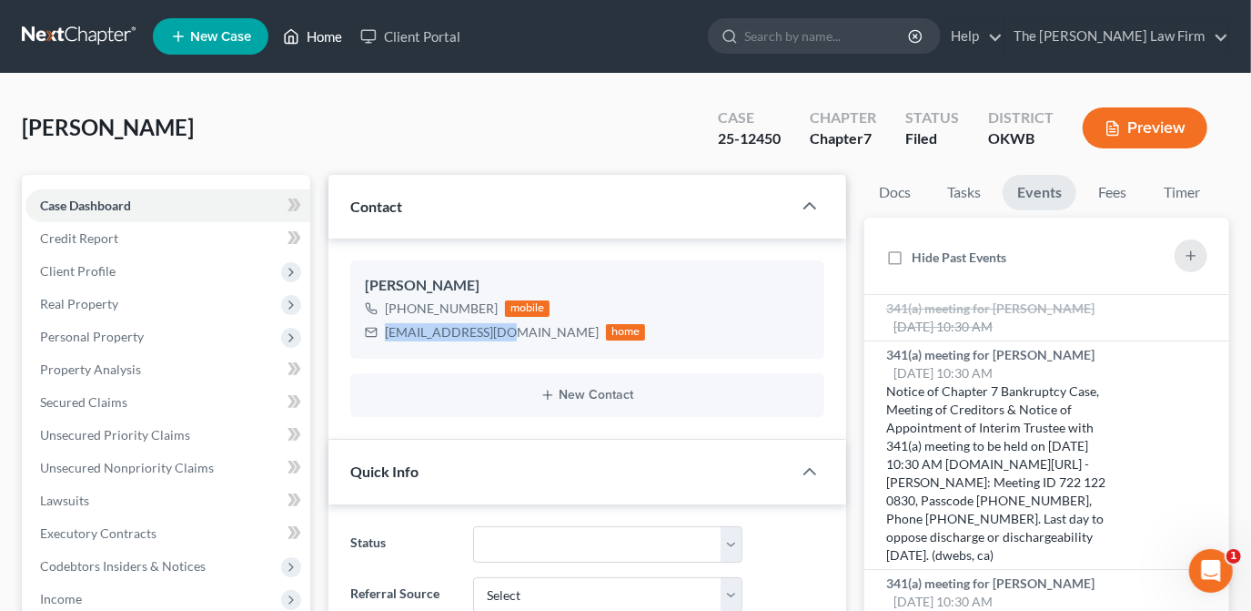
click at [315, 46] on link "Home" at bounding box center [312, 36] width 77 height 33
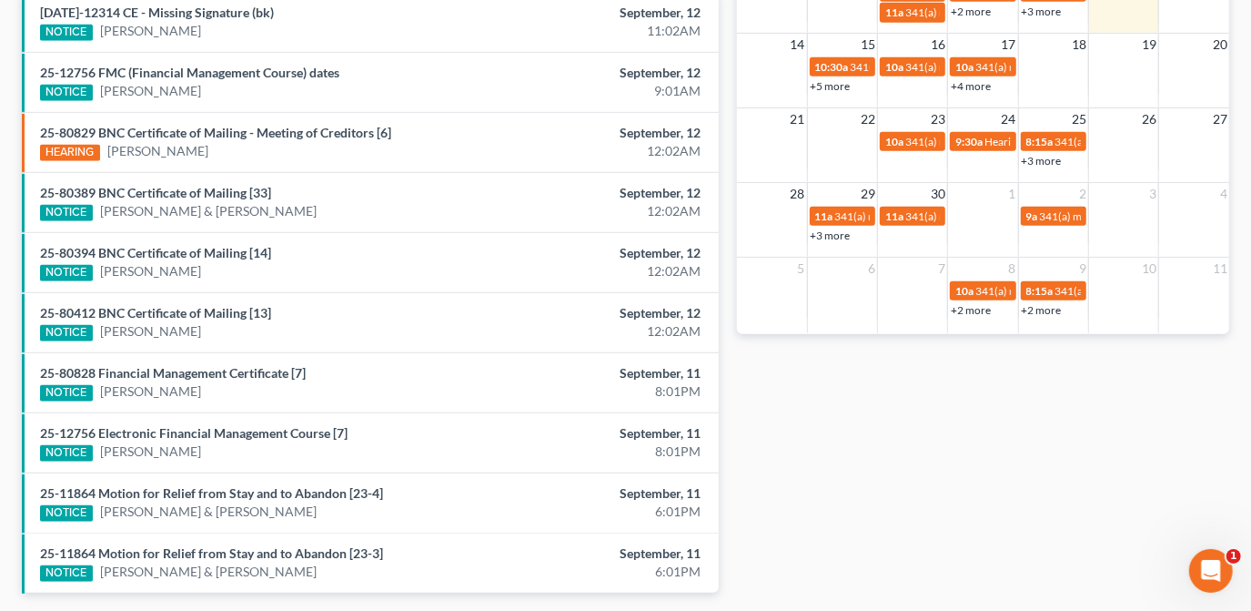
scroll to position [695, 0]
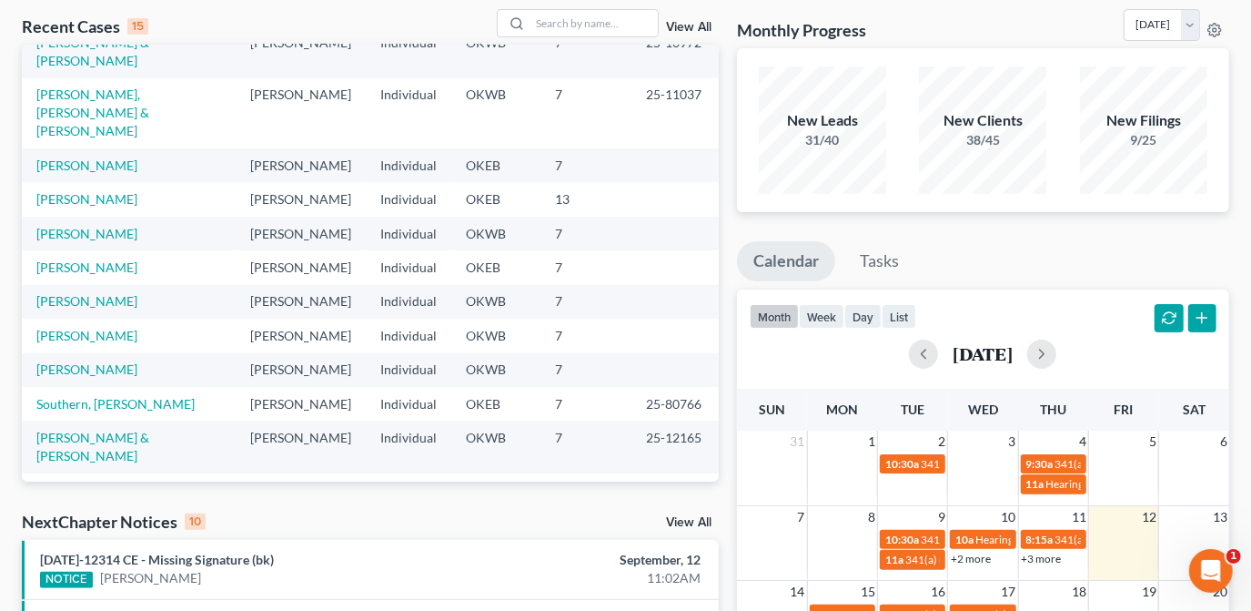
scroll to position [0, 0]
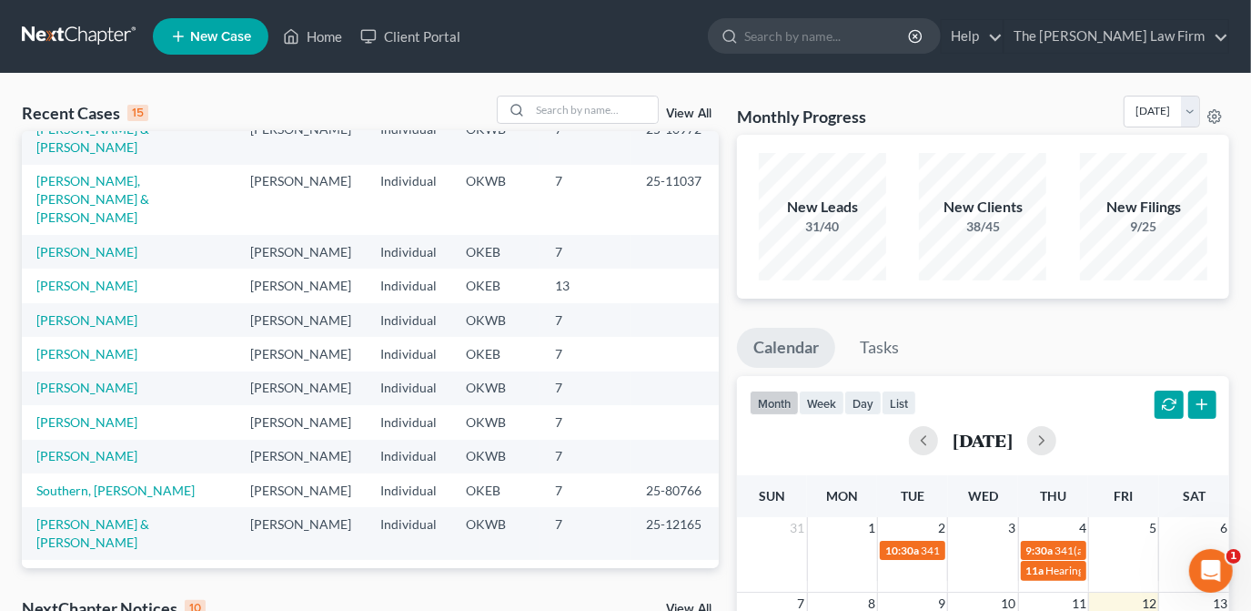
click at [716, 52] on ul "New Case Home Client Portal - No Result - See all results Or Press Enter... Hel…" at bounding box center [691, 36] width 1077 height 47
click at [323, 37] on link "Home" at bounding box center [312, 36] width 77 height 33
click at [1095, 35] on link "The [PERSON_NAME] Law Firm" at bounding box center [1117, 36] width 224 height 33
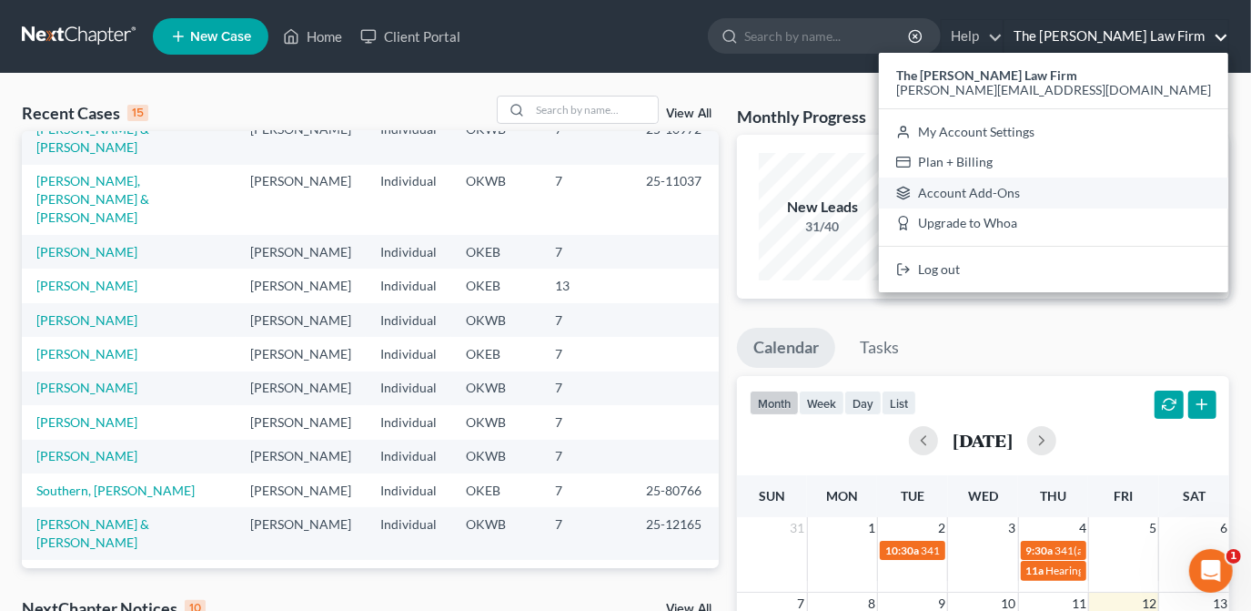
click at [1150, 191] on link "Account Add-Ons" at bounding box center [1053, 192] width 349 height 31
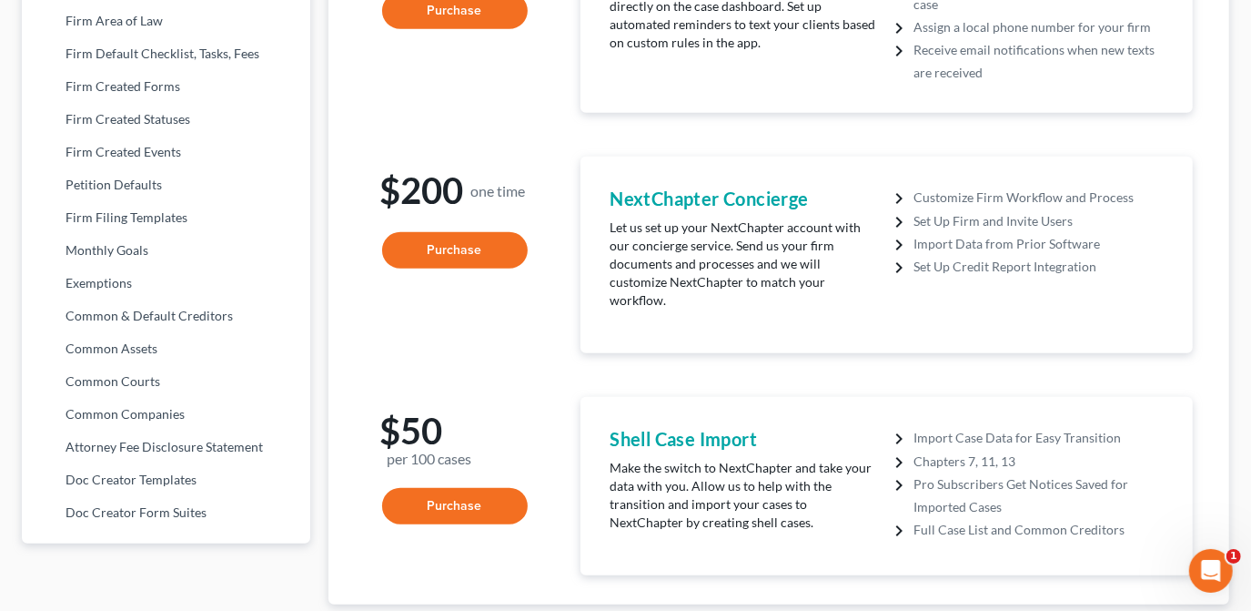
scroll to position [744, 0]
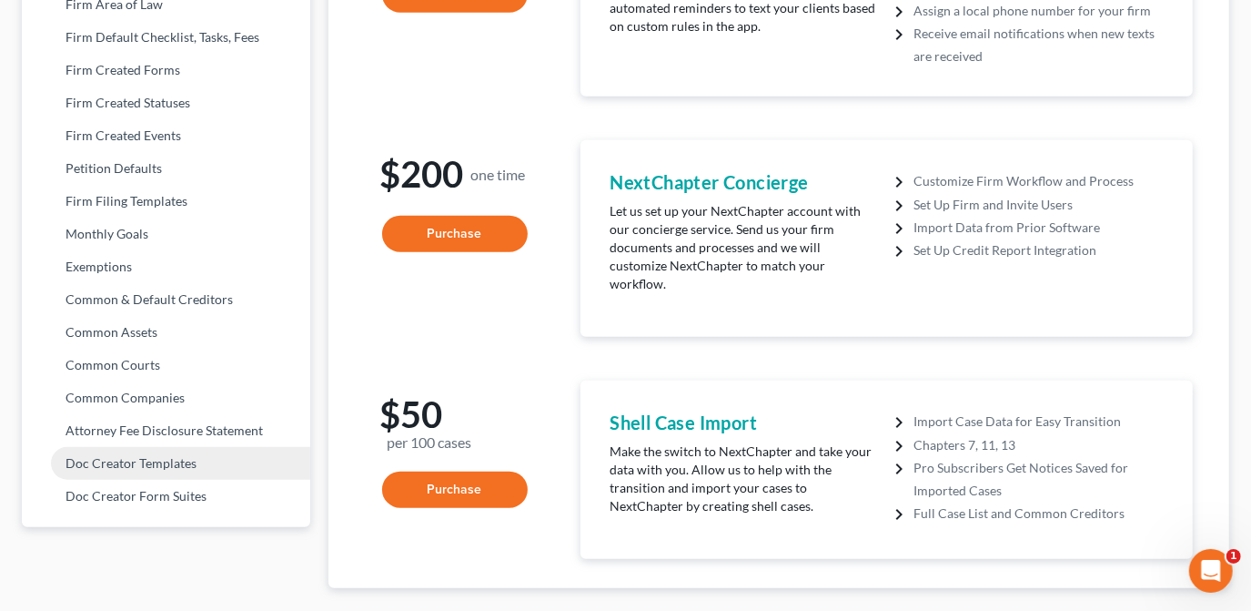
click at [126, 460] on link "Doc Creator Templates" at bounding box center [166, 463] width 288 height 33
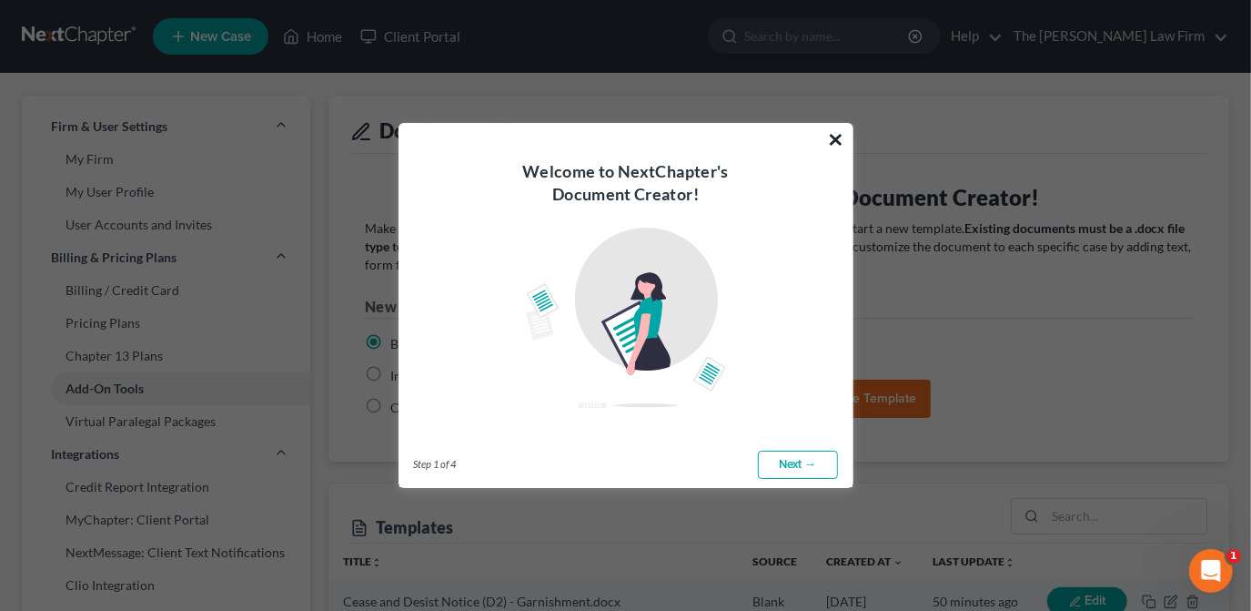
click at [838, 137] on button "×" at bounding box center [836, 139] width 17 height 29
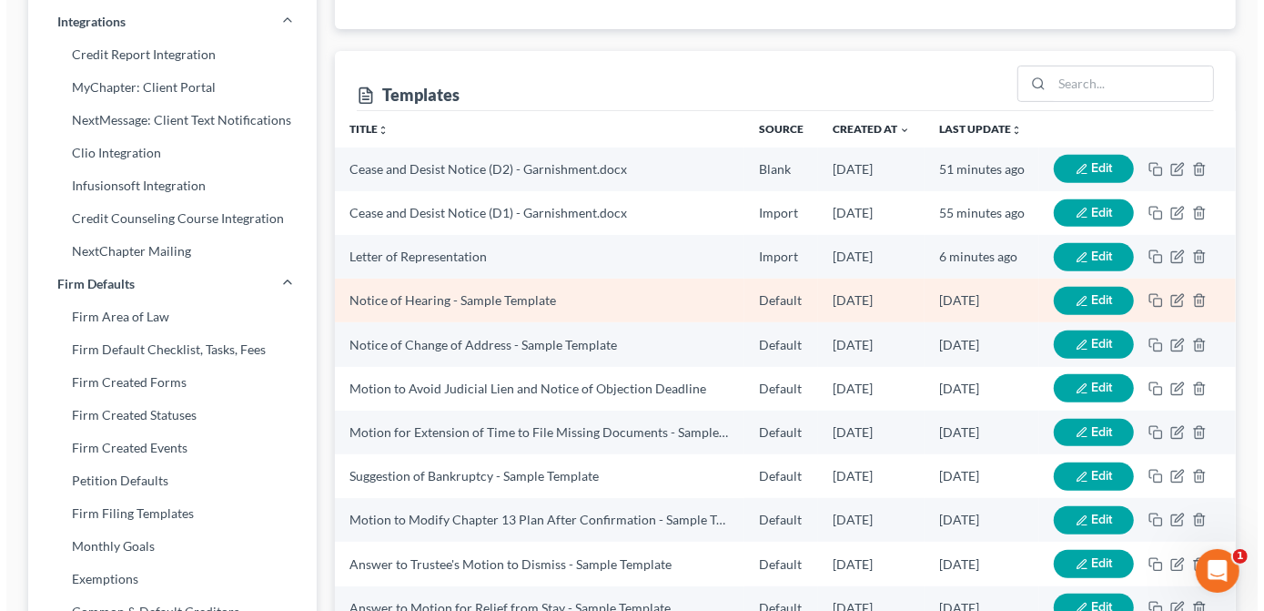
scroll to position [413, 0]
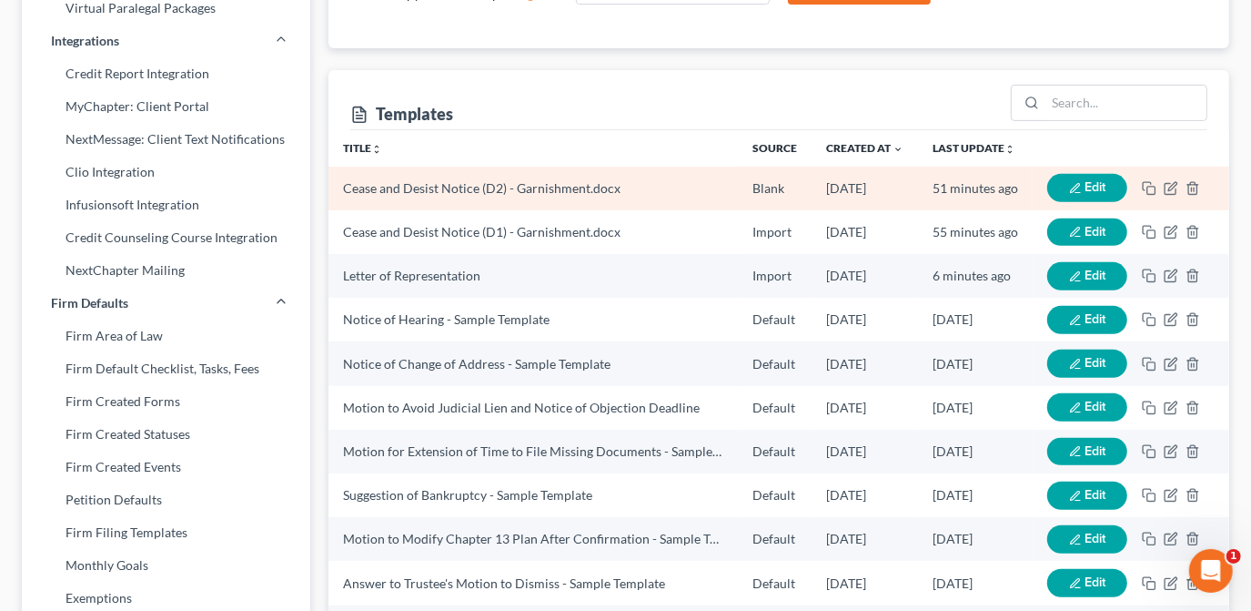
click at [636, 182] on td "Cease and Desist Notice (D2) - Garnishment.docx" at bounding box center [534, 189] width 410 height 44
click at [1078, 184] on icon "button" at bounding box center [1074, 188] width 9 height 9
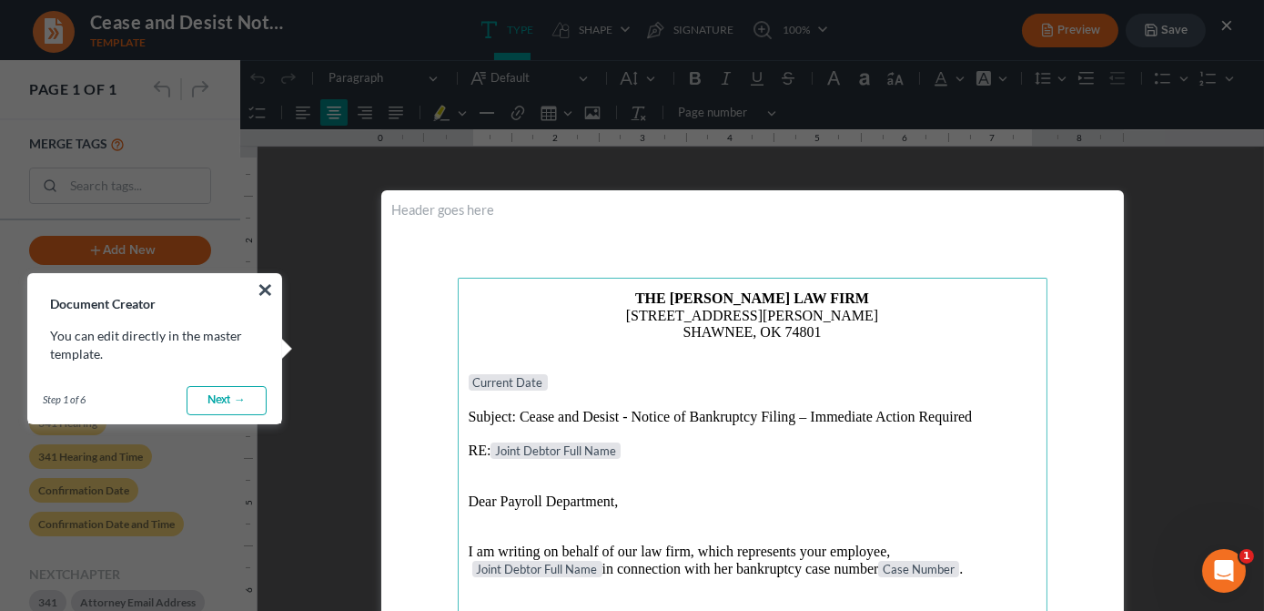
scroll to position [0, 0]
click at [267, 285] on button "×" at bounding box center [265, 289] width 17 height 29
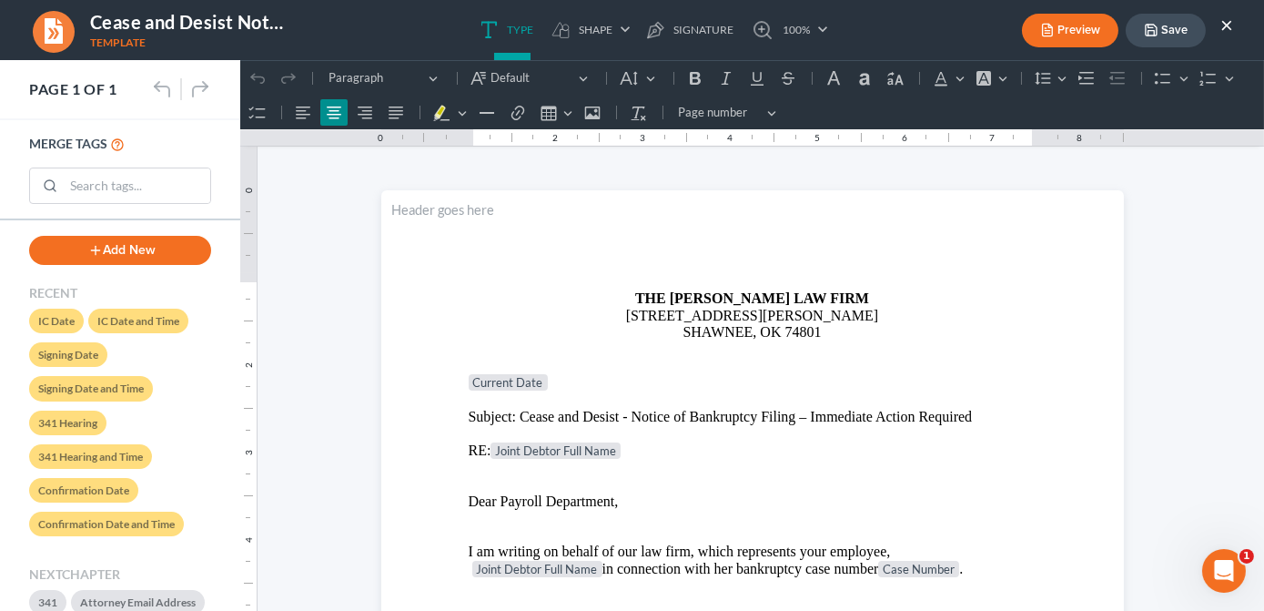
click at [1220, 27] on button "×" at bounding box center [1226, 25] width 13 height 22
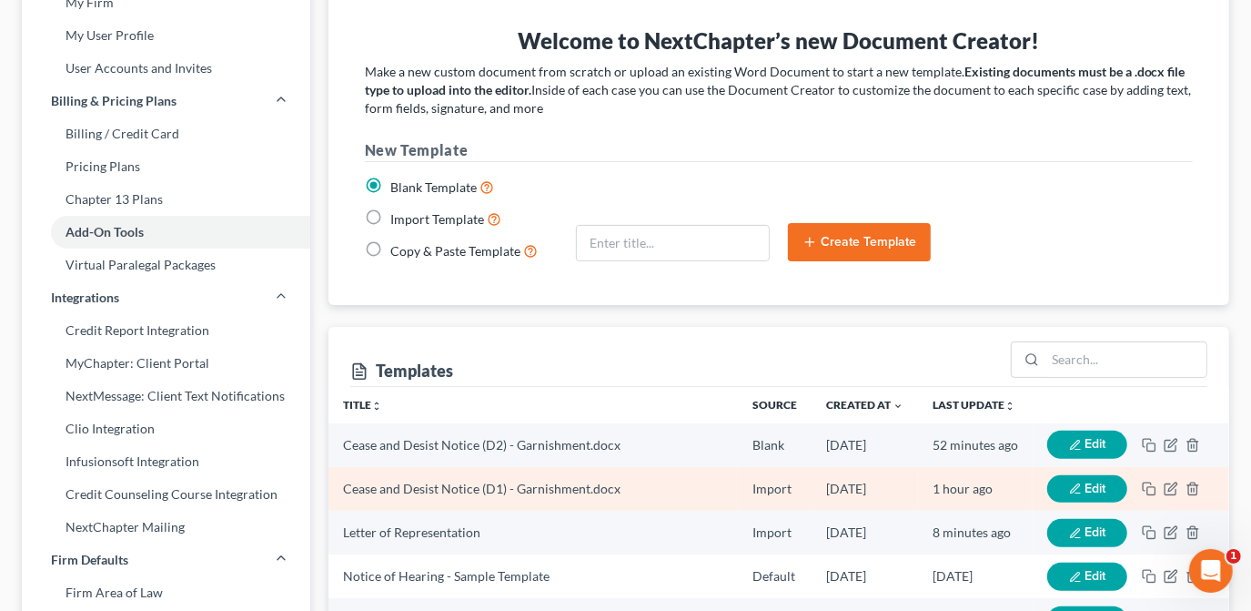
scroll to position [75, 0]
